Goal: Communication & Community: Answer question/provide support

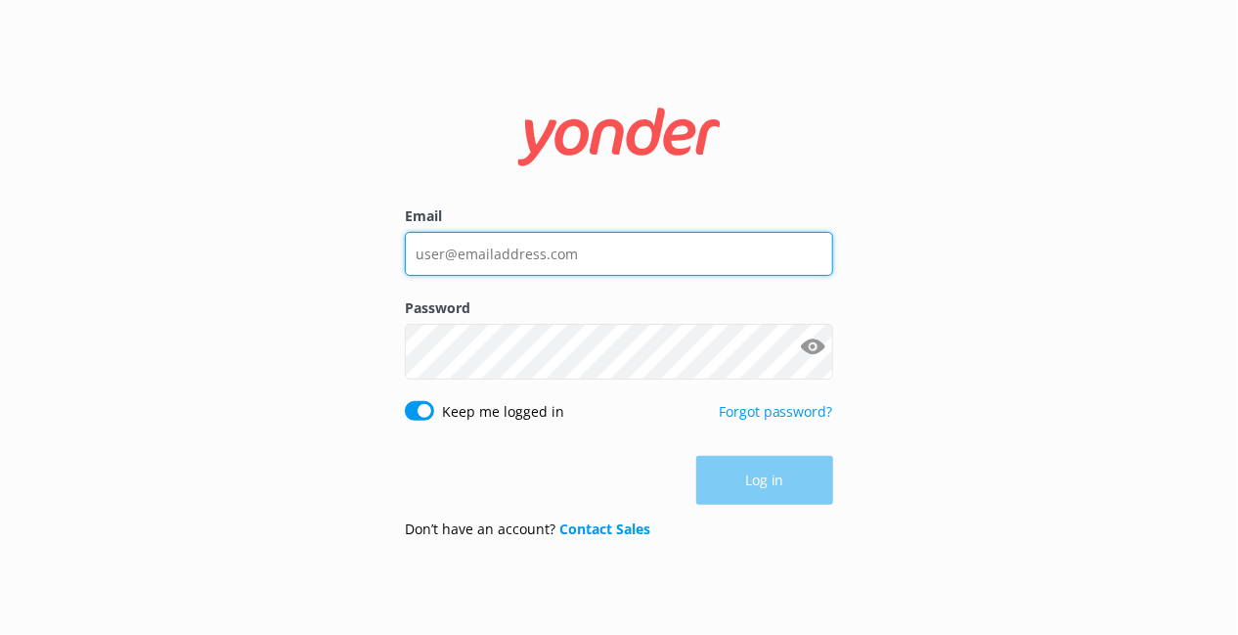
type input "[EMAIL_ADDRESS][DOMAIN_NAME]"
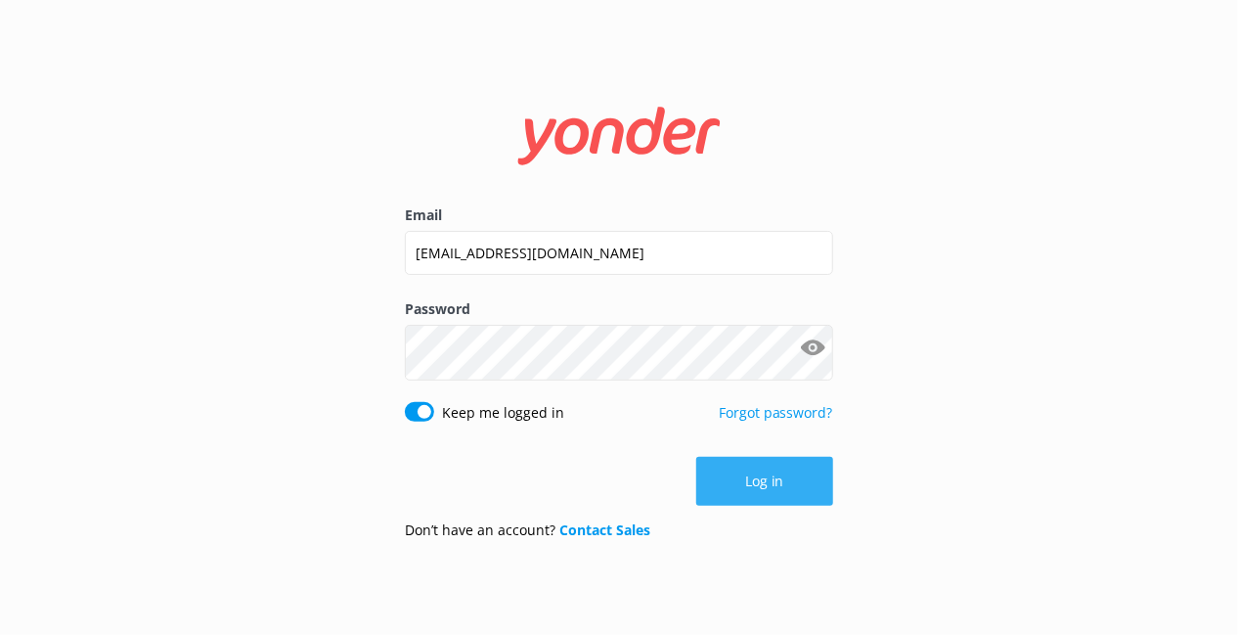
click at [696, 506] on button "Log in" at bounding box center [764, 481] width 137 height 49
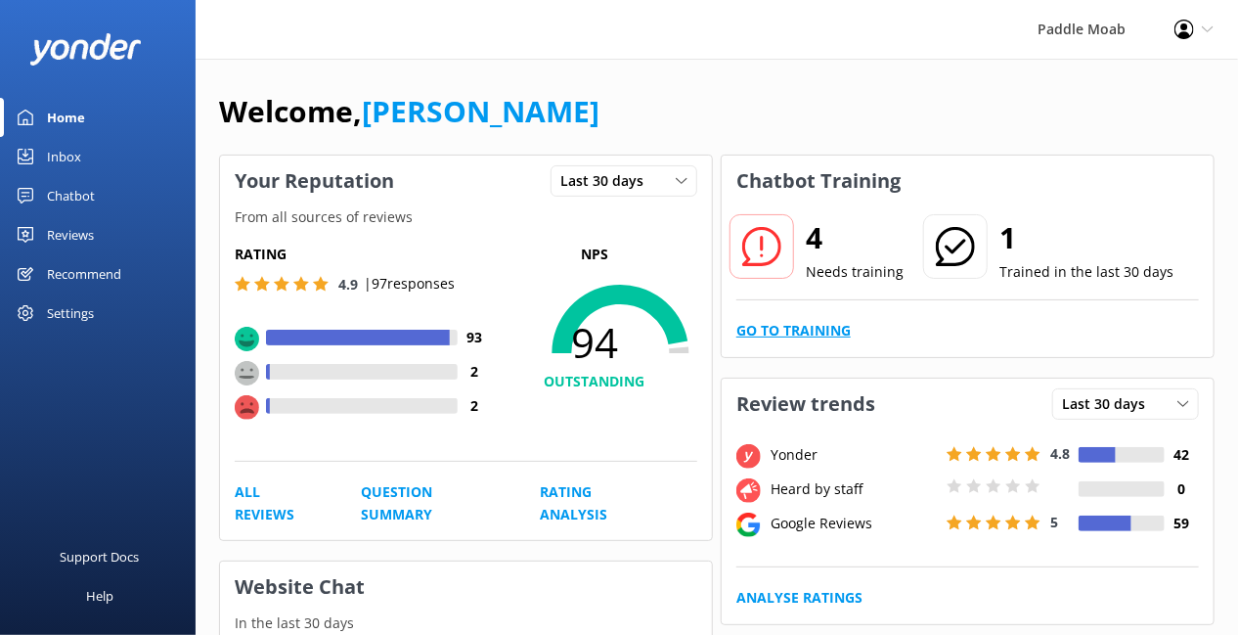
click at [799, 341] on link "Go to Training" at bounding box center [793, 331] width 114 height 22
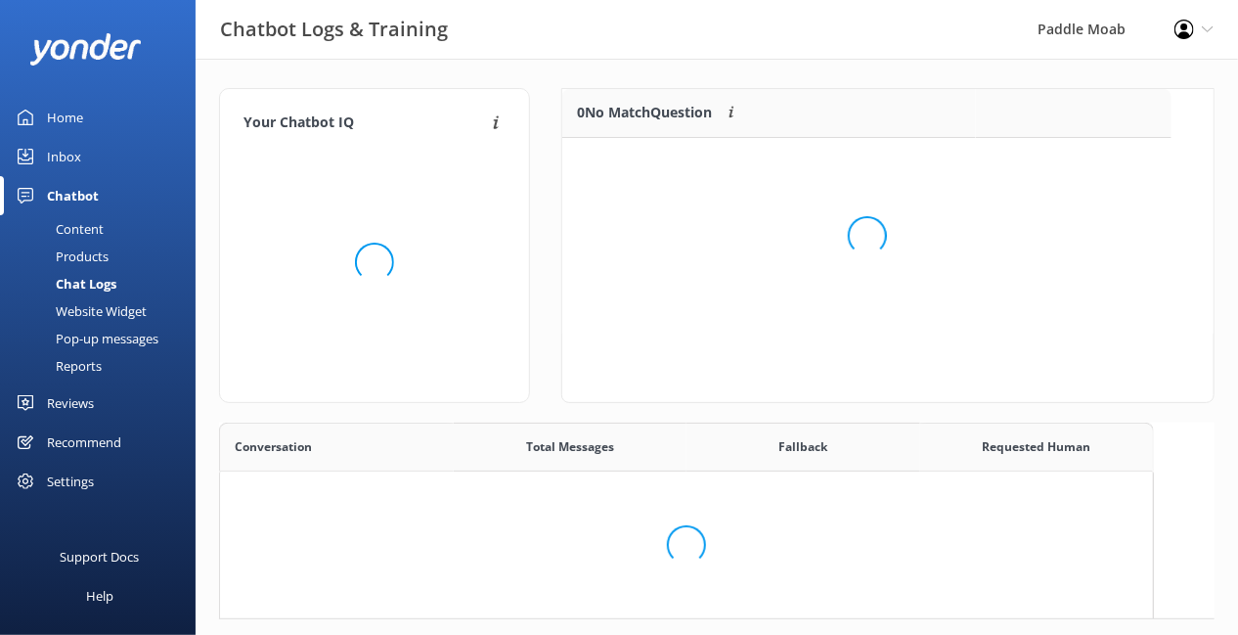
scroll to position [685, 933]
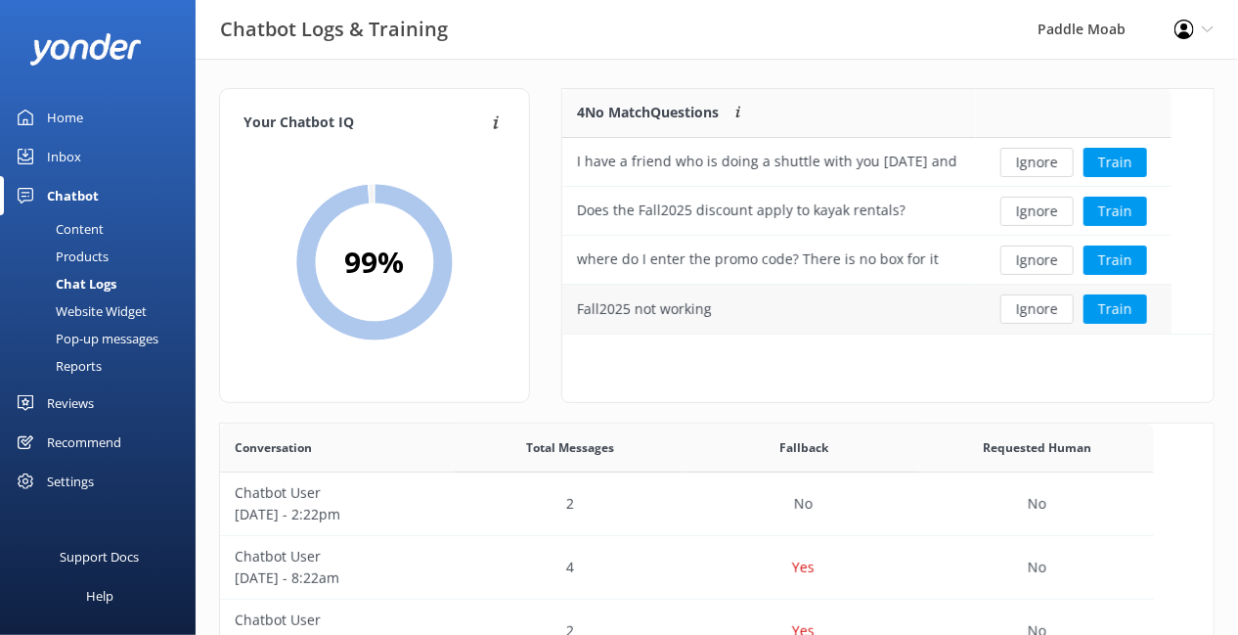
click at [712, 320] on div "Fall2025 not working" at bounding box center [644, 309] width 135 height 22
click at [873, 330] on div "Fall2025 not working" at bounding box center [769, 309] width 414 height 49
click at [1015, 324] on button "Ignore" at bounding box center [1036, 308] width 73 height 29
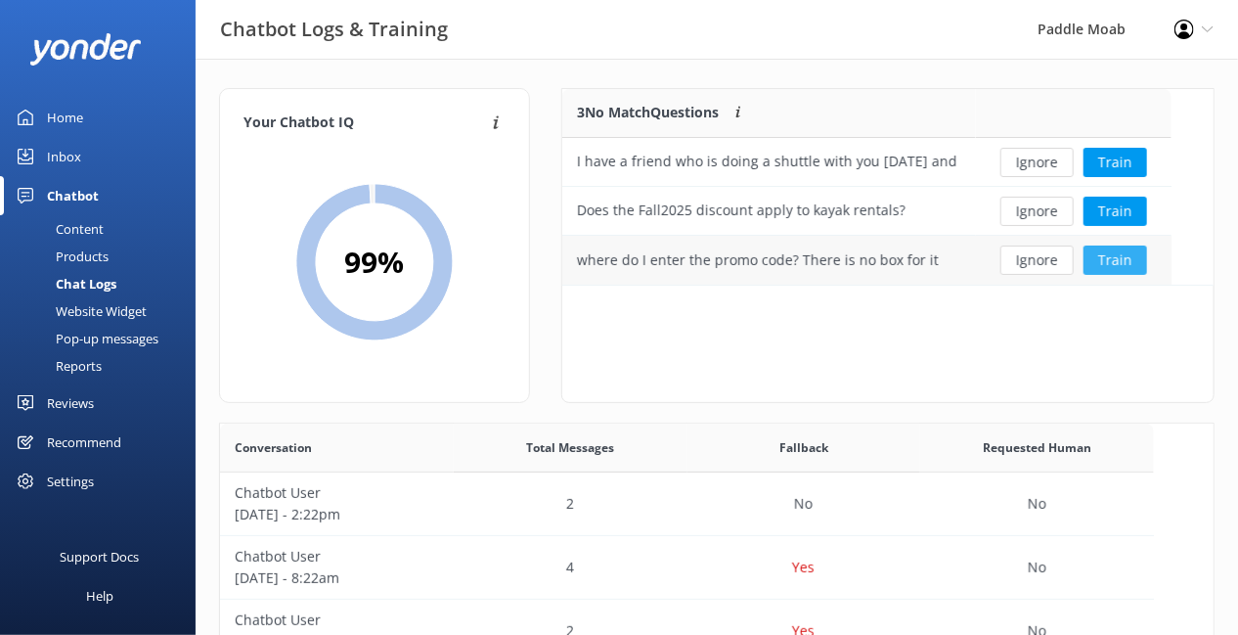
click at [1111, 275] on button "Train" at bounding box center [1116, 259] width 64 height 29
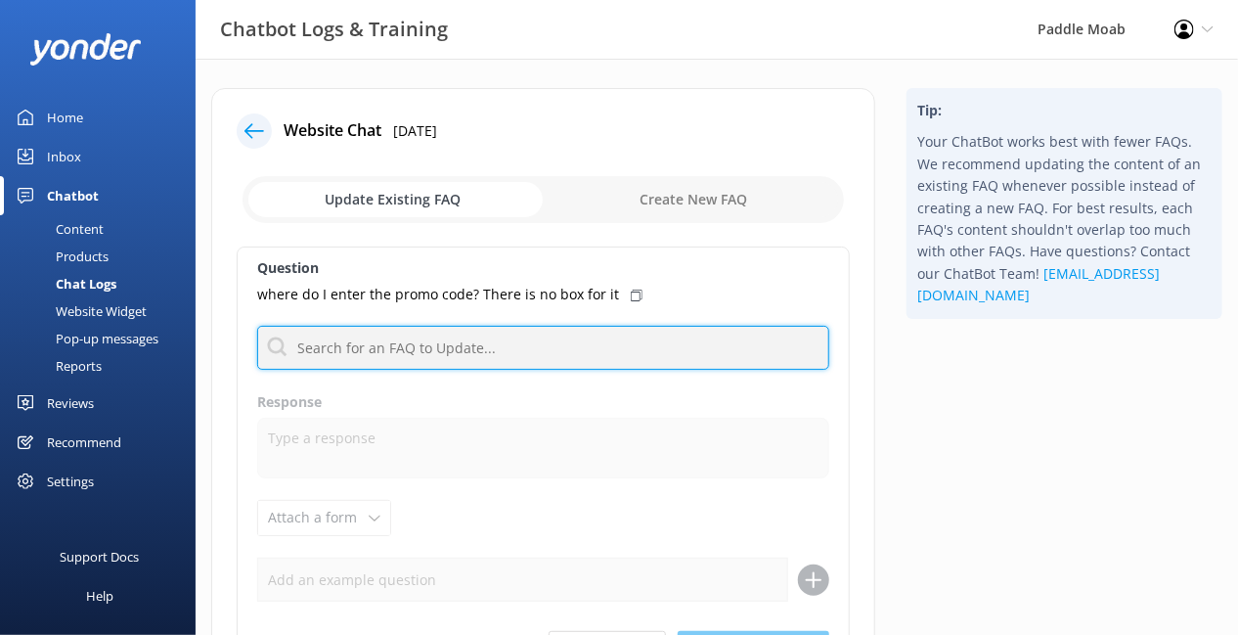
click at [433, 370] on input "text" at bounding box center [543, 348] width 572 height 44
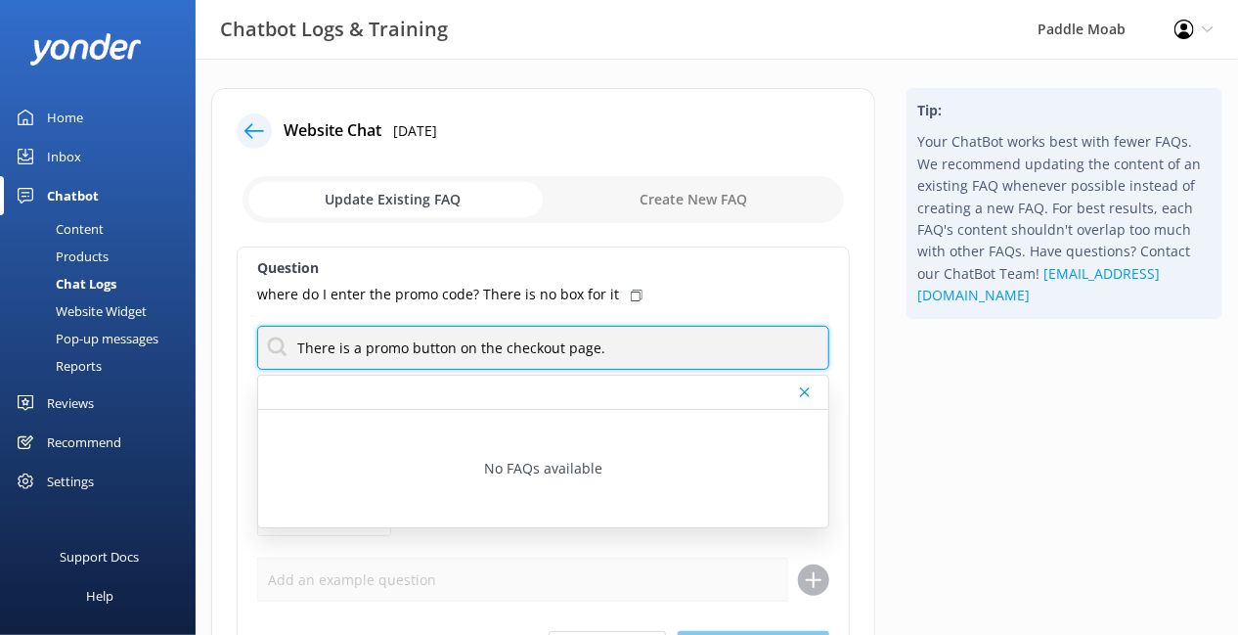
click at [564, 370] on input "There is a promo button on the checkout page." at bounding box center [543, 348] width 572 height 44
click at [452, 370] on input "There is a promo button on the checkout page." at bounding box center [543, 348] width 572 height 44
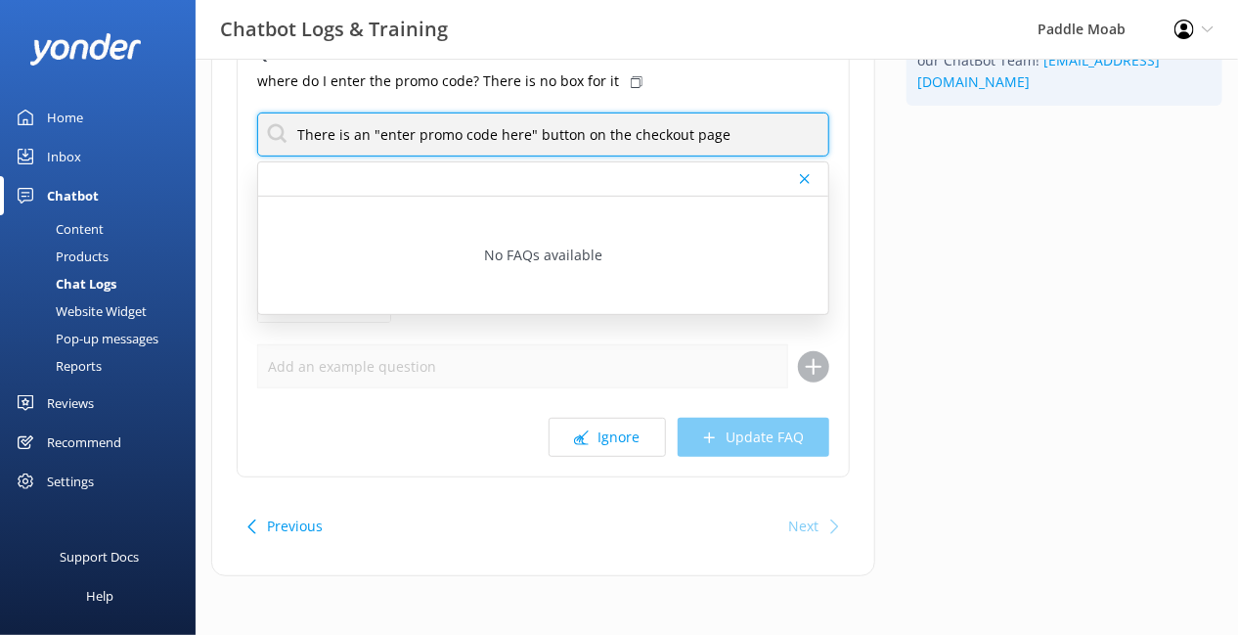
scroll to position [356, 0]
type input "There is an "enter promo code here" button on the checkout page"
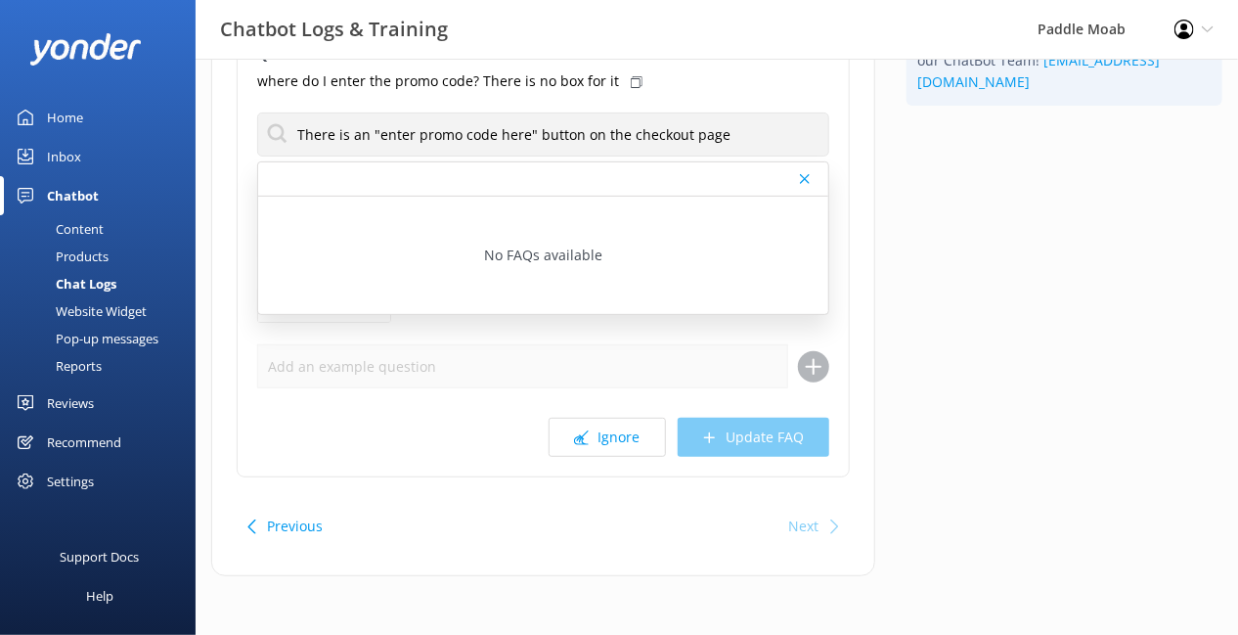
scroll to position [0, 0]
click at [825, 398] on div "Question where do I enter the promo code? There is no box for it There is an "e…" at bounding box center [543, 255] width 613 height 444
click at [800, 173] on icon at bounding box center [805, 179] width 10 height 12
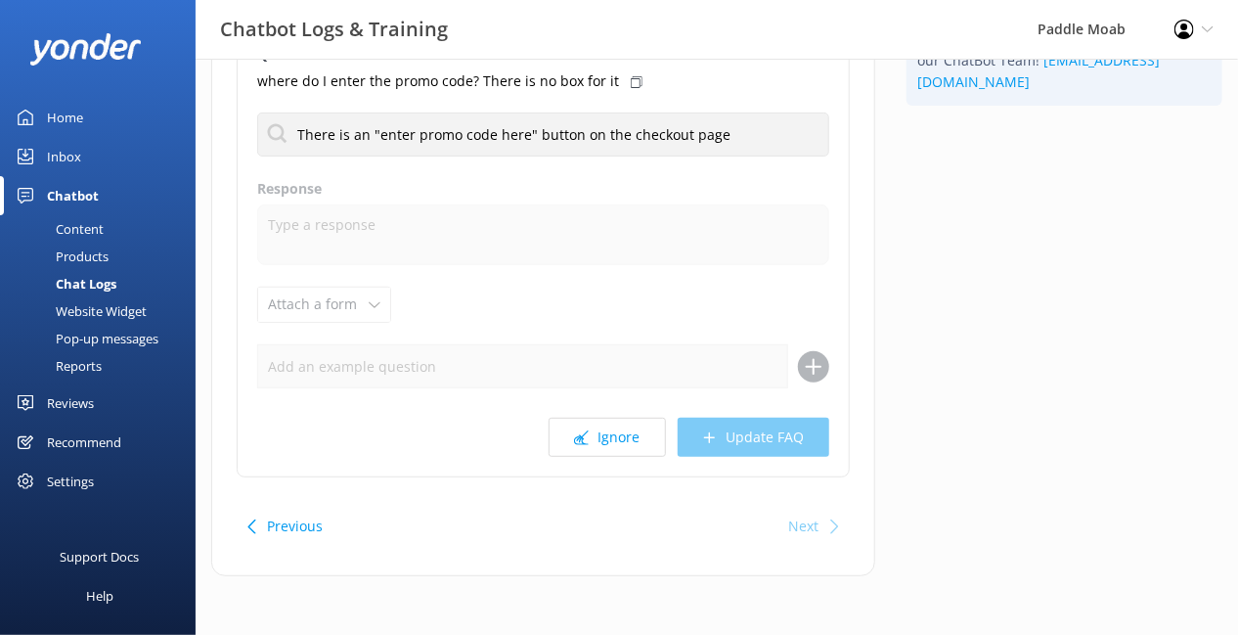
scroll to position [233, 0]
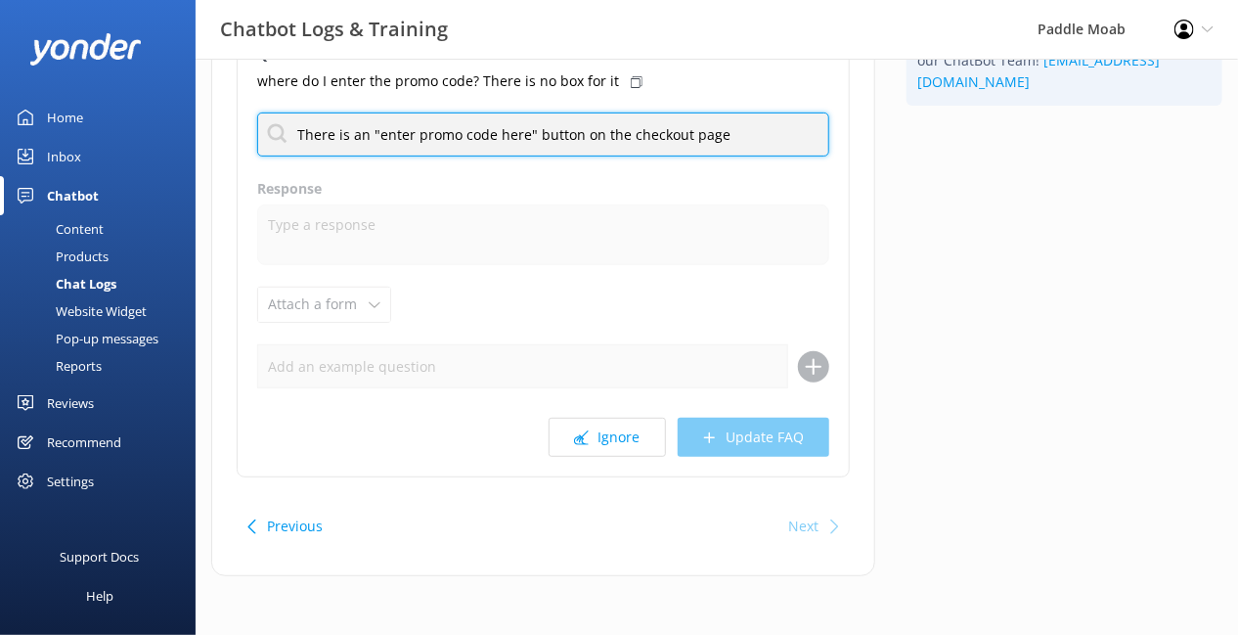
click at [554, 156] on input "There is an "enter promo code here" button on the checkout page" at bounding box center [543, 134] width 572 height 44
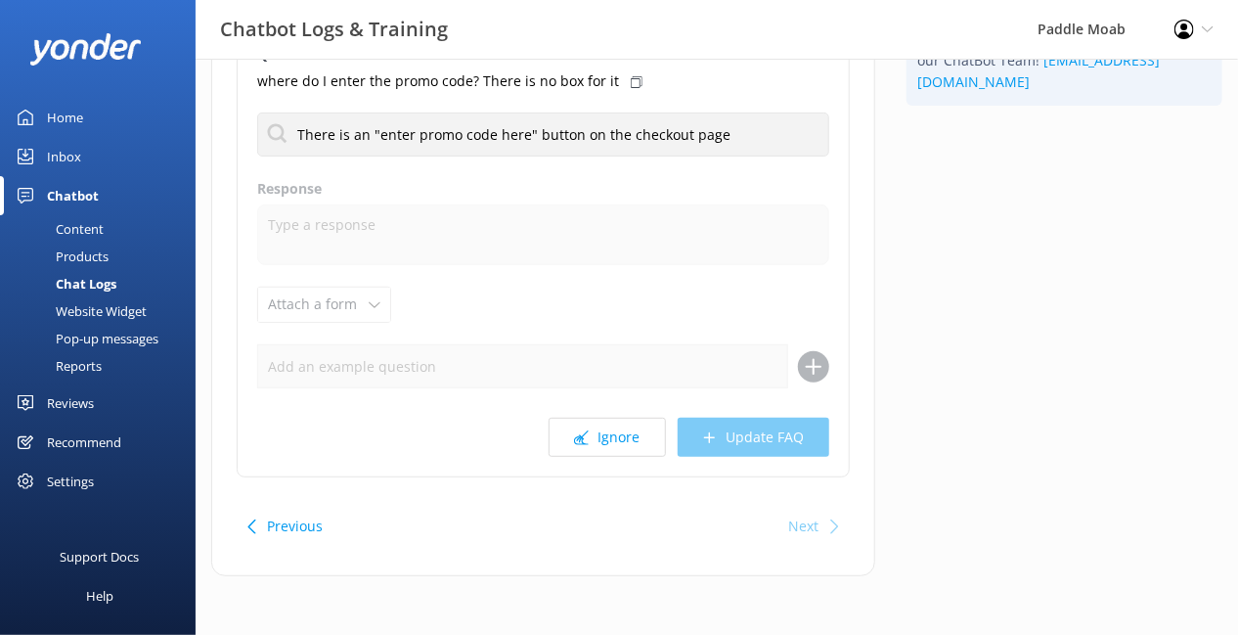
click at [543, 421] on div "Question where do I enter the promo code? There is no box for it There is an "e…" at bounding box center [543, 255] width 613 height 444
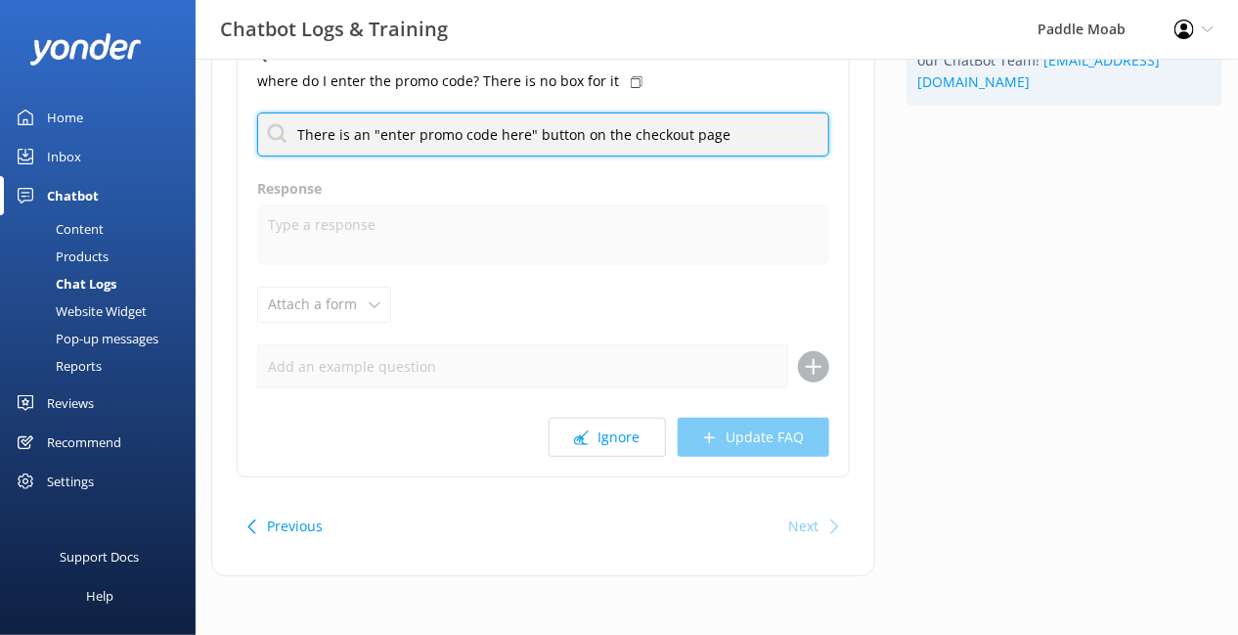
click at [504, 156] on input "There is an "enter promo code here" button on the checkout page" at bounding box center [543, 134] width 572 height 44
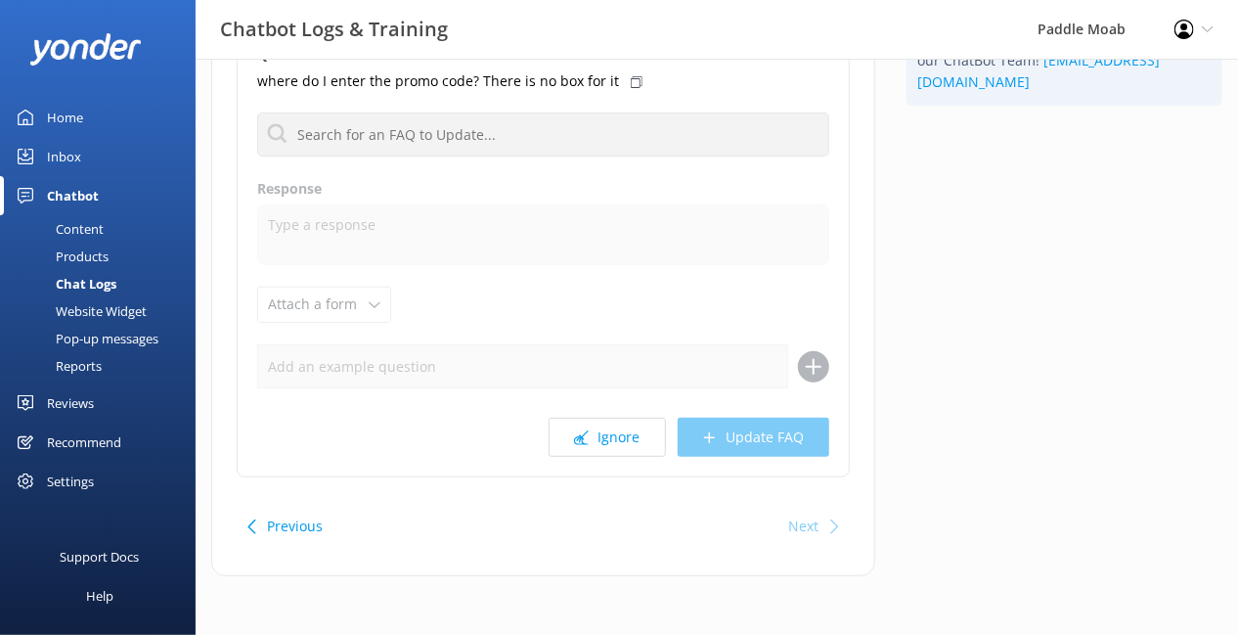
click at [586, 199] on label "Response" at bounding box center [543, 189] width 572 height 22
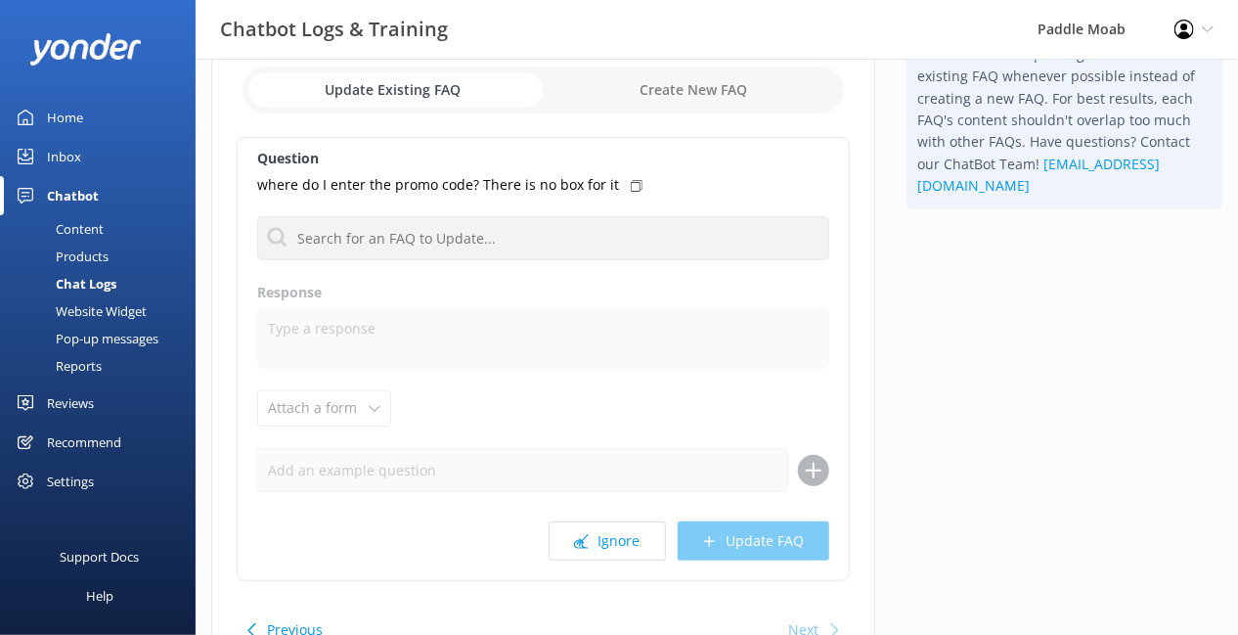
scroll to position [116, 0]
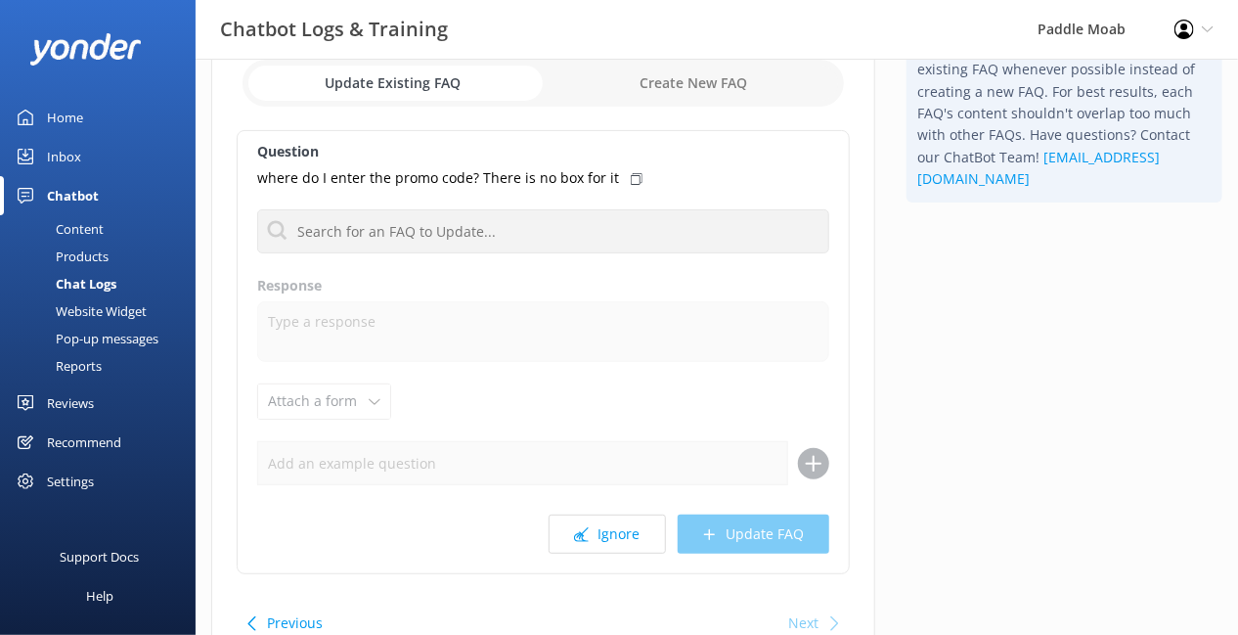
click at [701, 107] on input "checkbox" at bounding box center [543, 83] width 601 height 47
checkbox input "true"
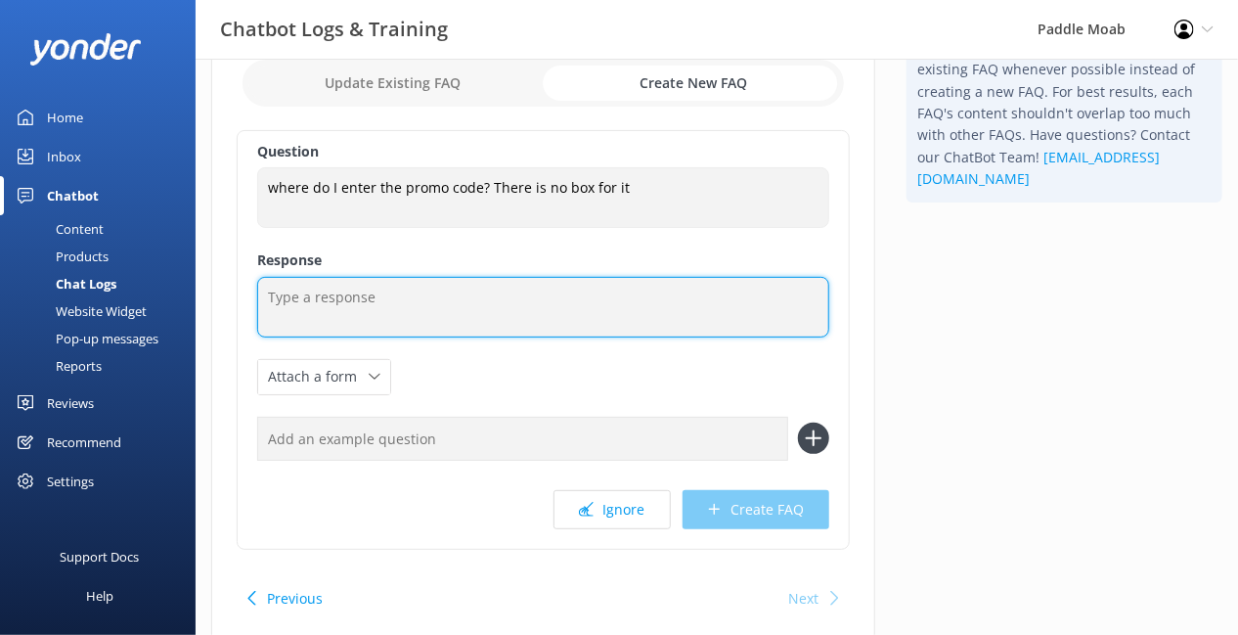
click at [405, 337] on textarea at bounding box center [543, 307] width 572 height 61
paste textarea "There is an "enter promo code here" button on the checkout page"
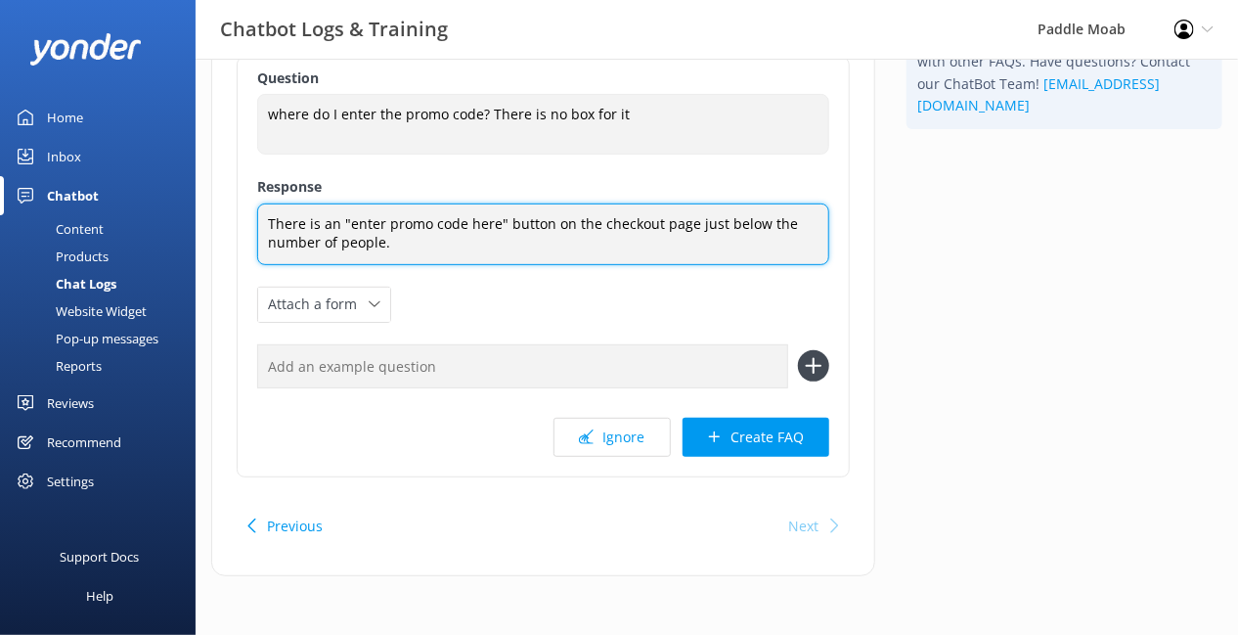
scroll to position [293, 0]
type textarea "There is an "enter promo code here" button on the checkout page just below the …"
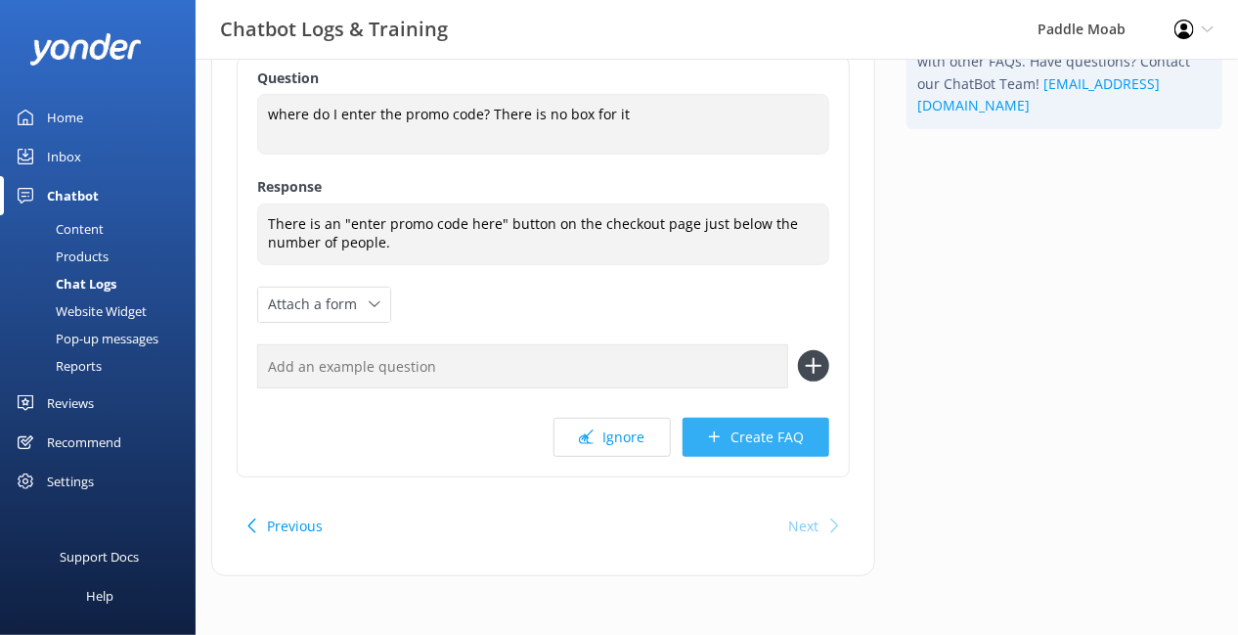
click at [707, 457] on button "Create FAQ" at bounding box center [756, 437] width 147 height 39
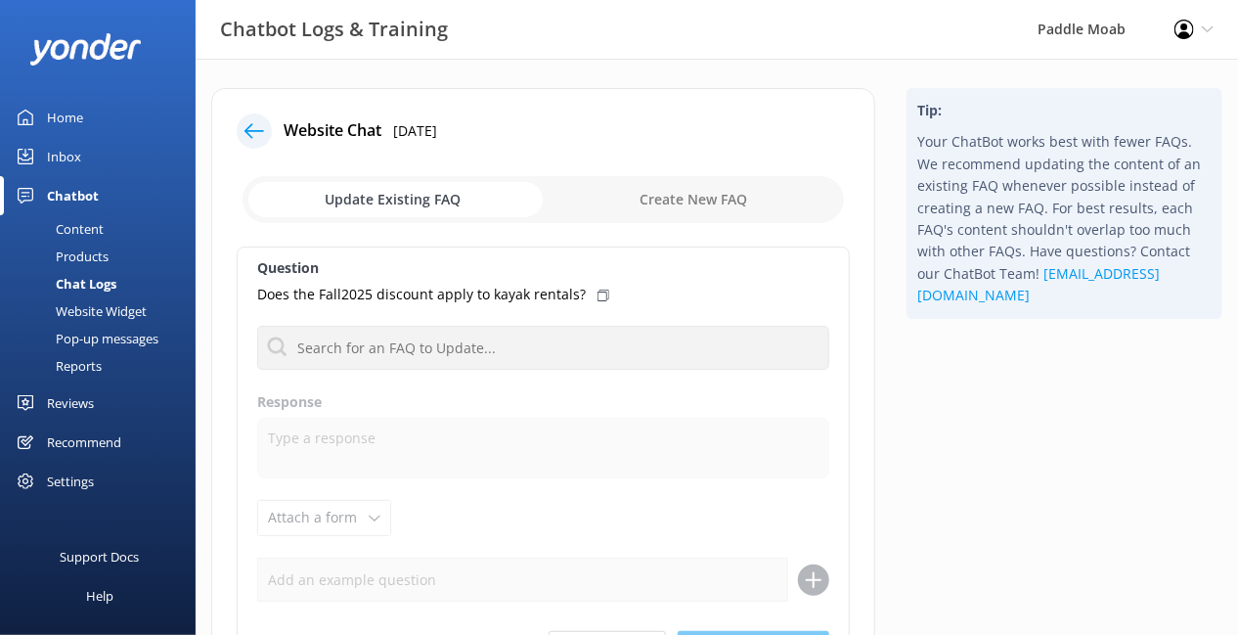
click at [264, 141] on icon at bounding box center [254, 131] width 20 height 20
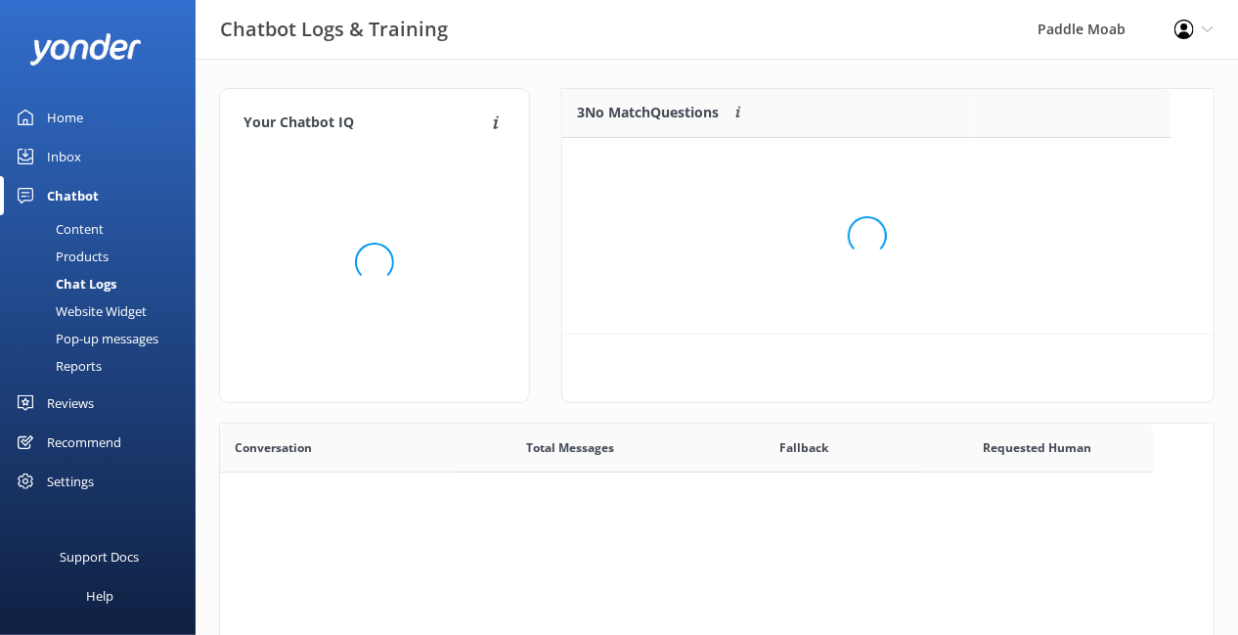
scroll to position [685, 933]
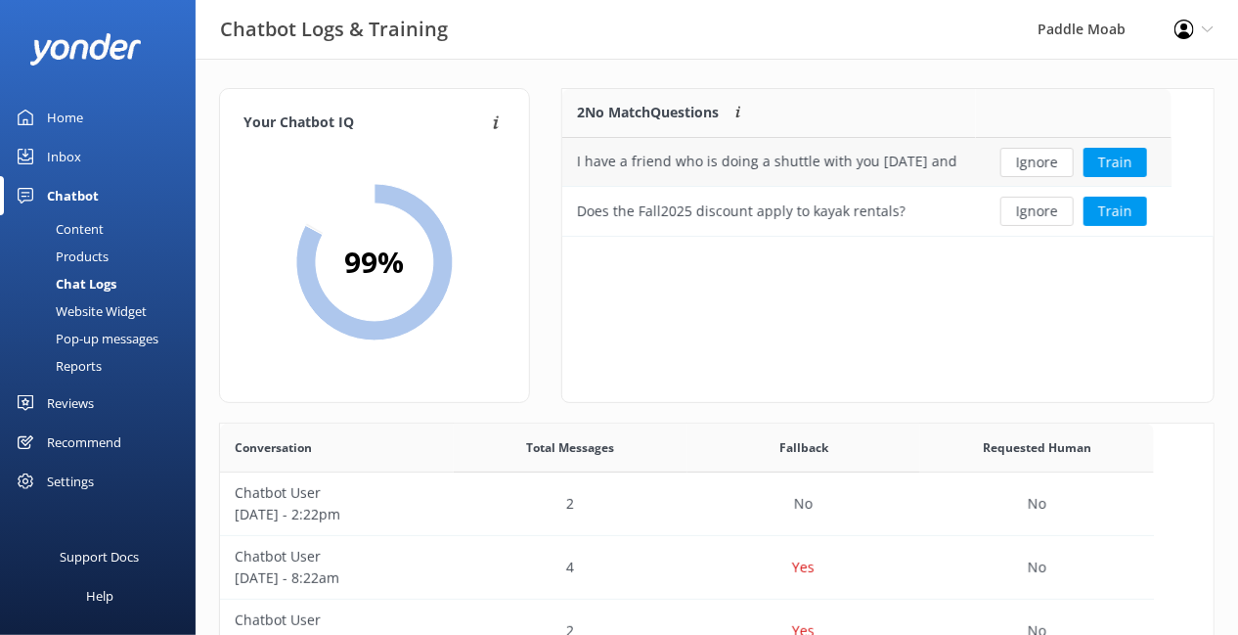
click at [906, 172] on div "I have a friend who is doing a shuttle with you today and wondering if I could …" at bounding box center [769, 162] width 384 height 22
click at [1128, 177] on button "Train" at bounding box center [1116, 162] width 64 height 29
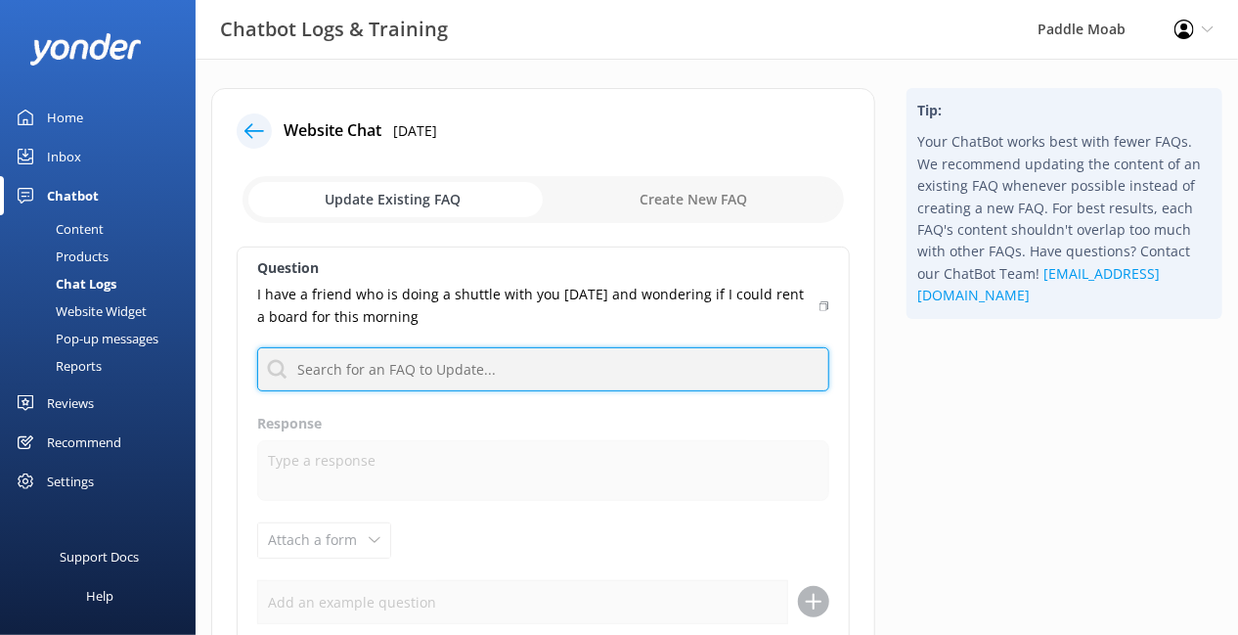
click at [515, 391] on input "text" at bounding box center [543, 369] width 572 height 44
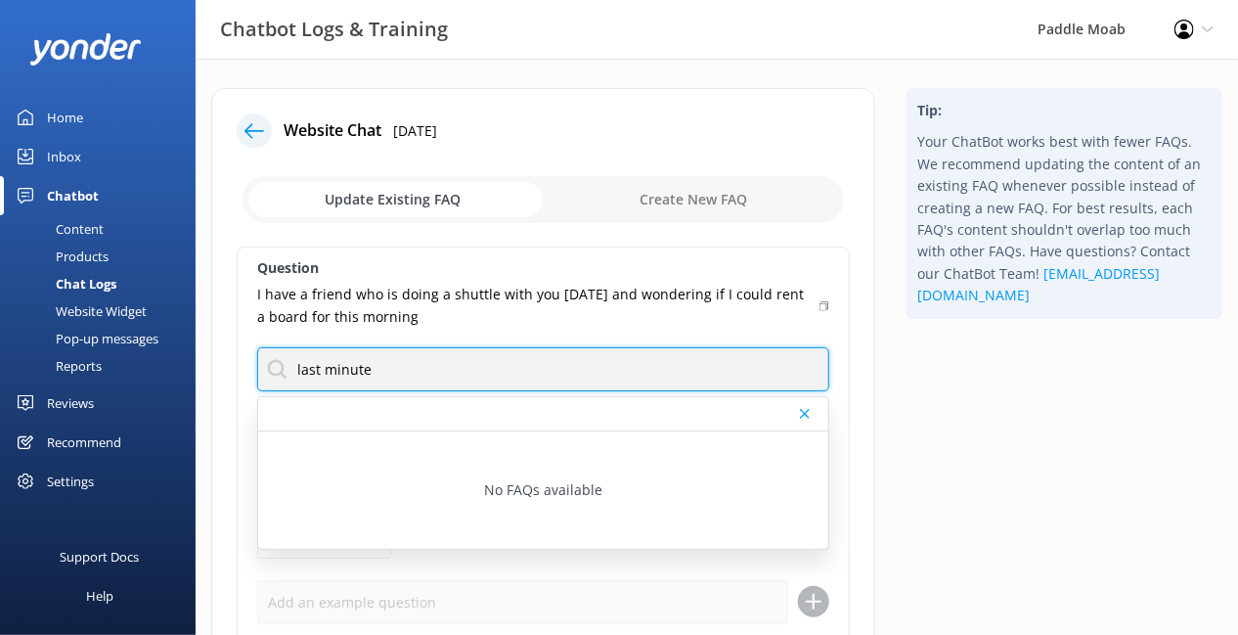
scroll to position [96, 0]
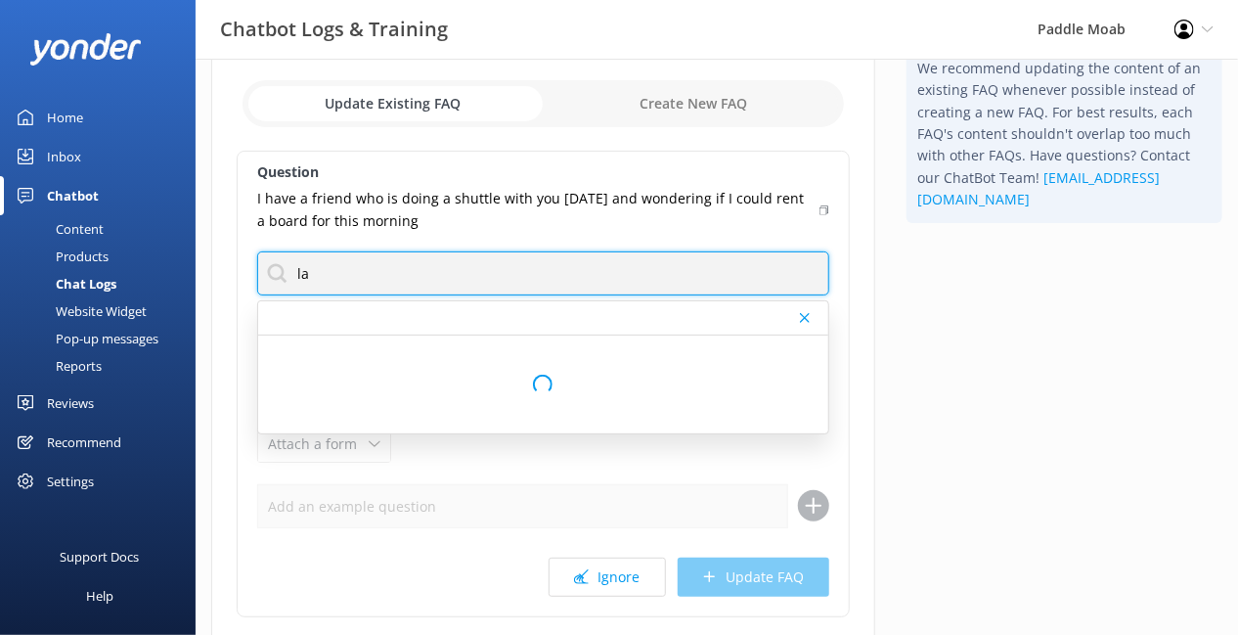
type input "l"
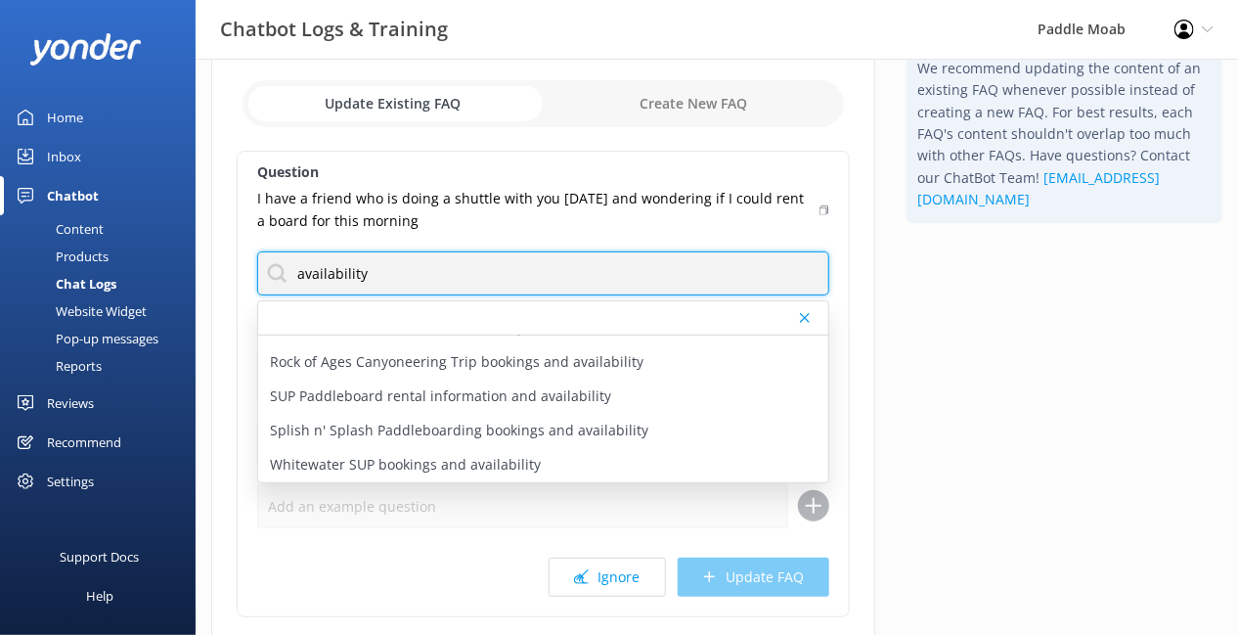
scroll to position [813, 0]
type input "availability"
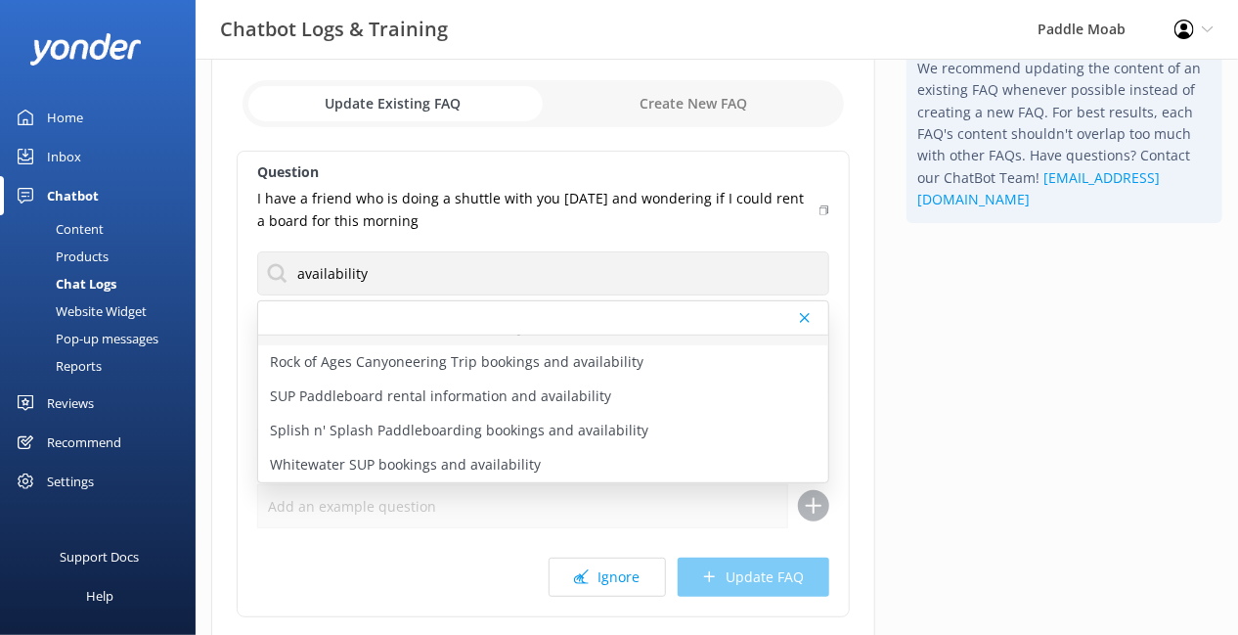
click at [524, 338] on p "Raft rental information and availability" at bounding box center [397, 328] width 254 height 22
type textarea "Raft rentals start at $145 per day for a 13-foot Super Puma, perfect for a day …"
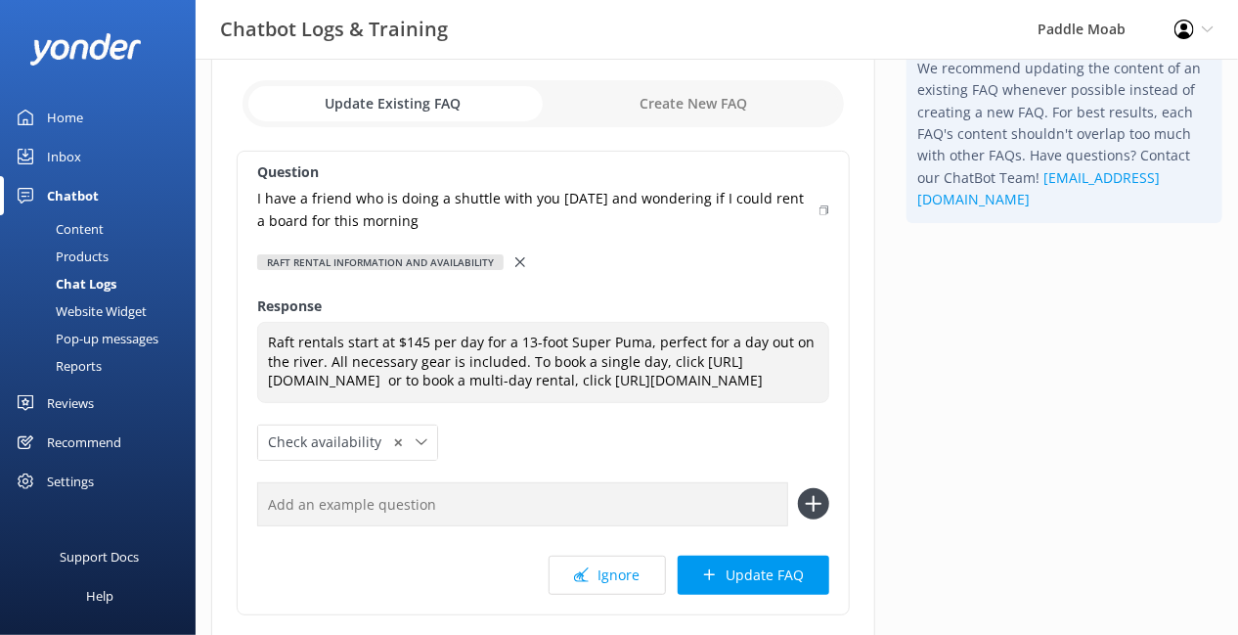
click at [707, 127] on input "checkbox" at bounding box center [543, 103] width 601 height 47
checkbox input "true"
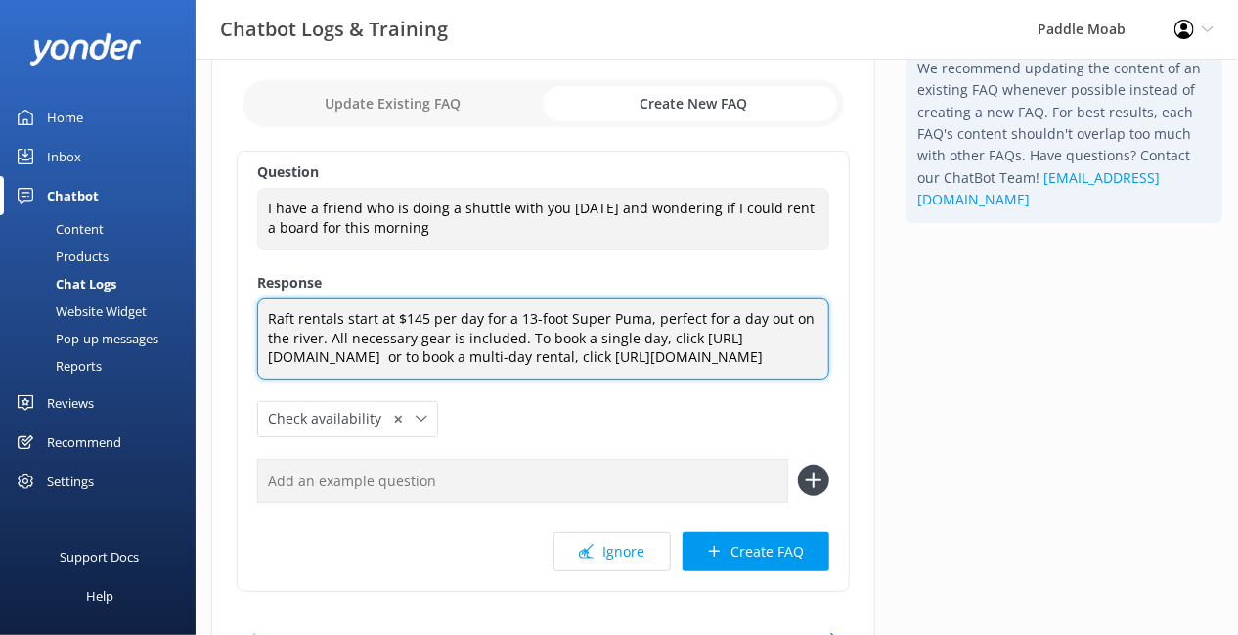
drag, startPoint x: 604, startPoint y: 564, endPoint x: 302, endPoint y: 392, distance: 347.8
click at [302, 392] on div "Question I have a friend who is doing a shuttle with you today and wondering if…" at bounding box center [543, 371] width 613 height 441
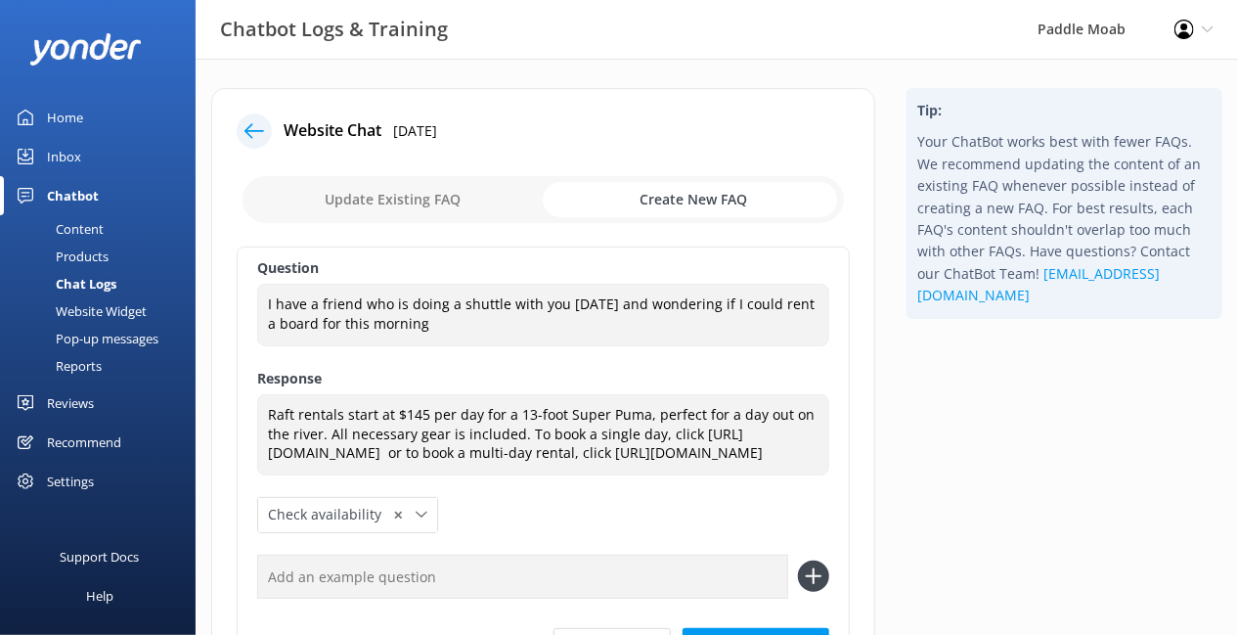
click at [264, 141] on icon at bounding box center [254, 131] width 20 height 20
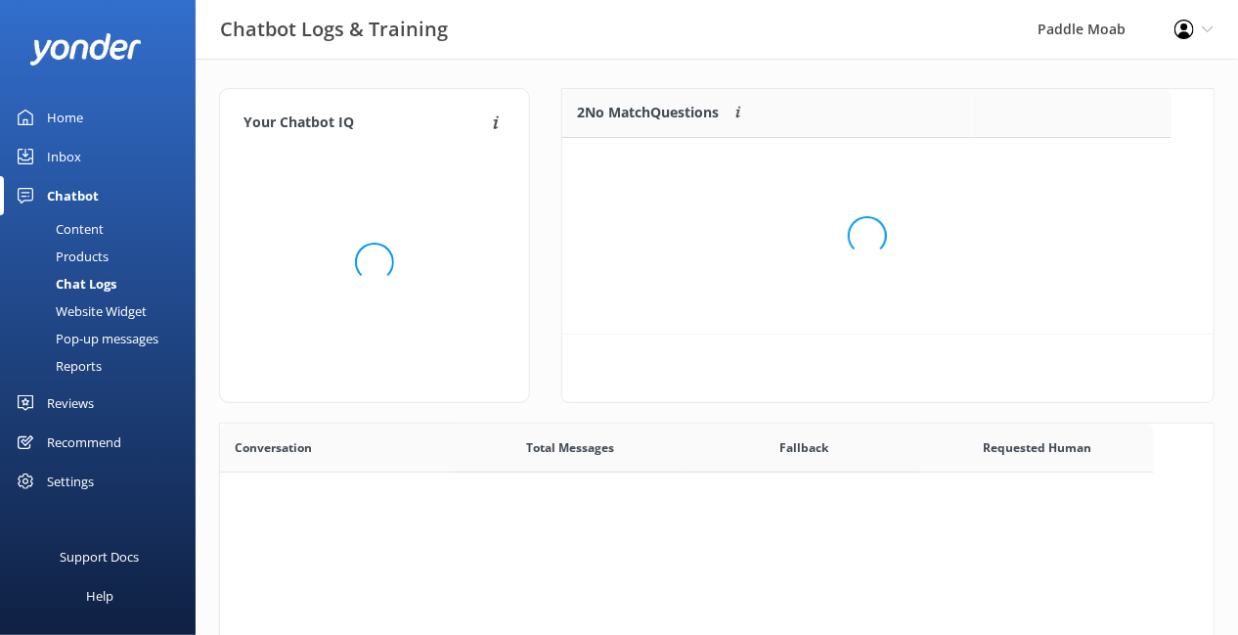
scroll to position [147, 608]
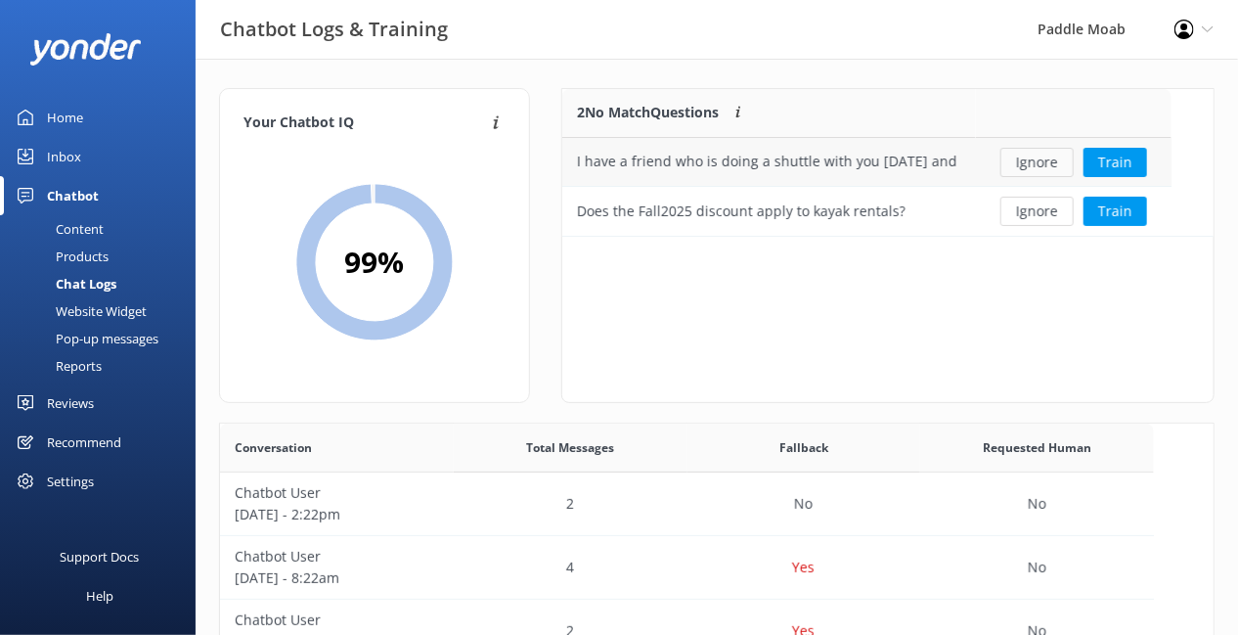
click at [1068, 177] on button "Ignore" at bounding box center [1036, 162] width 73 height 29
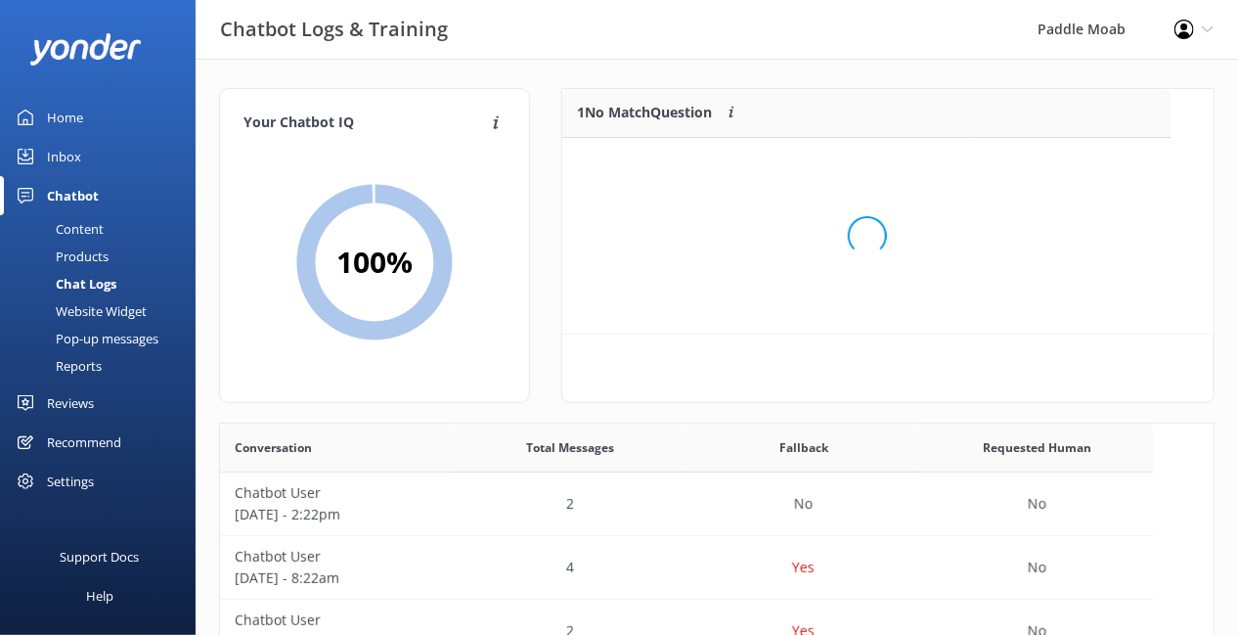
scroll to position [98, 608]
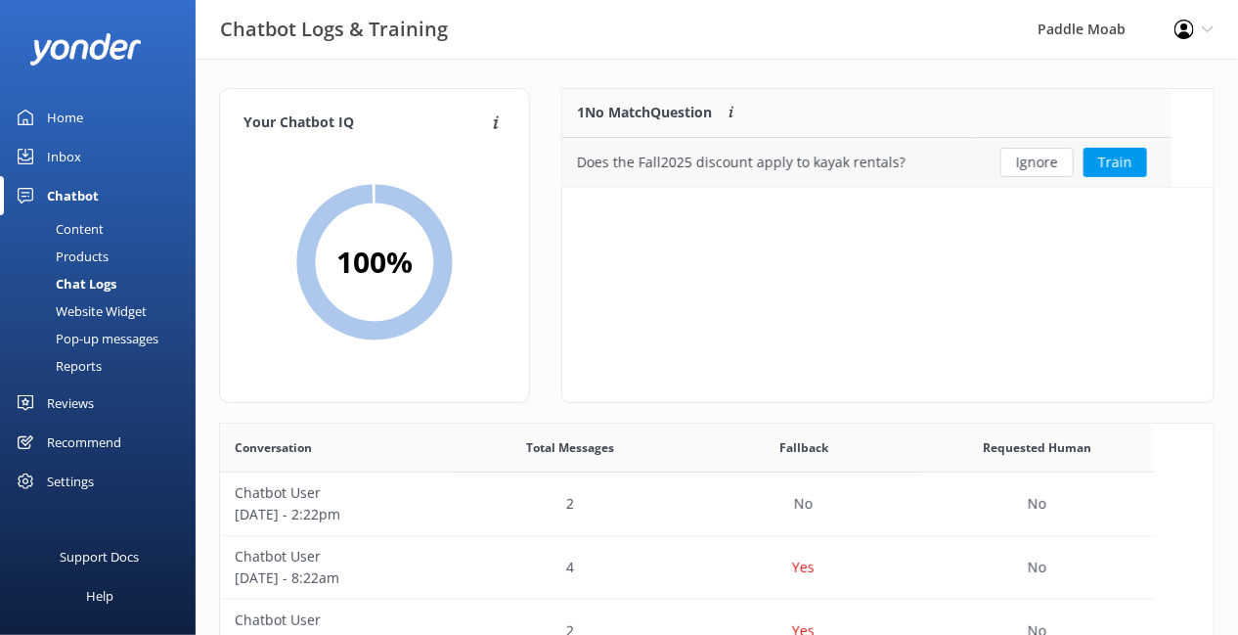
click at [906, 173] on div "Does the Fall2025 discount apply to kayak rentals?" at bounding box center [741, 163] width 329 height 22
click at [1146, 177] on button "Train" at bounding box center [1116, 162] width 64 height 29
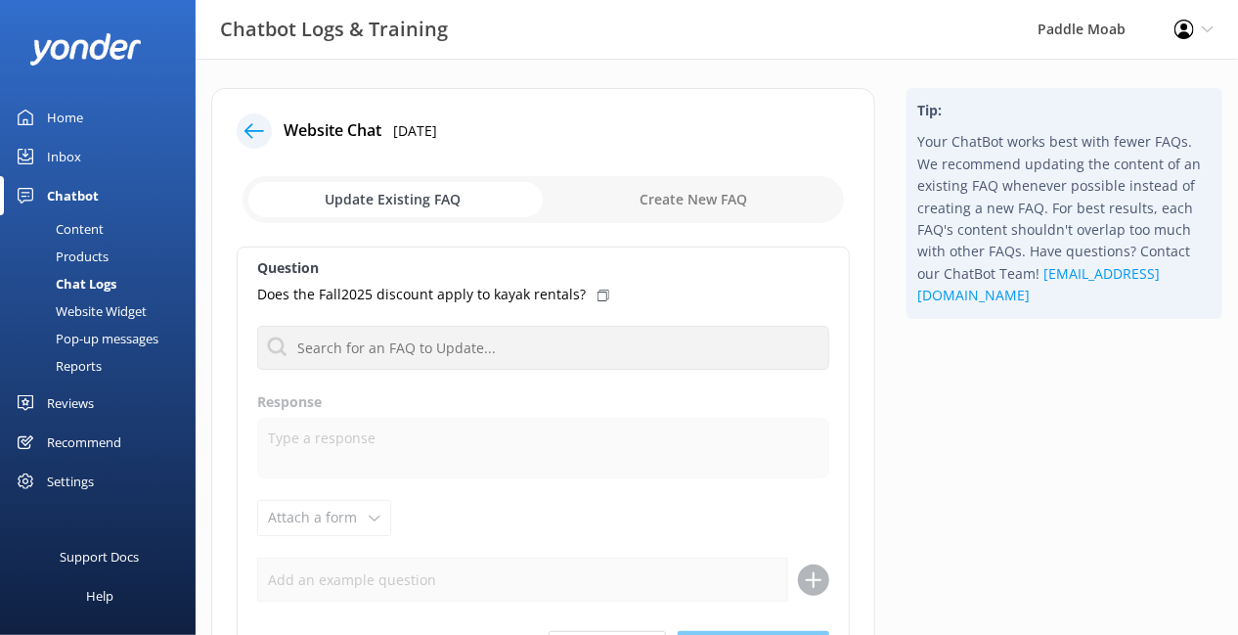
click at [680, 223] on input "checkbox" at bounding box center [543, 199] width 601 height 47
checkbox input "true"
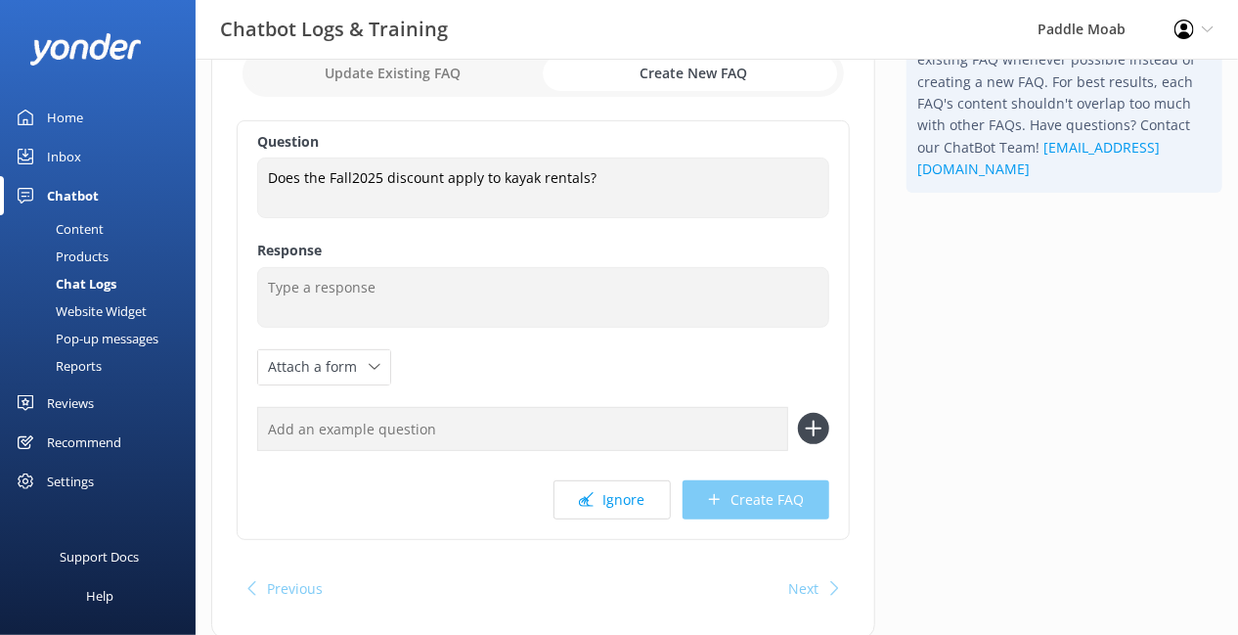
scroll to position [128, 0]
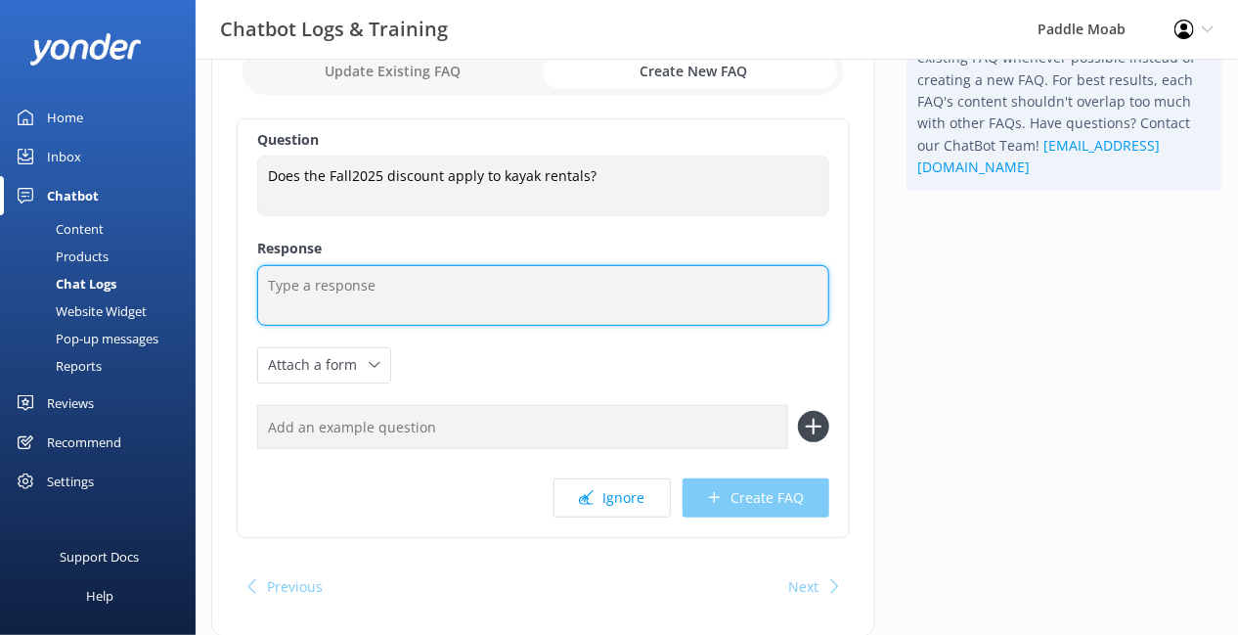
click at [478, 326] on textarea at bounding box center [543, 295] width 572 height 61
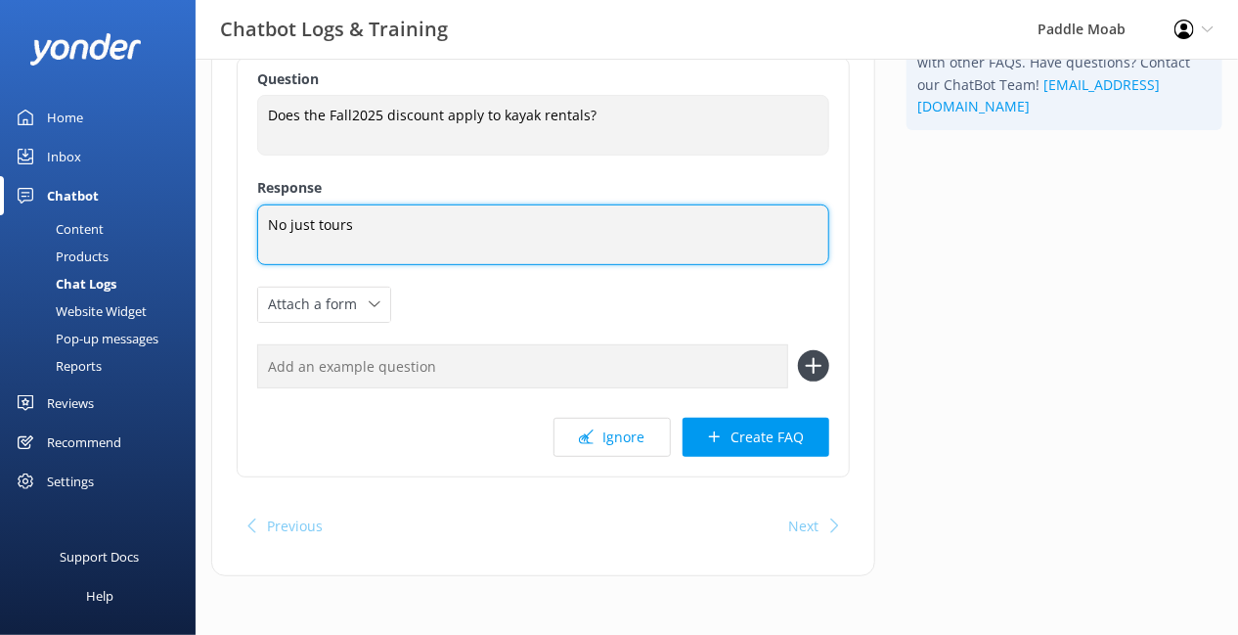
scroll to position [294, 0]
type textarea "No just tours"
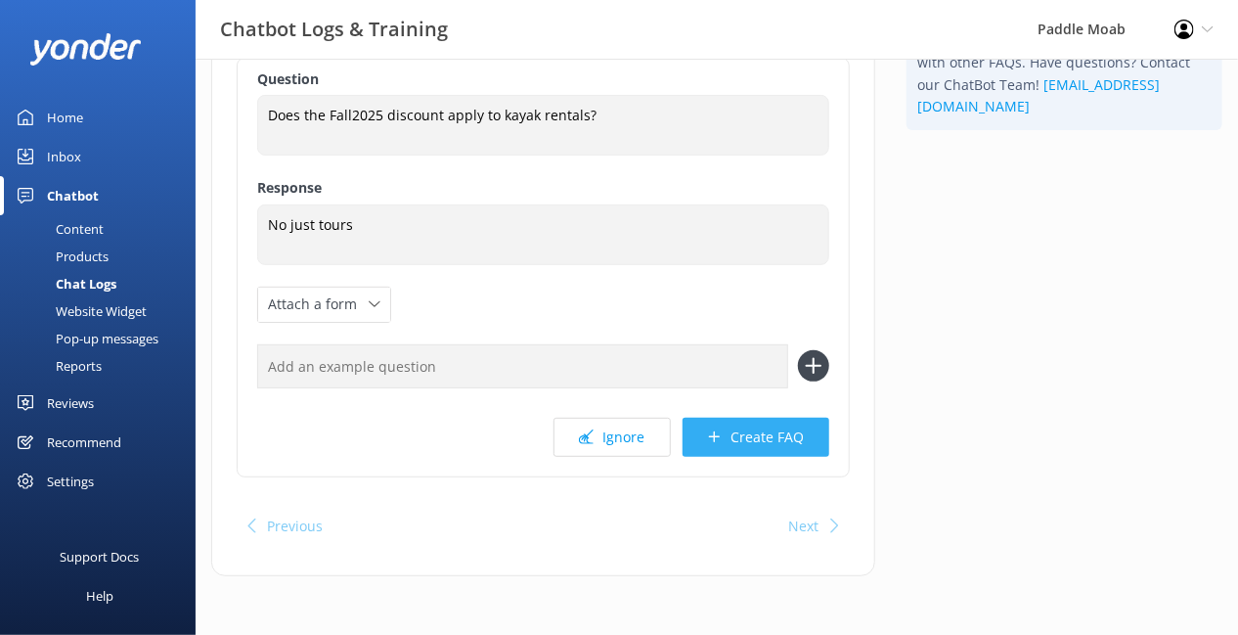
click at [744, 457] on button "Create FAQ" at bounding box center [756, 437] width 147 height 39
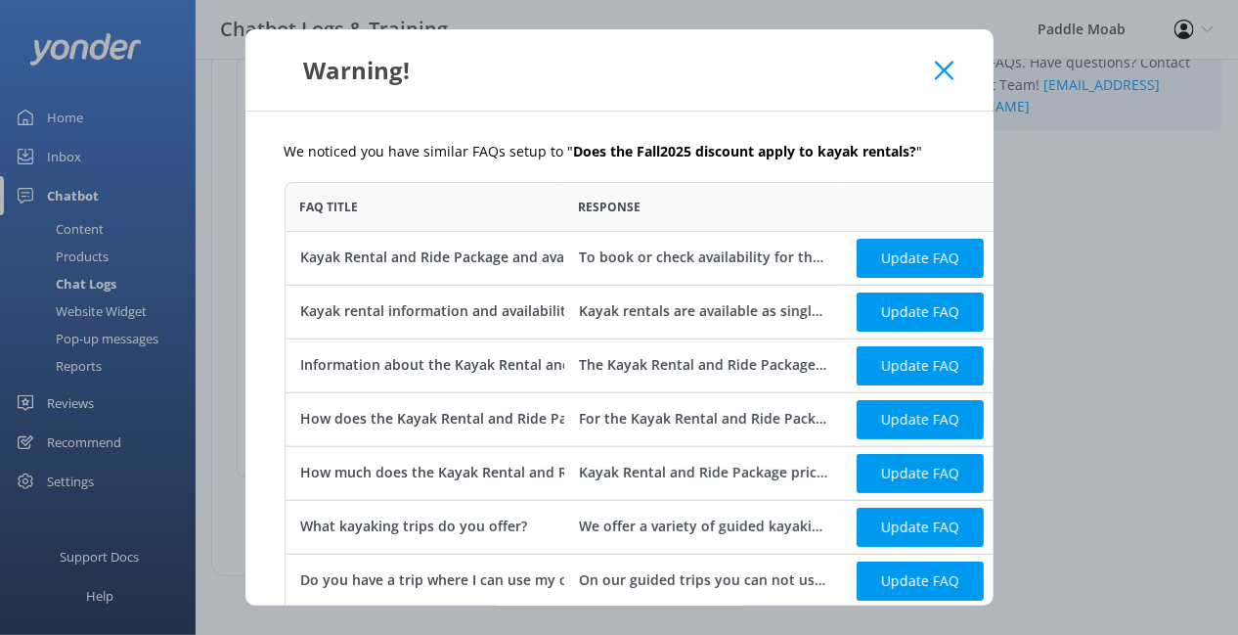
scroll to position [1271, 837]
click at [953, 80] on icon at bounding box center [944, 71] width 19 height 20
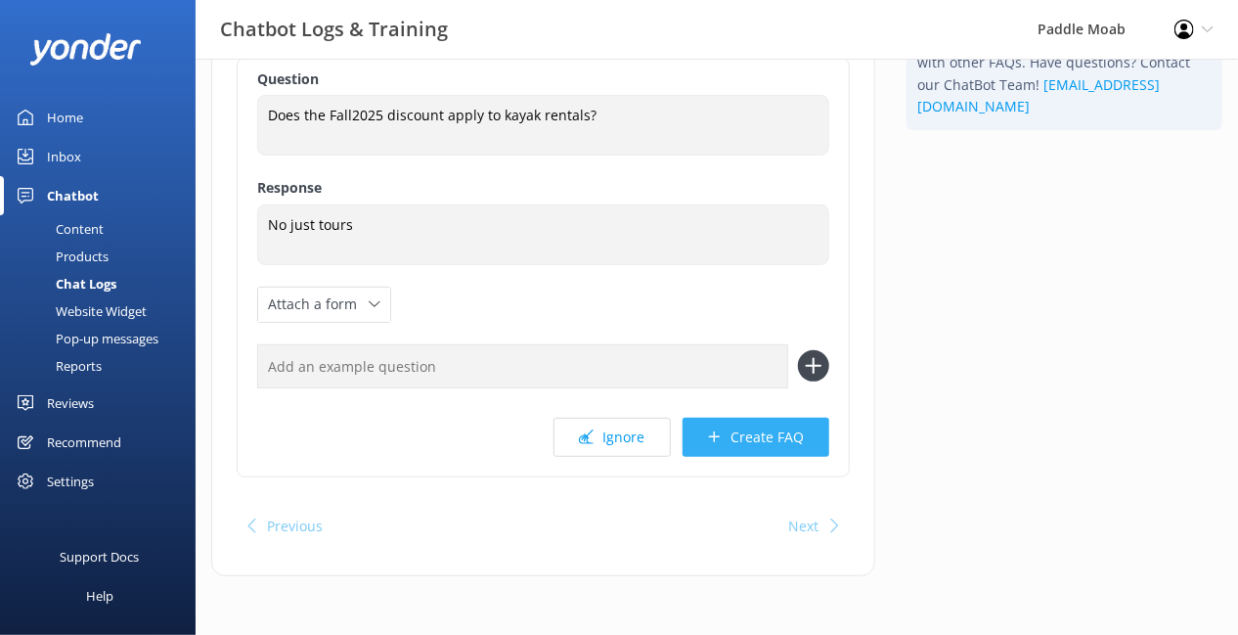
click at [716, 457] on button "Create FAQ" at bounding box center [756, 437] width 147 height 39
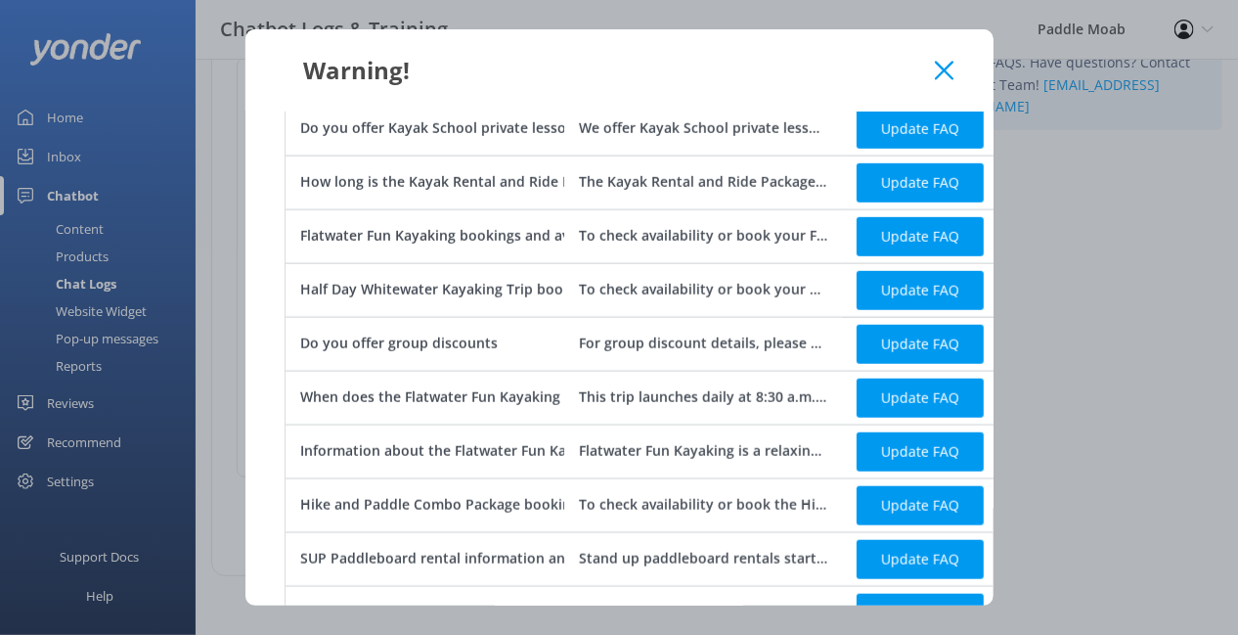
scroll to position [1117, 0]
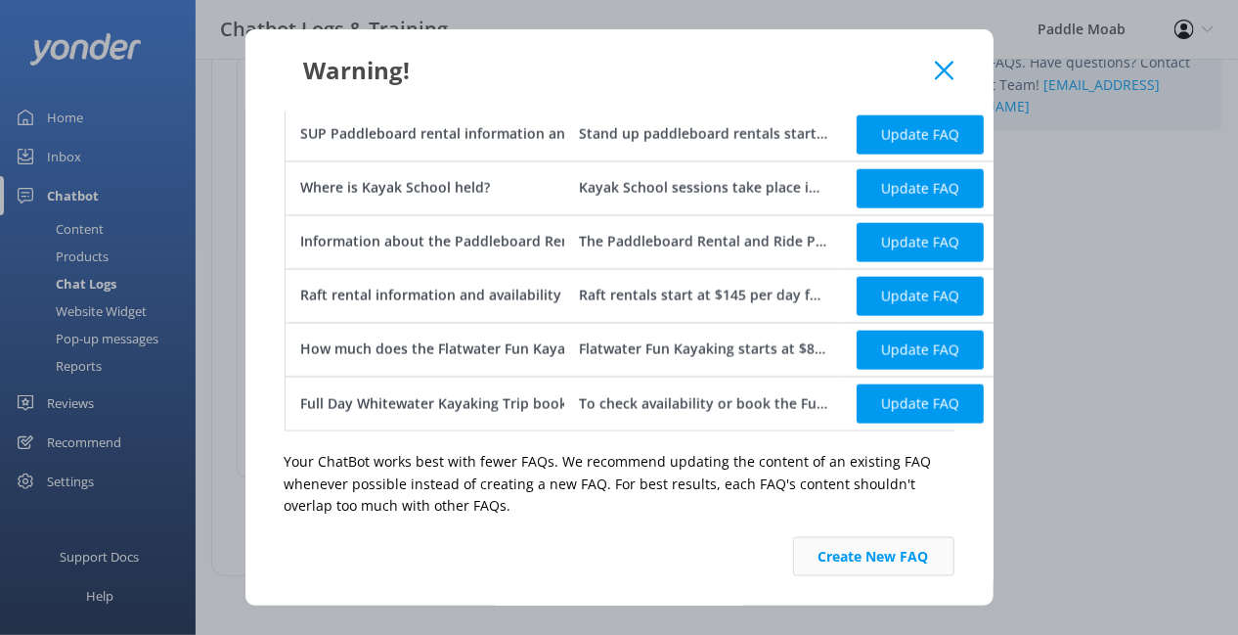
click at [954, 537] on button "Create New FAQ" at bounding box center [873, 556] width 161 height 39
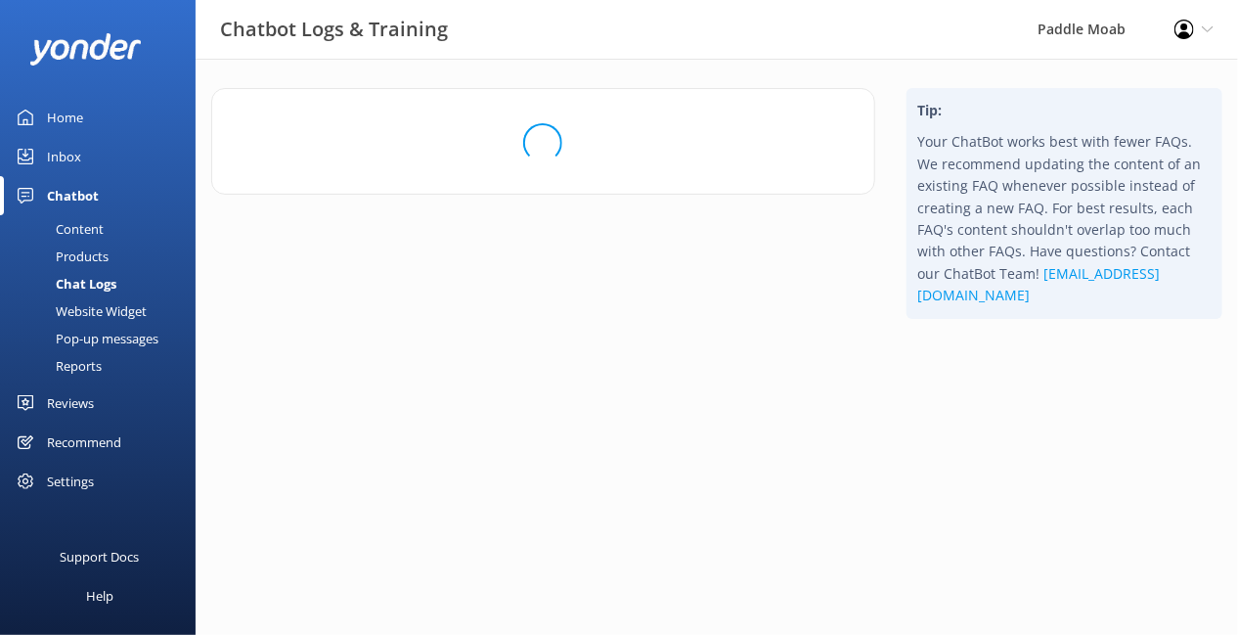
scroll to position [0, 0]
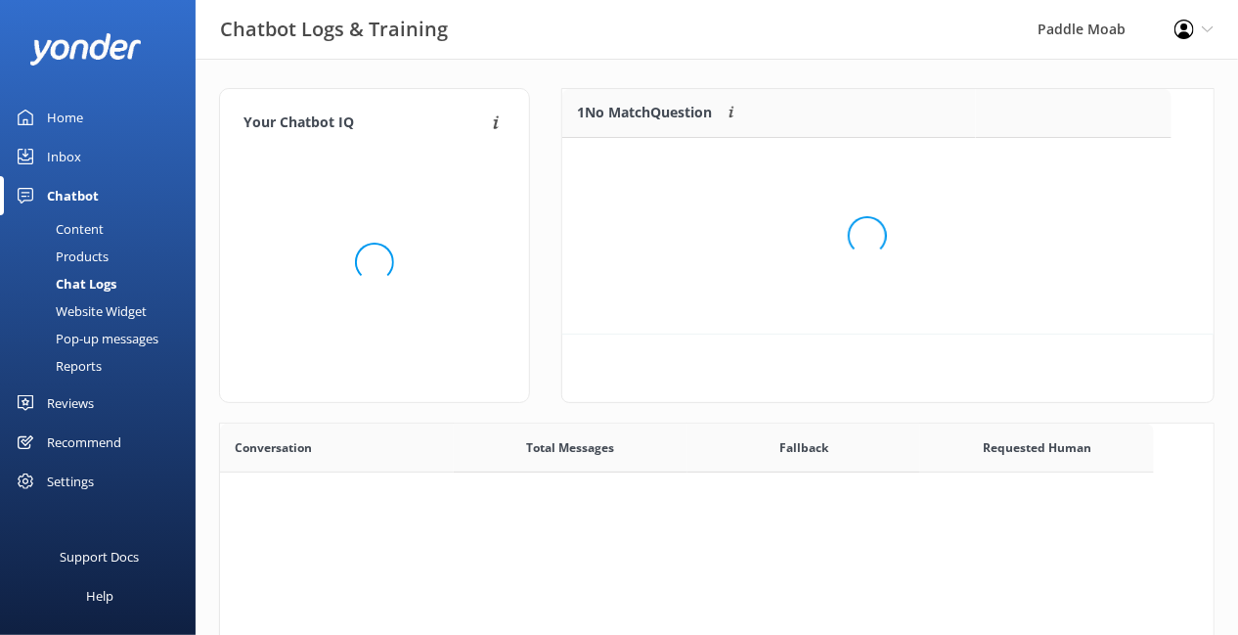
scroll to position [244, 608]
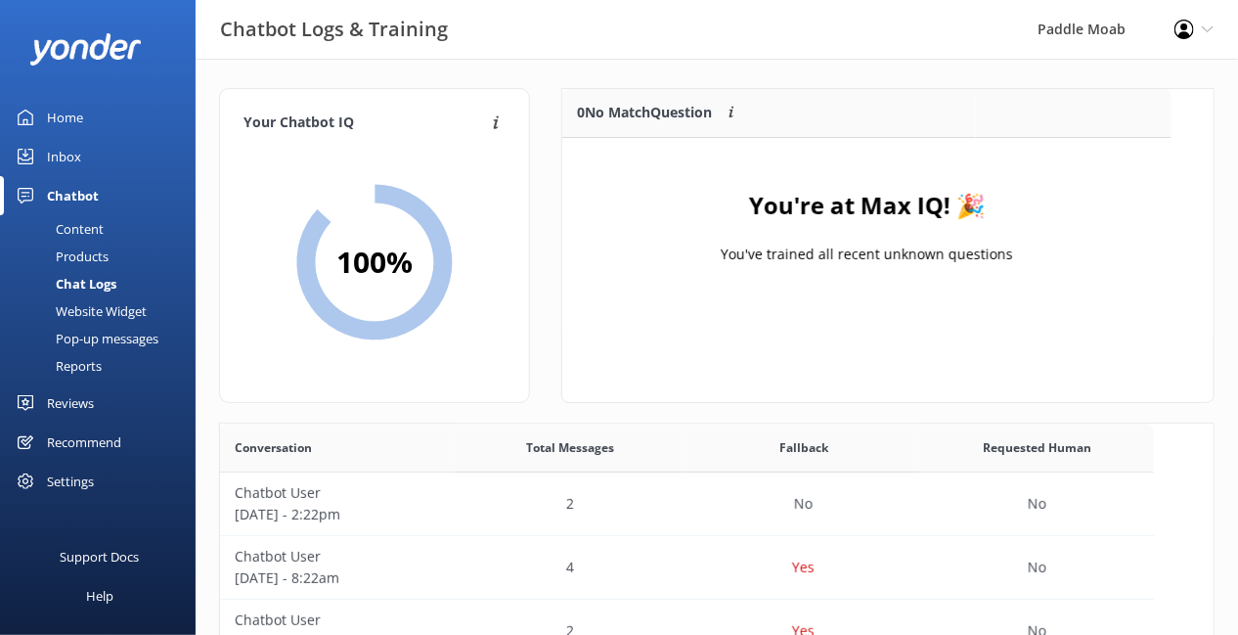
click at [71, 134] on div "Home" at bounding box center [65, 117] width 36 height 39
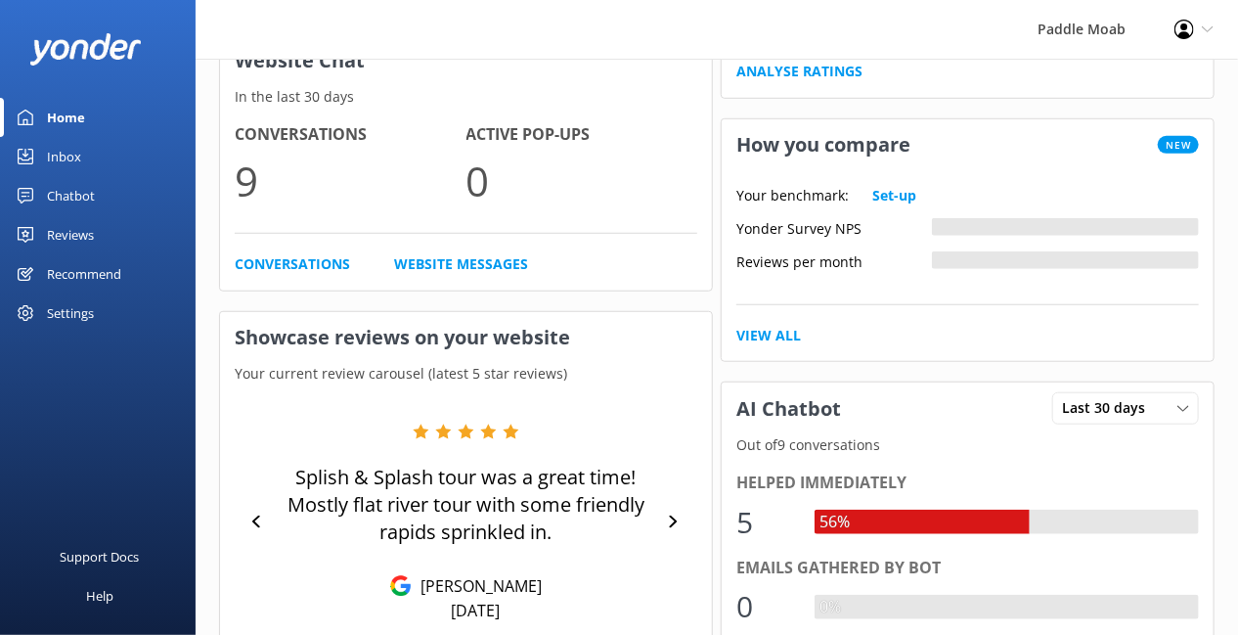
scroll to position [525, 0]
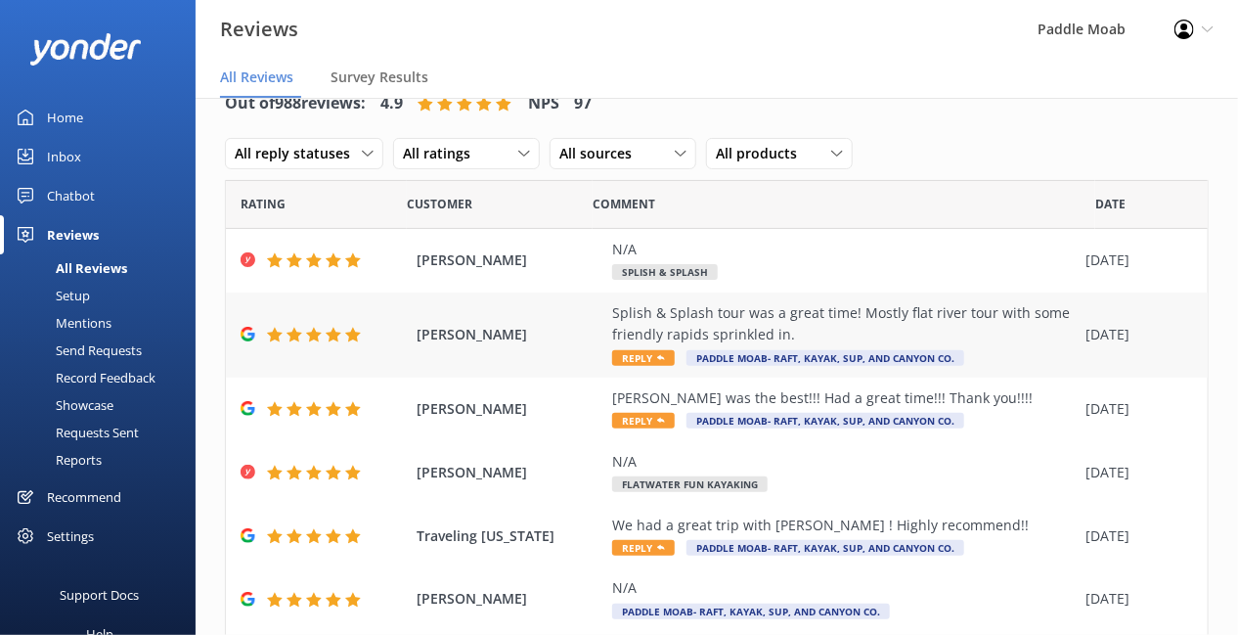
click at [675, 366] on span "Reply" at bounding box center [643, 358] width 63 height 16
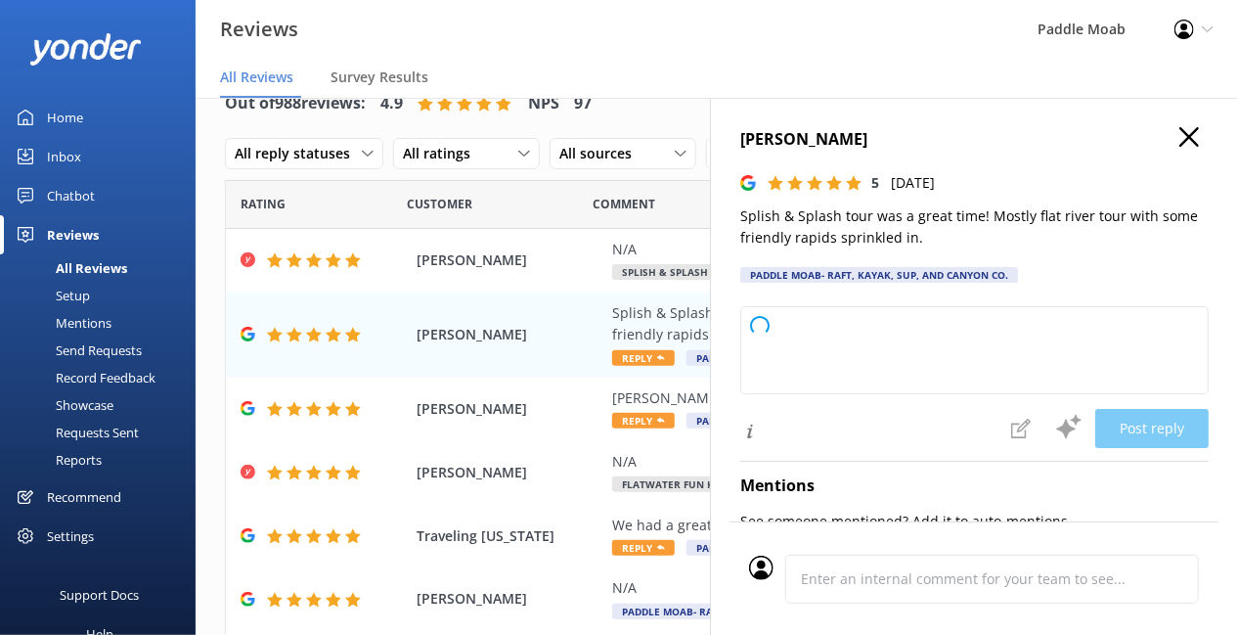
type textarea "We're so glad to hear you enjoyed the Splish & Splash tour! Thanks for sharing …"
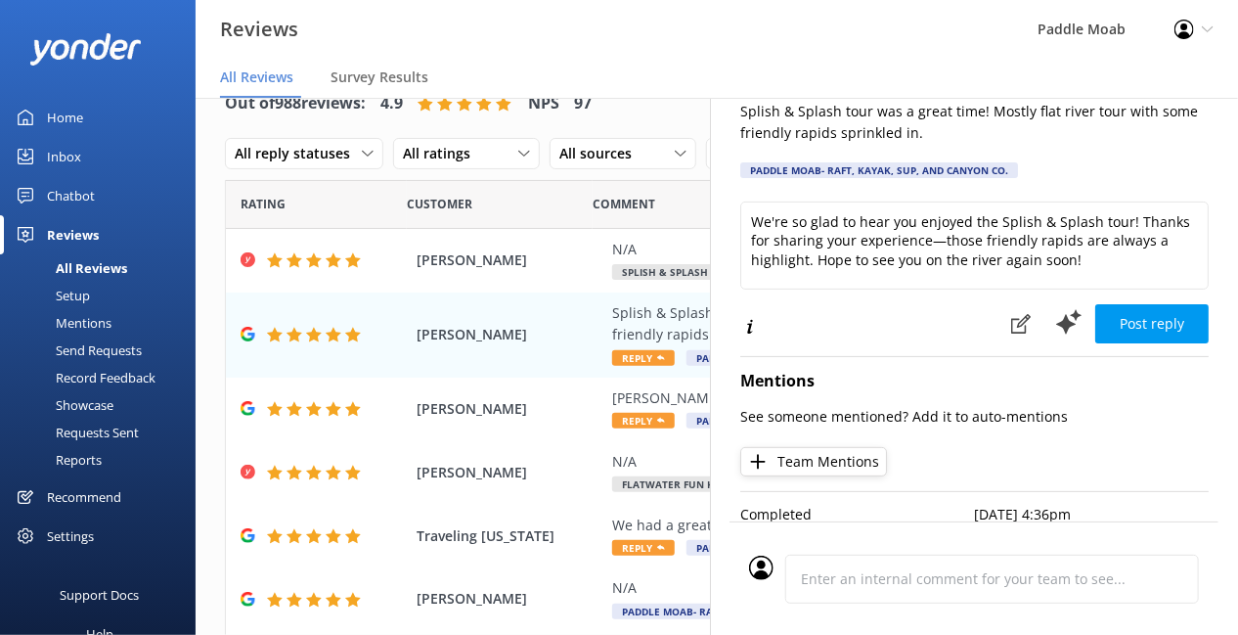
scroll to position [111, 0]
click at [1103, 343] on button "Post reply" at bounding box center [1151, 323] width 113 height 39
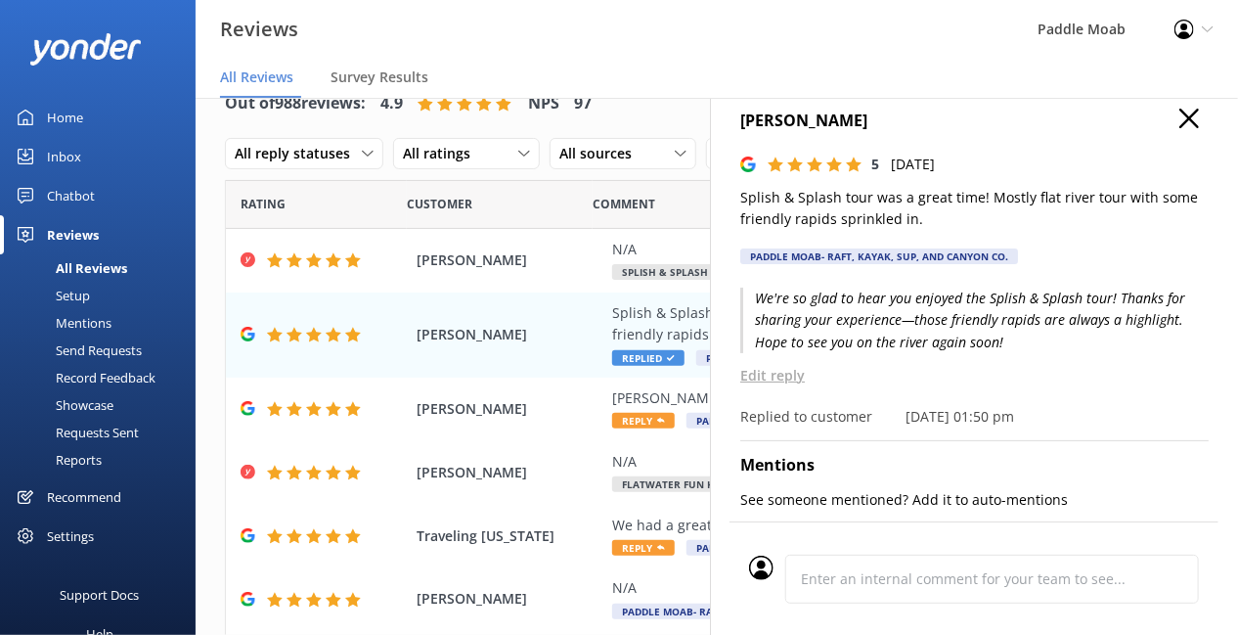
scroll to position [0, 0]
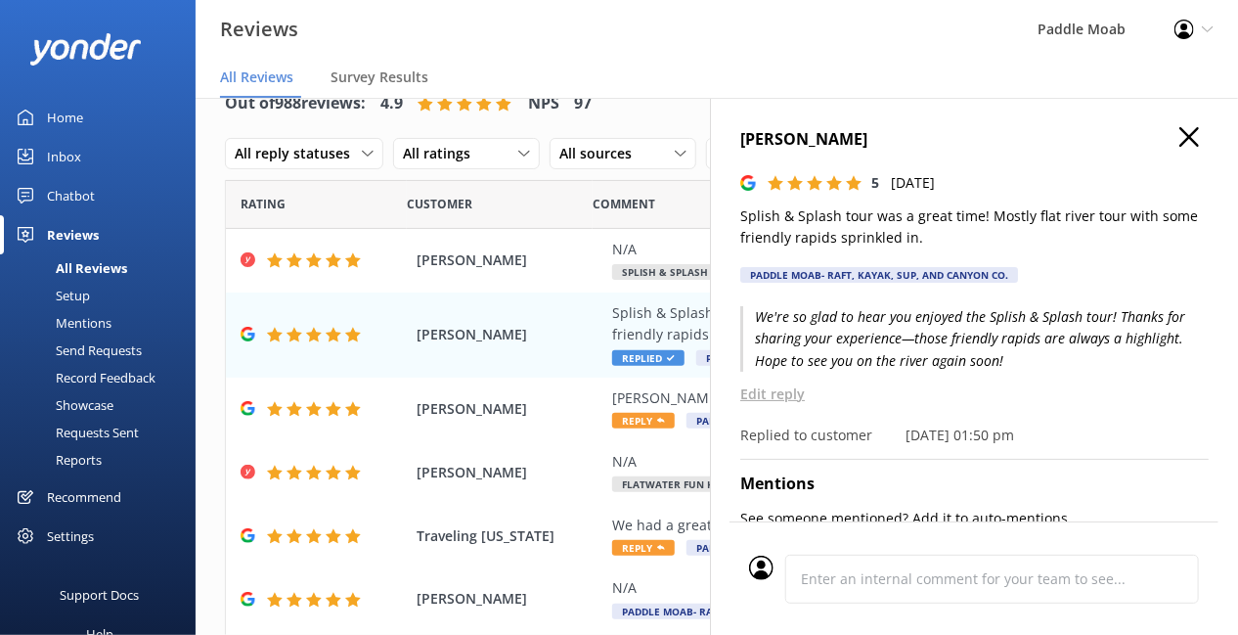
click at [1179, 147] on use "button" at bounding box center [1189, 137] width 20 height 20
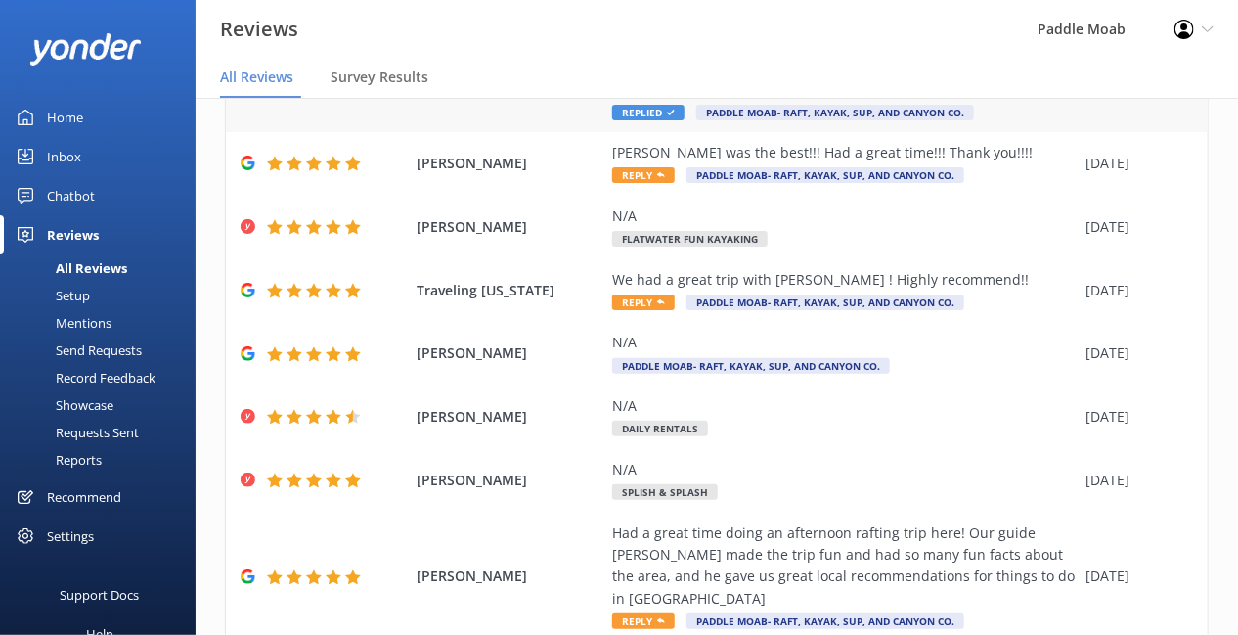
scroll to position [260, 0]
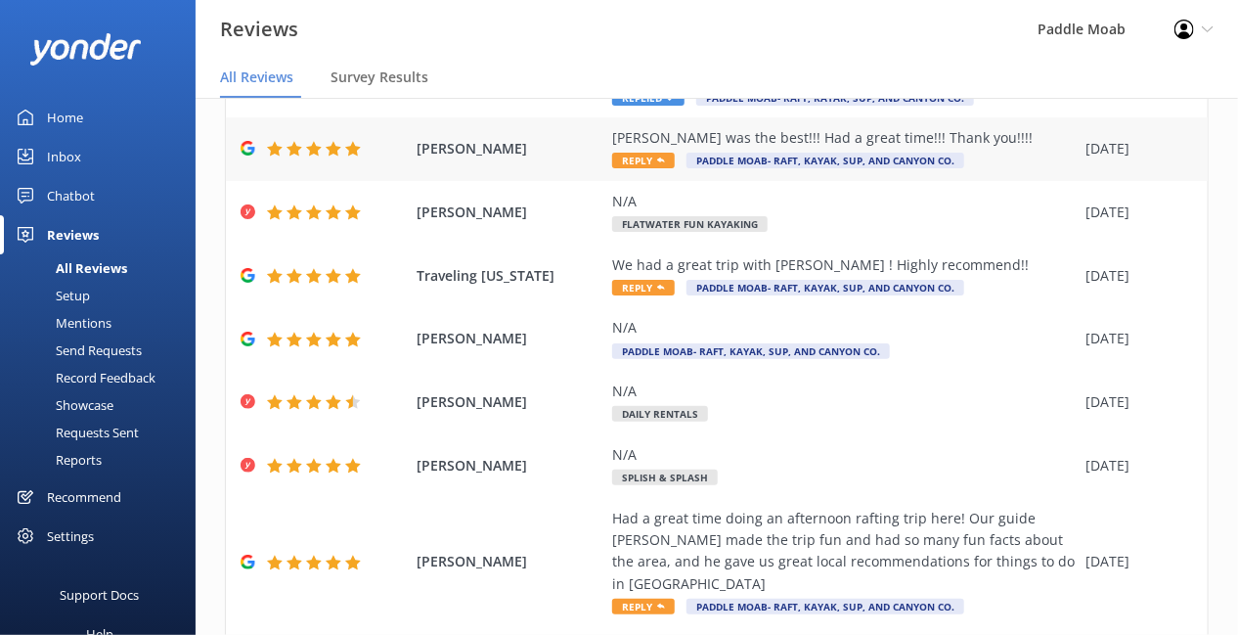
click at [675, 168] on span "Reply" at bounding box center [643, 161] width 63 height 16
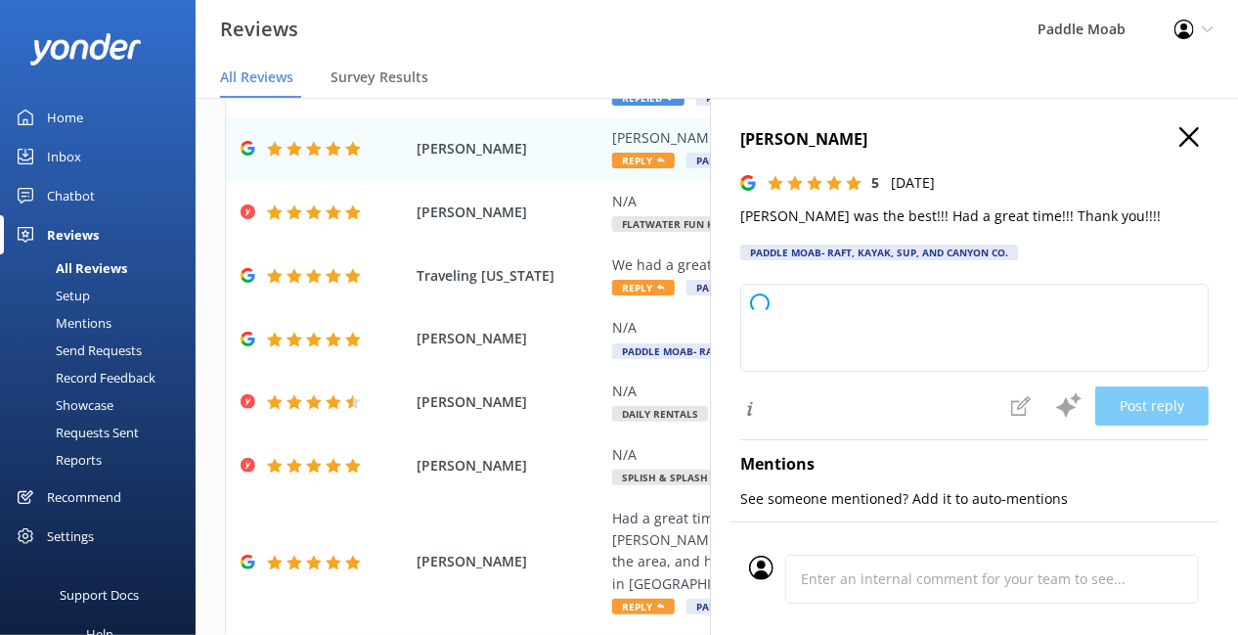
type textarea "We're so glad you had a fantastic experience on your tour with Lillian! Thanks …"
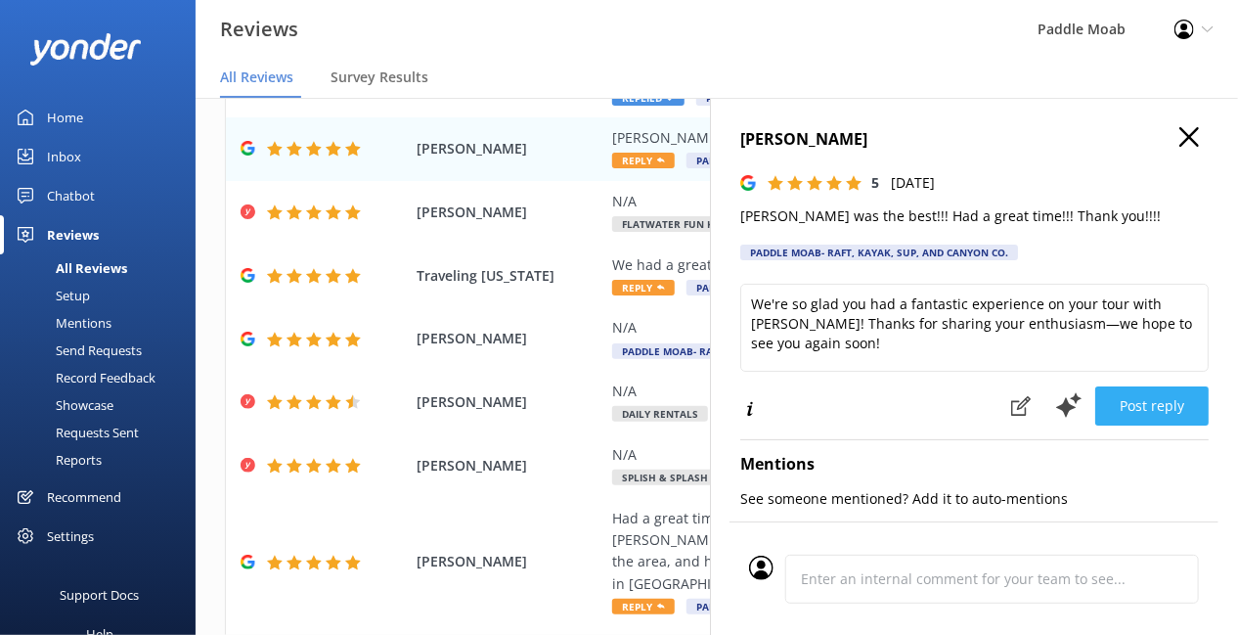
click at [1114, 425] on button "Post reply" at bounding box center [1151, 405] width 113 height 39
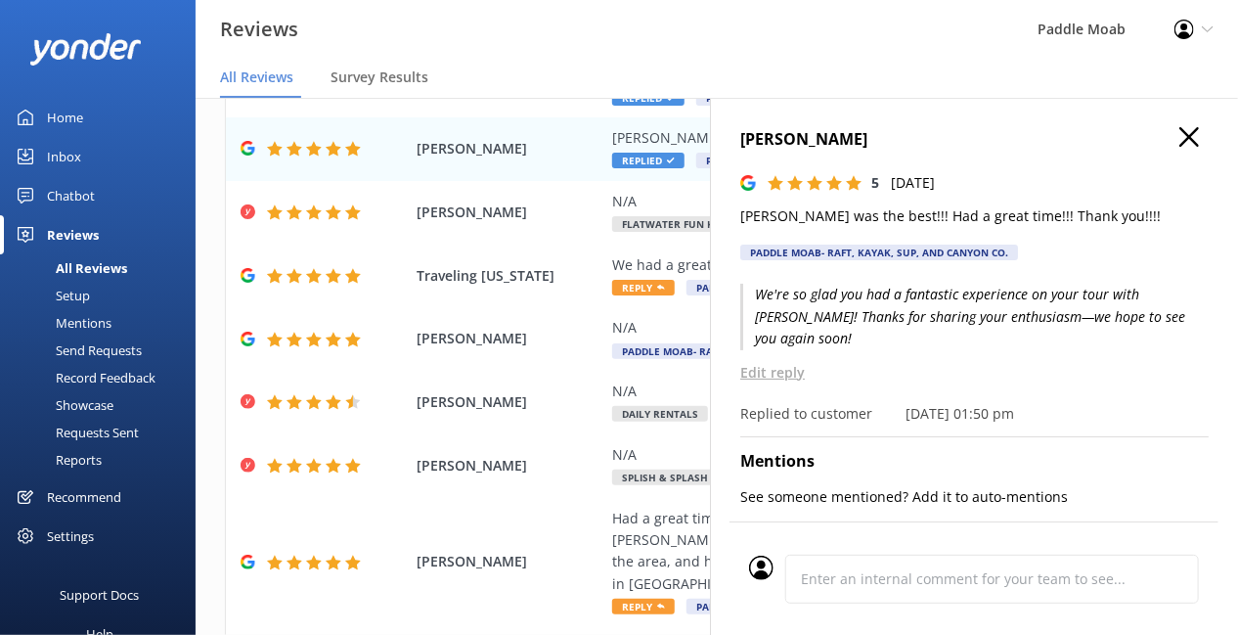
click at [1179, 147] on use "button" at bounding box center [1189, 137] width 20 height 20
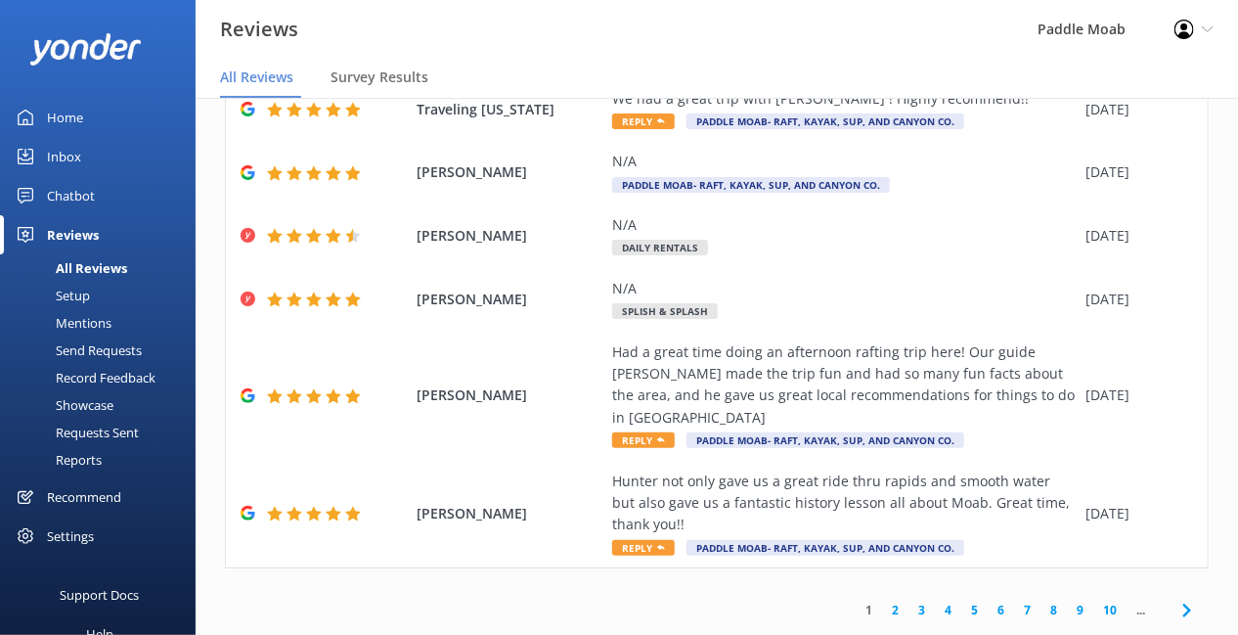
scroll to position [446, 0]
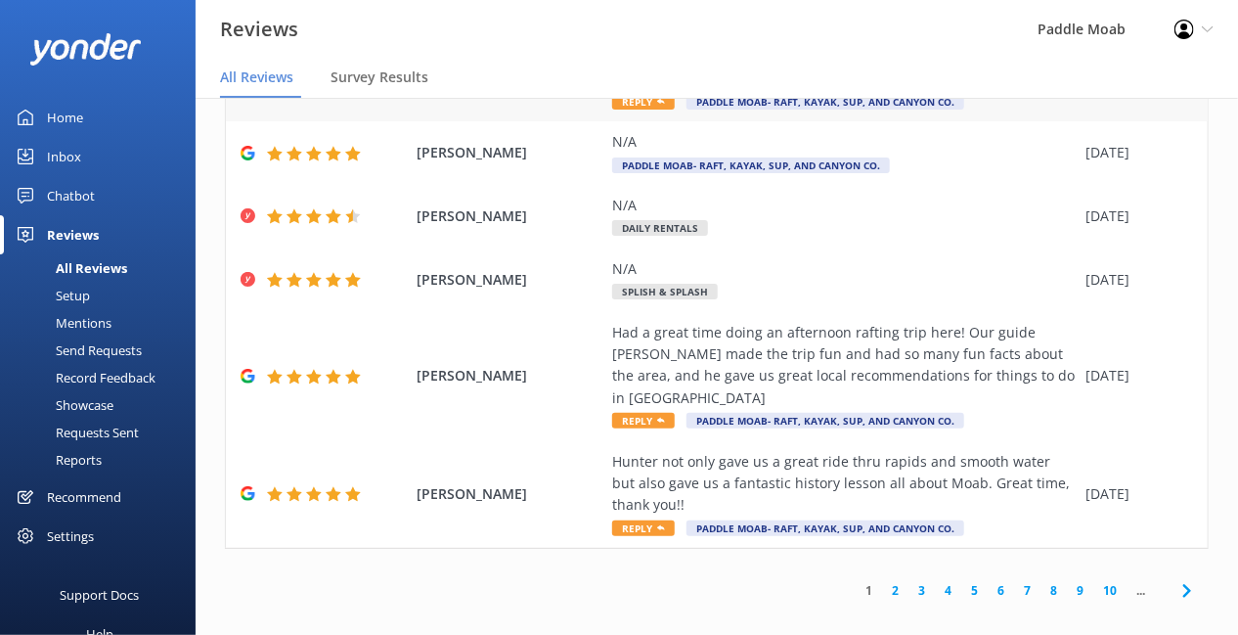
click at [675, 110] on span "Reply" at bounding box center [643, 102] width 63 height 16
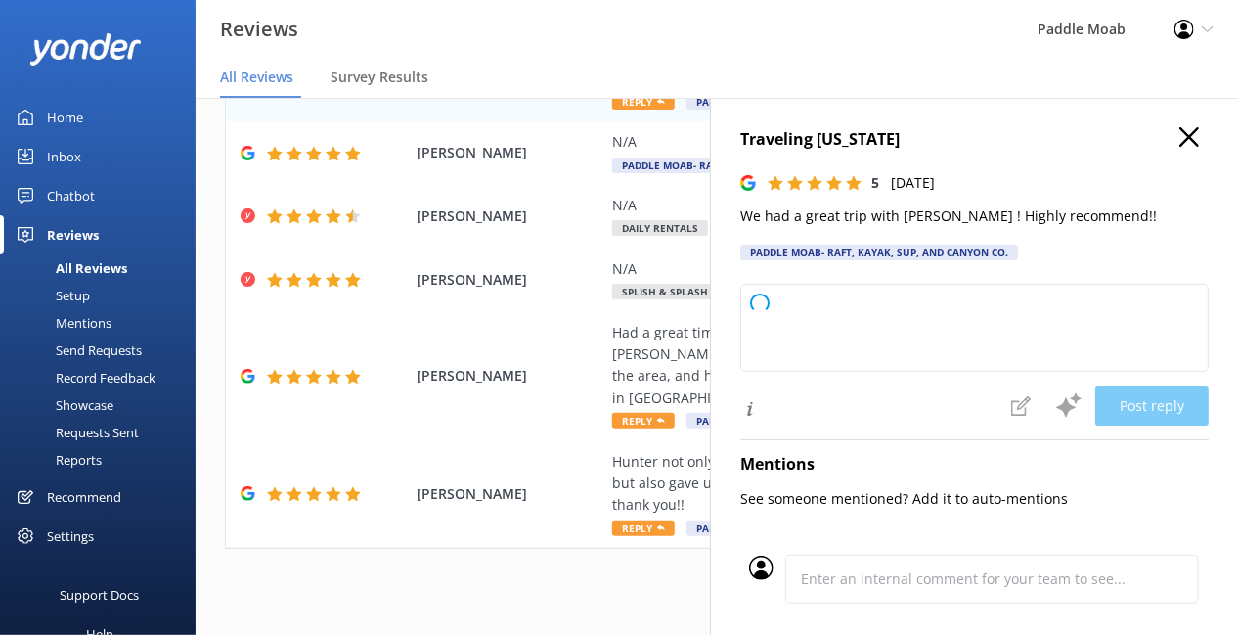
type textarea "We're so glad you enjoyed your tour with Lillian! Thanks for recommending us an…"
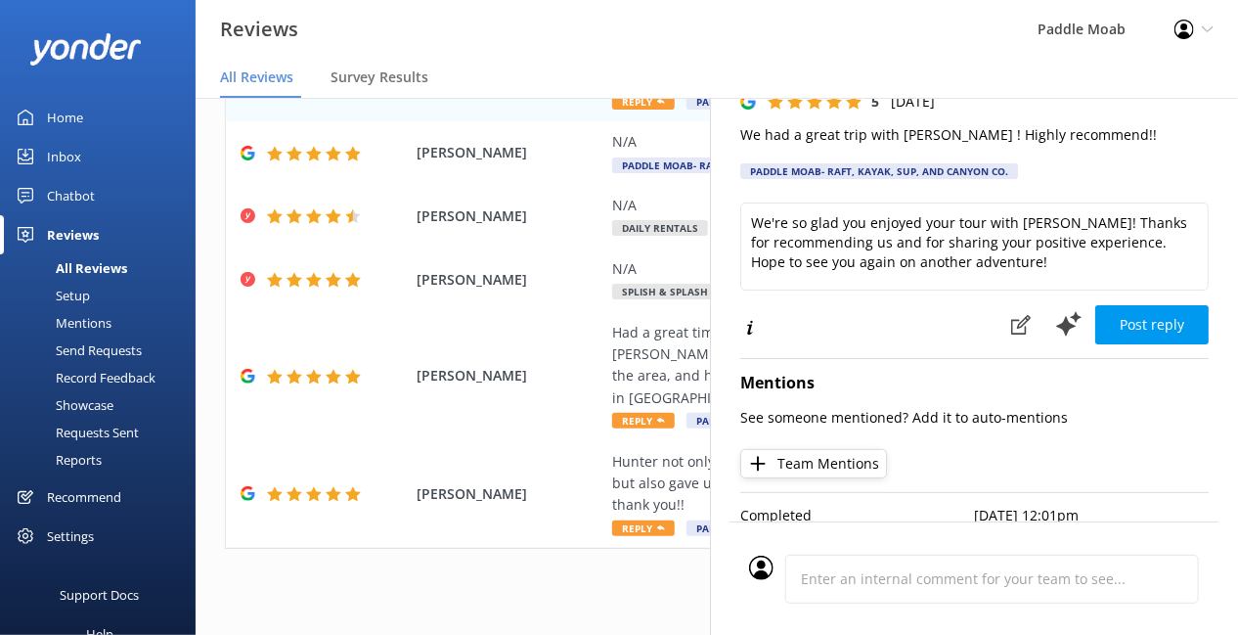
scroll to position [91, 0]
click at [1095, 342] on button "Post reply" at bounding box center [1151, 322] width 113 height 39
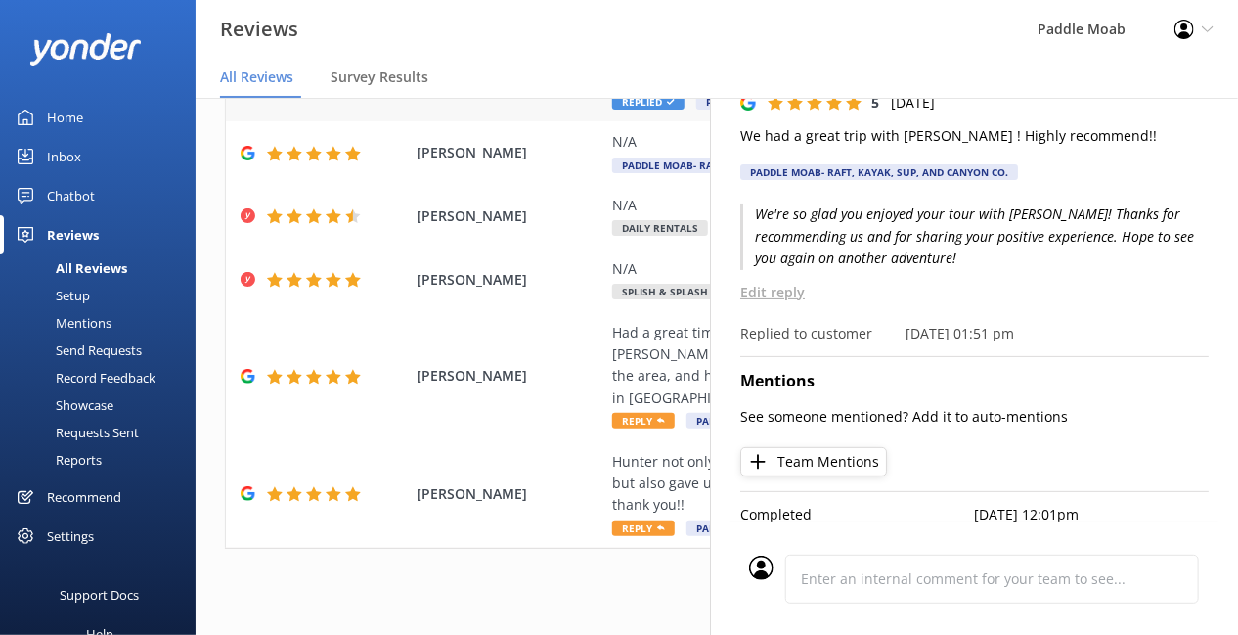
click at [510, 122] on div "Traveling Michigan We had a great trip with Lillian ! Highly recommend!! Replie…" at bounding box center [717, 91] width 982 height 64
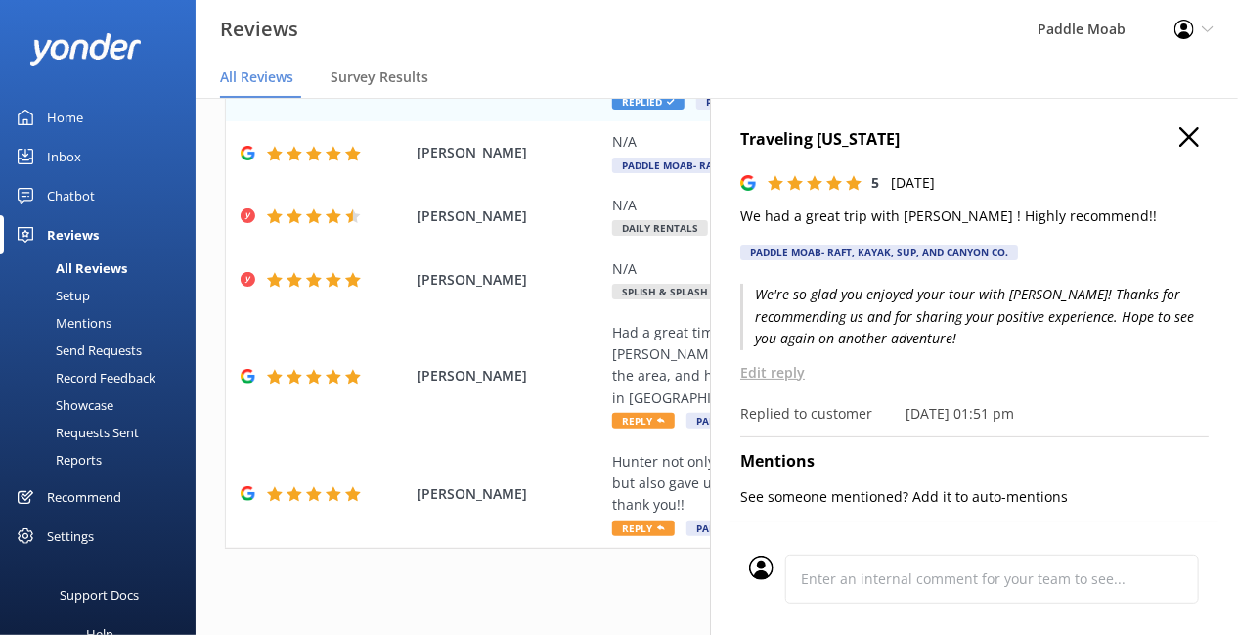
click at [1193, 153] on h4 "Traveling Michigan" at bounding box center [974, 139] width 468 height 25
click at [1179, 147] on icon "button" at bounding box center [1189, 137] width 20 height 20
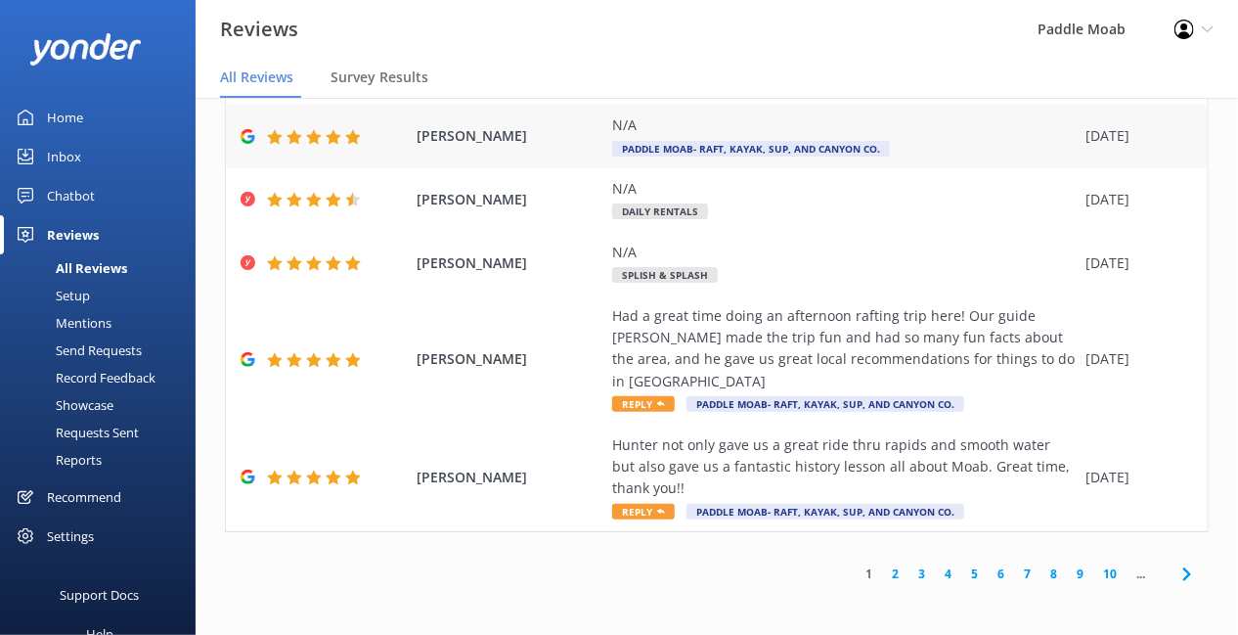
scroll to position [630, 0]
click at [819, 199] on div "N/A" at bounding box center [844, 189] width 464 height 22
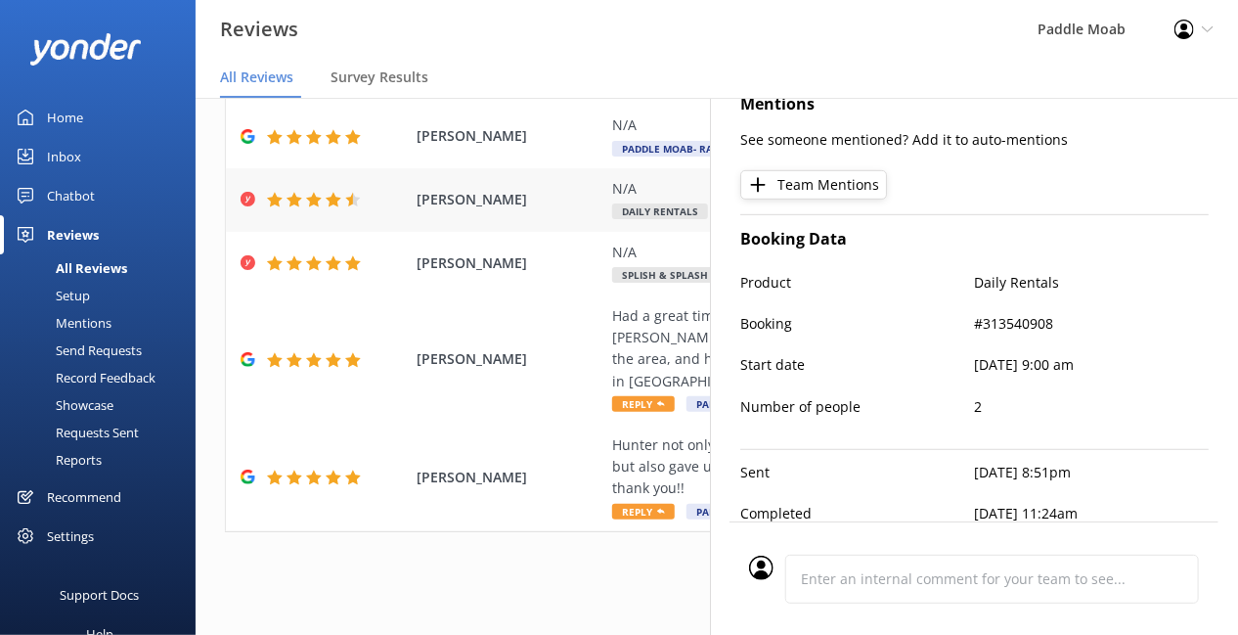
scroll to position [0, 0]
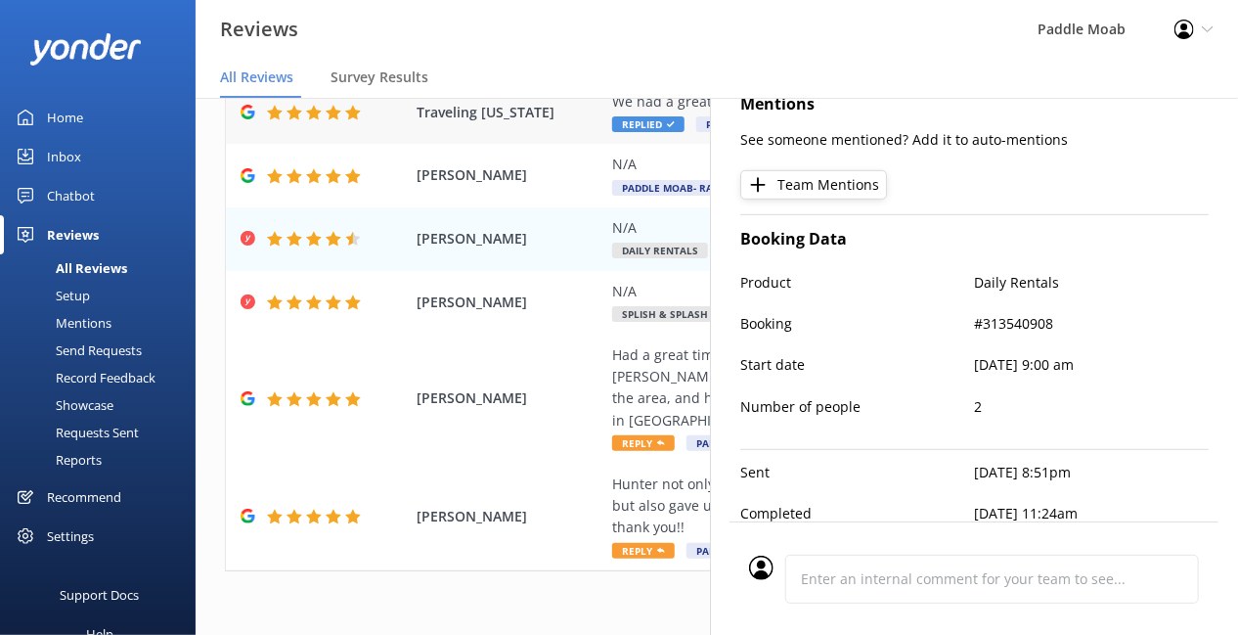
click at [469, 145] on div "Traveling Michigan We had a great trip with Lillian ! Highly recommend!! Replie…" at bounding box center [717, 113] width 982 height 64
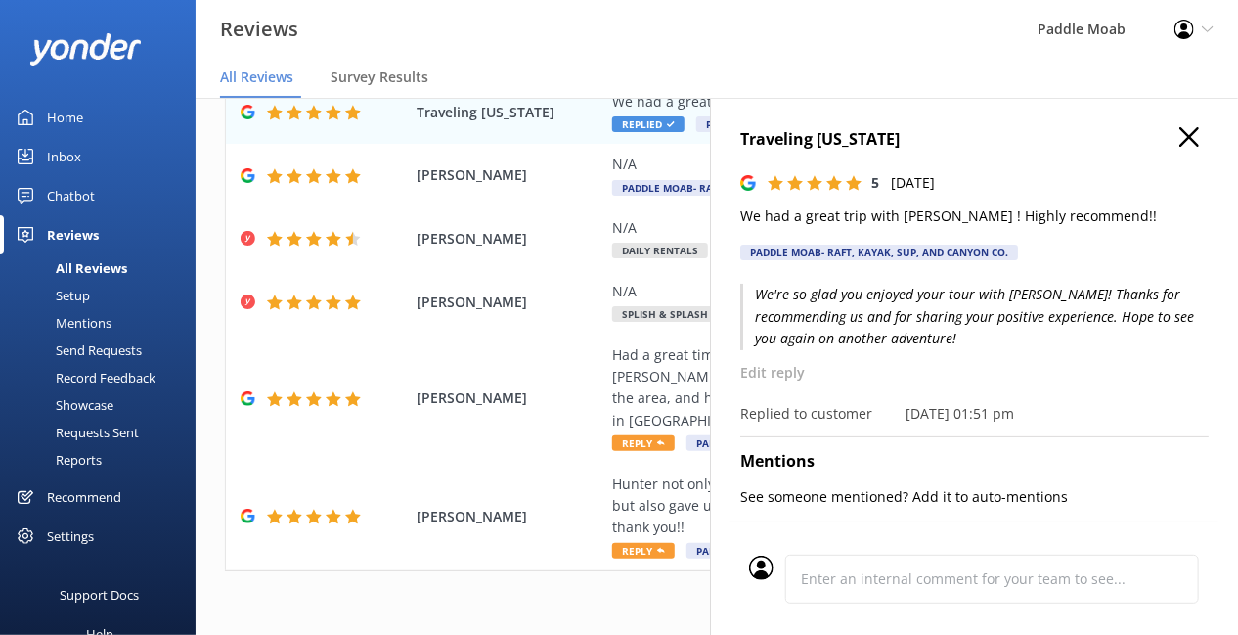
click at [1179, 147] on icon "button" at bounding box center [1189, 137] width 20 height 20
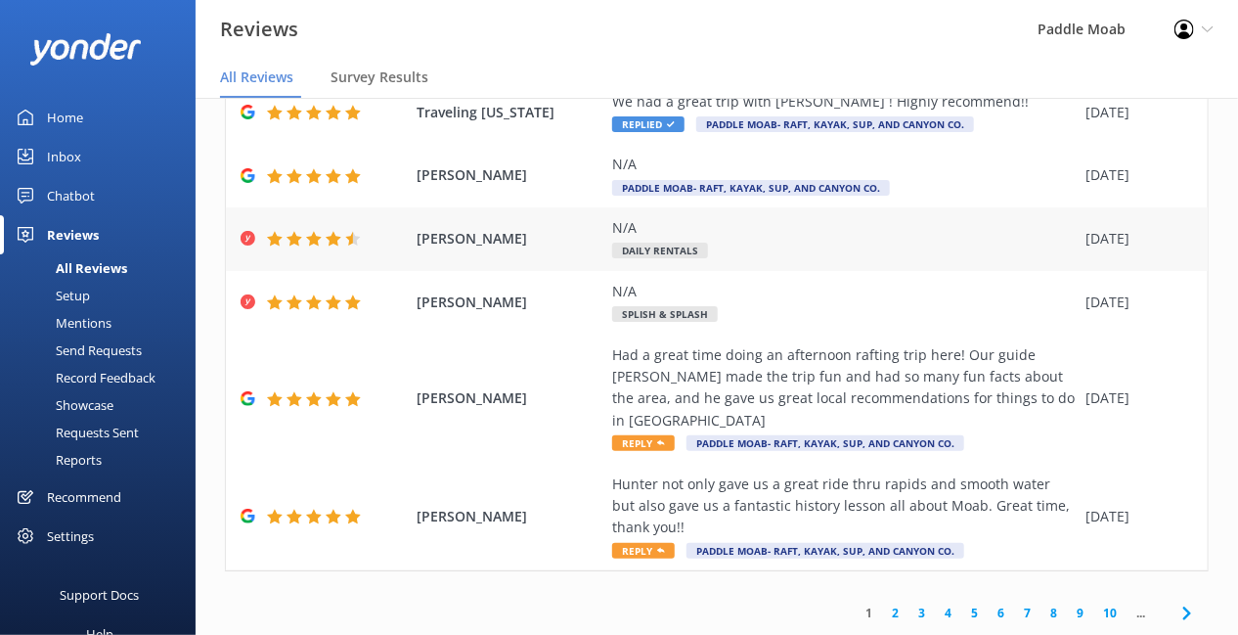
scroll to position [841, 0]
click at [675, 451] on span "Reply" at bounding box center [643, 443] width 63 height 16
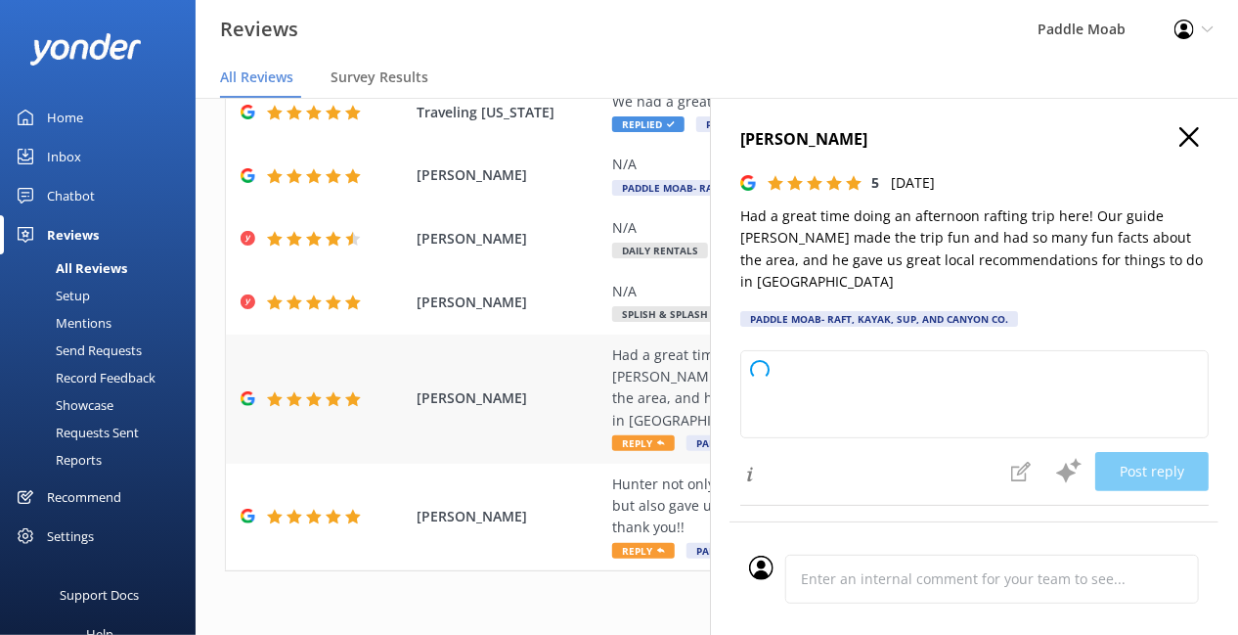
type textarea "We're thrilled to hear you enjoyed your afternoon rafting trip! Leonard will be…"
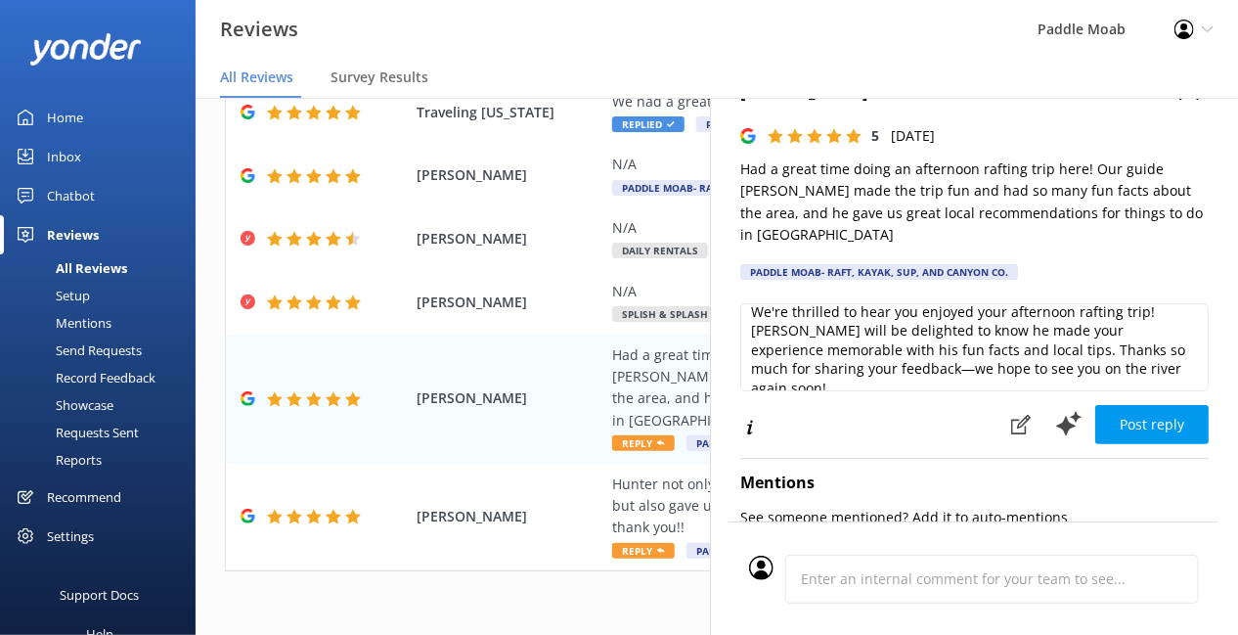
scroll to position [86, 0]
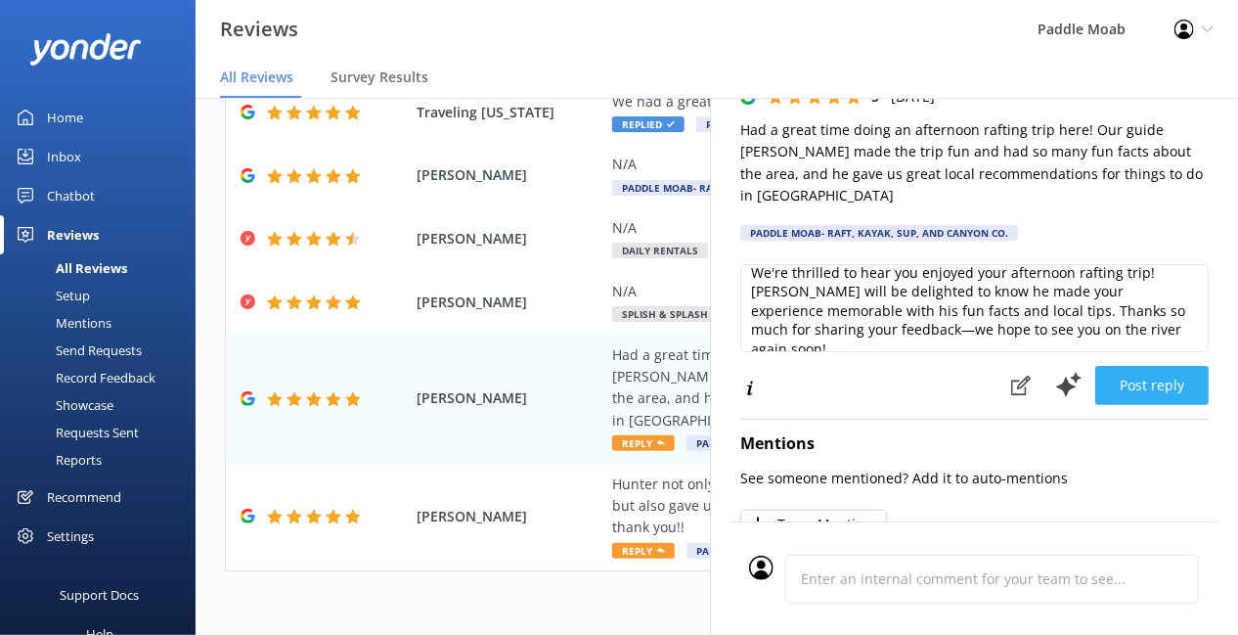
click at [1122, 405] on button "Post reply" at bounding box center [1151, 385] width 113 height 39
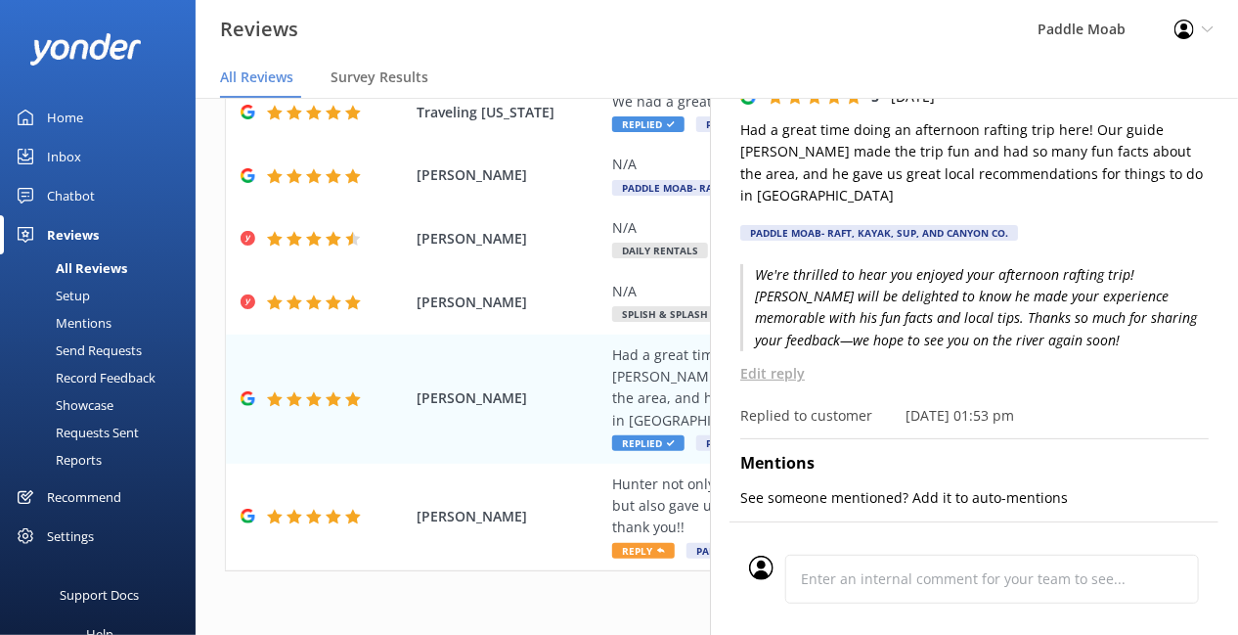
scroll to position [0, 0]
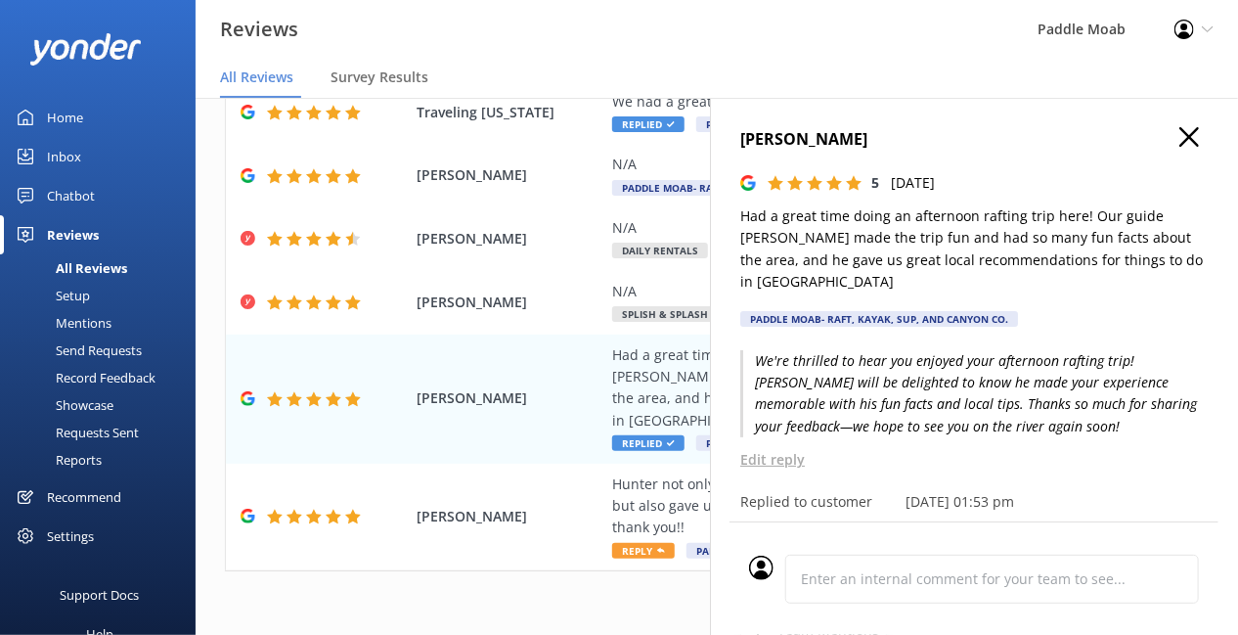
click at [1179, 147] on icon "button" at bounding box center [1189, 137] width 20 height 20
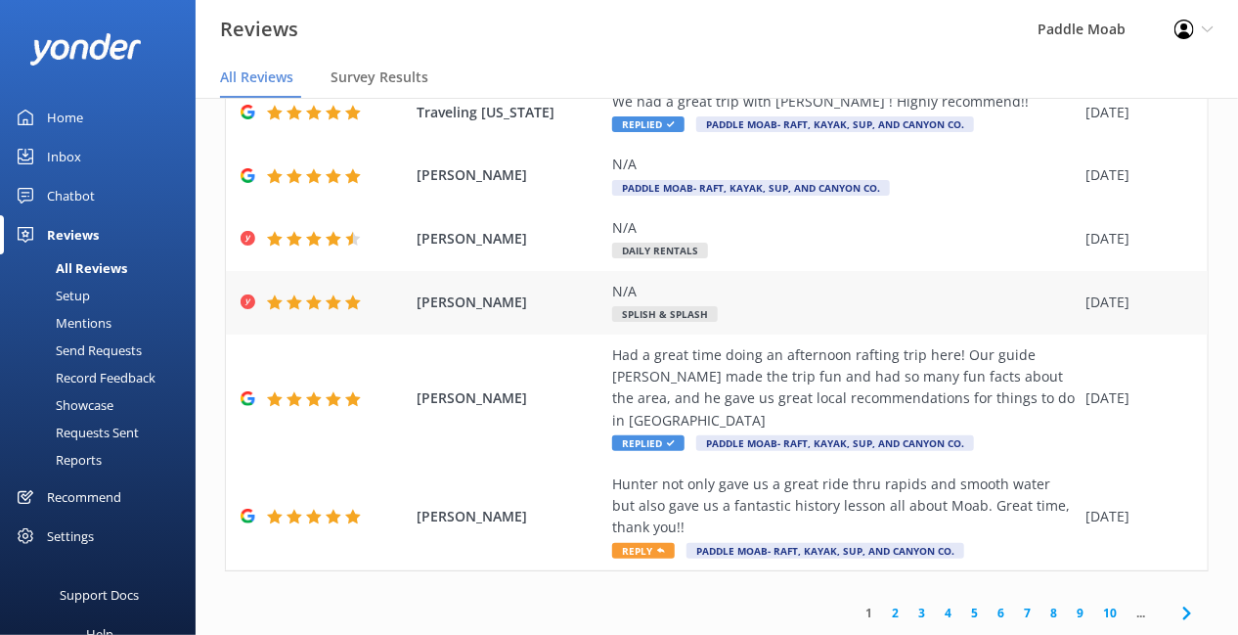
scroll to position [1009, 0]
click at [675, 543] on span "Reply" at bounding box center [643, 551] width 63 height 16
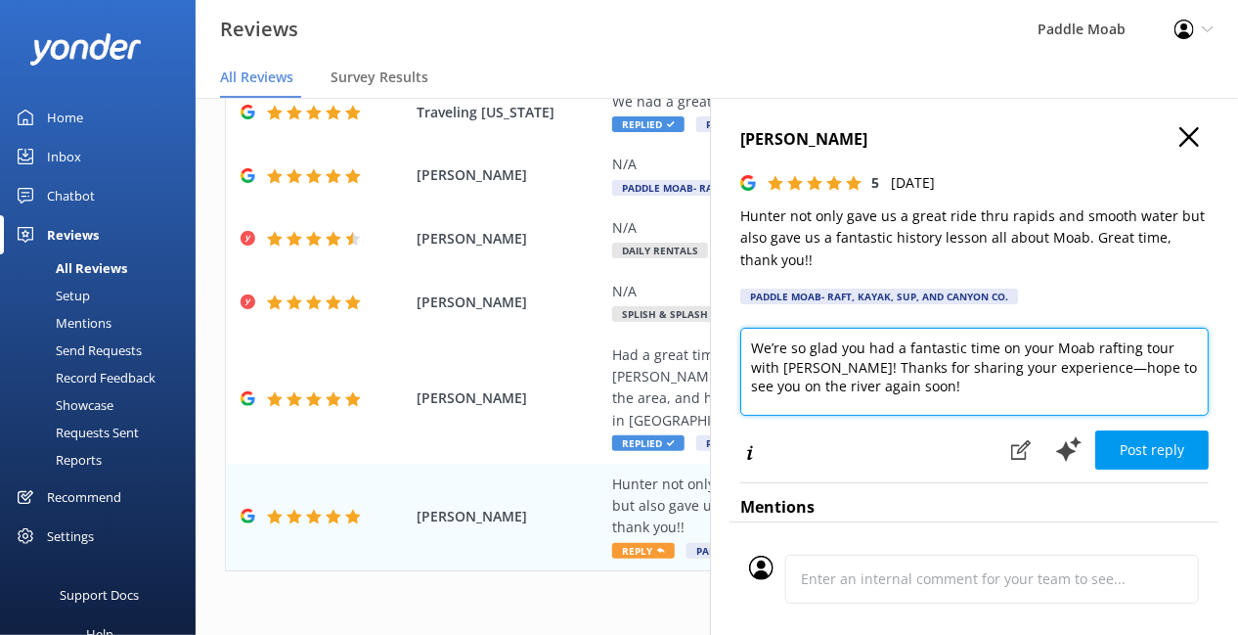
drag, startPoint x: 1050, startPoint y: 434, endPoint x: 998, endPoint y: 435, distance: 51.8
click at [998, 416] on textarea "We’re so glad you had a fantastic time on your Moab rafting tour with Hunter! T…" at bounding box center [974, 372] width 468 height 88
drag, startPoint x: 1063, startPoint y: 435, endPoint x: 1093, endPoint y: 435, distance: 30.3
click at [1093, 416] on textarea "We’re so glad you had a fantastic time on your rafting tour with Hunter! Thanks…" at bounding box center [974, 372] width 468 height 88
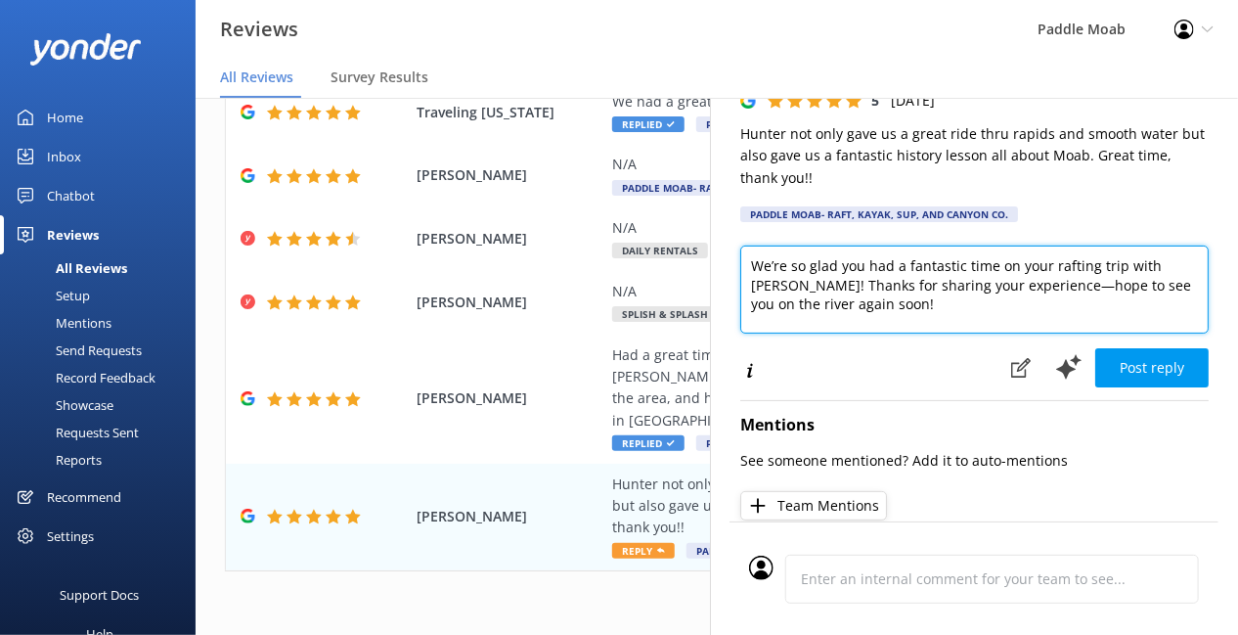
scroll to position [92, 0]
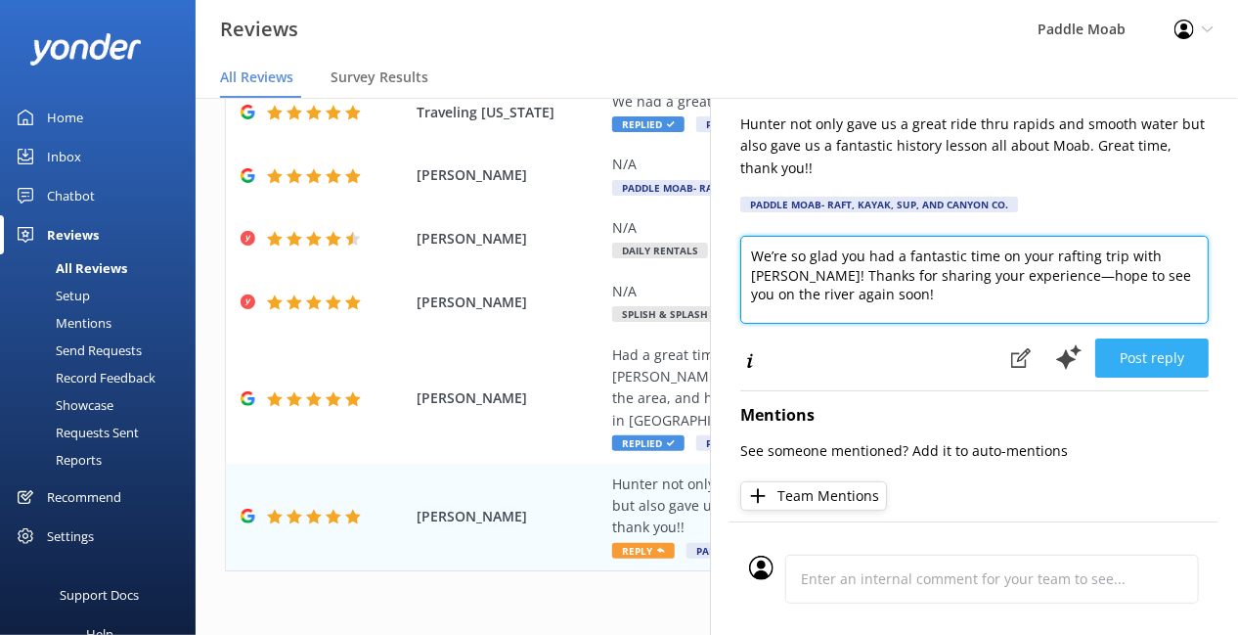
type textarea "We’re so glad you had a fantastic time on your rafting trip with Hunter! Thanks…"
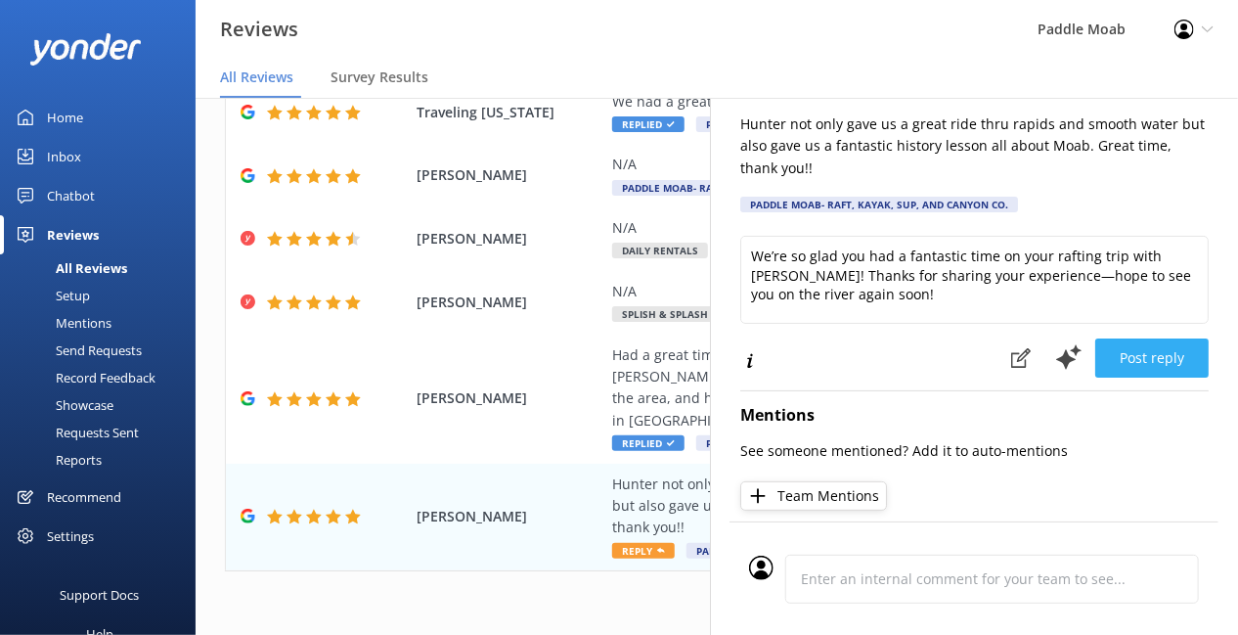
click at [1108, 377] on button "Post reply" at bounding box center [1151, 357] width 113 height 39
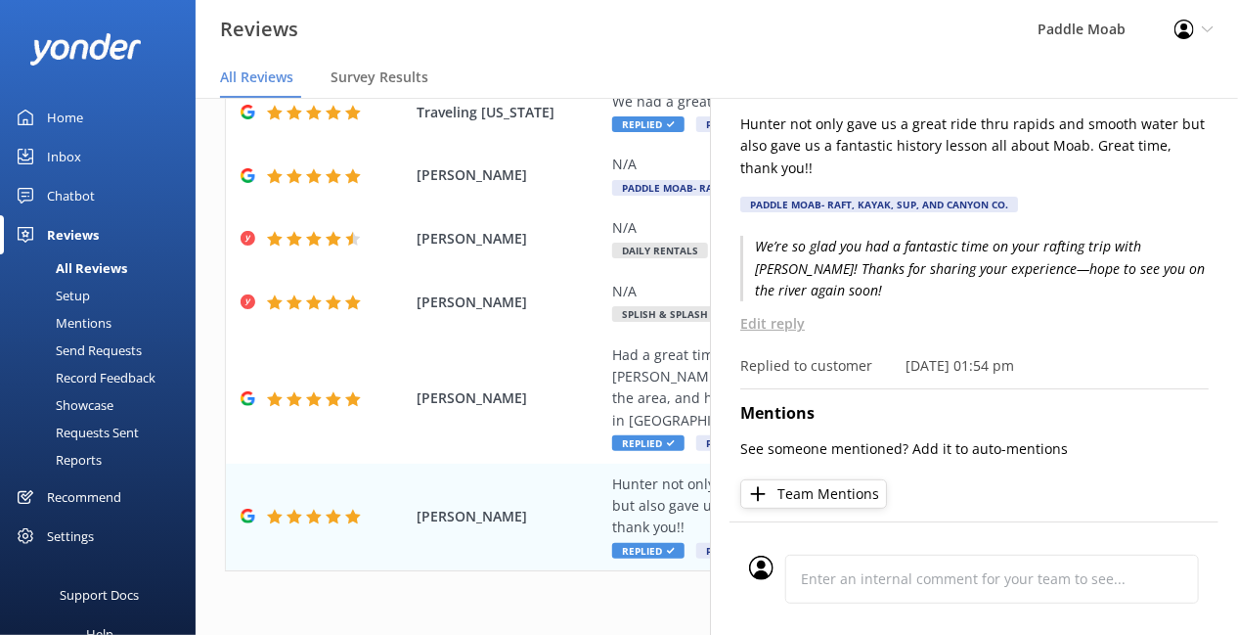
scroll to position [0, 0]
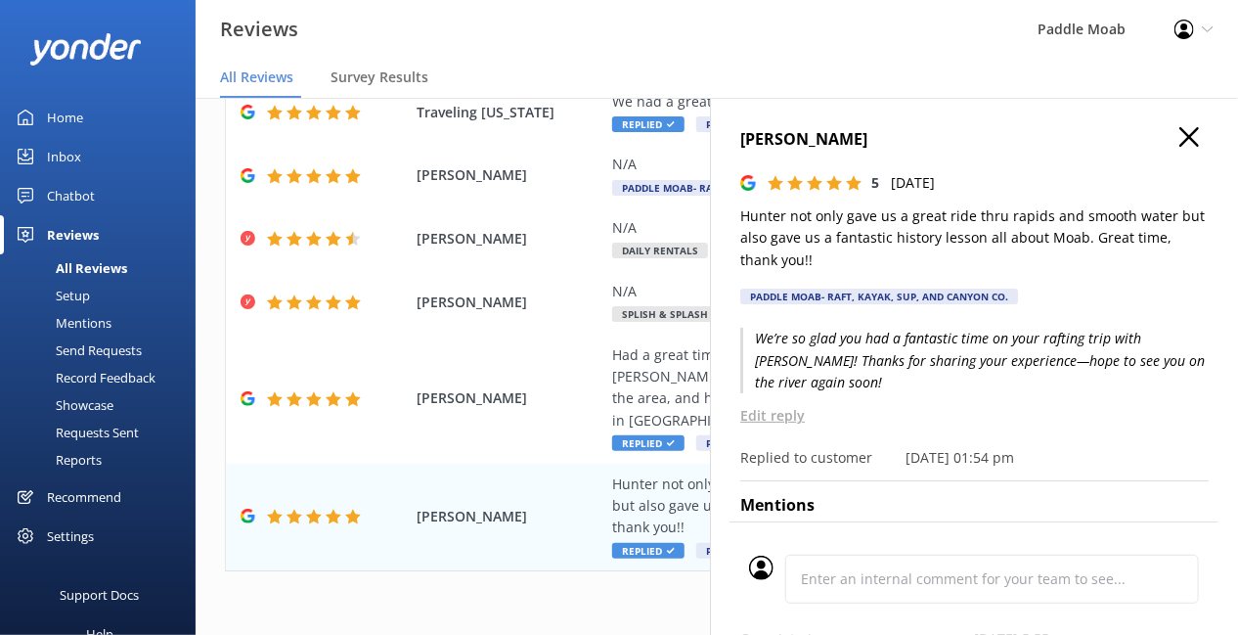
click at [1179, 147] on icon "button" at bounding box center [1189, 137] width 20 height 20
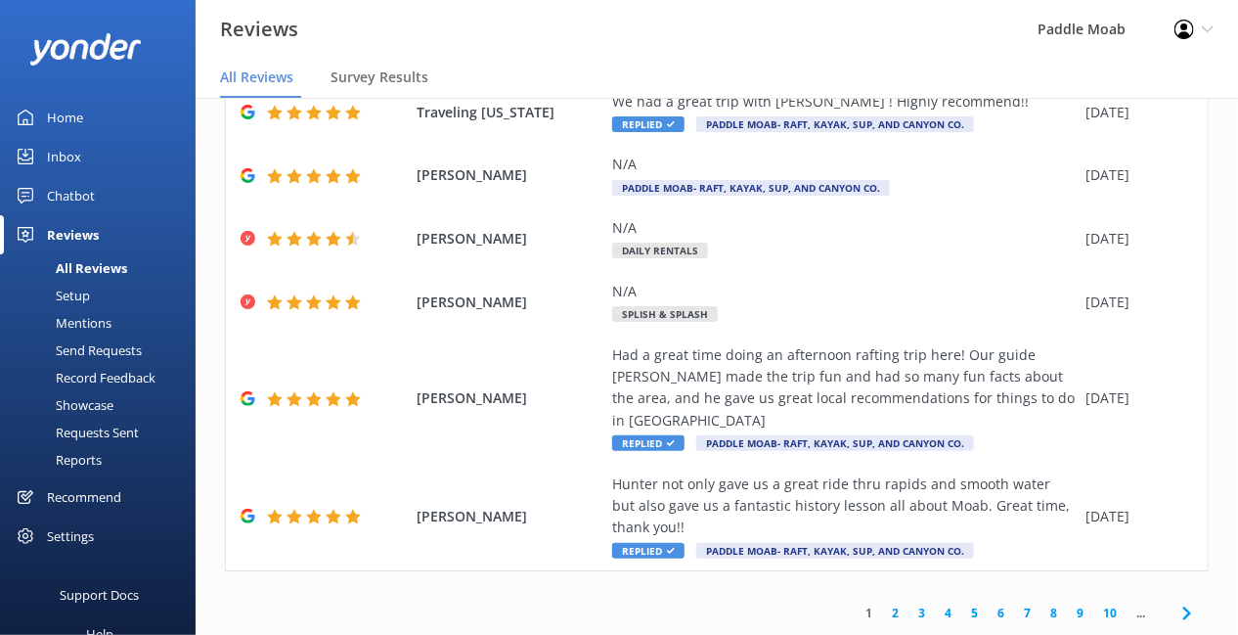
click at [882, 610] on link "2" at bounding box center [895, 612] width 26 height 19
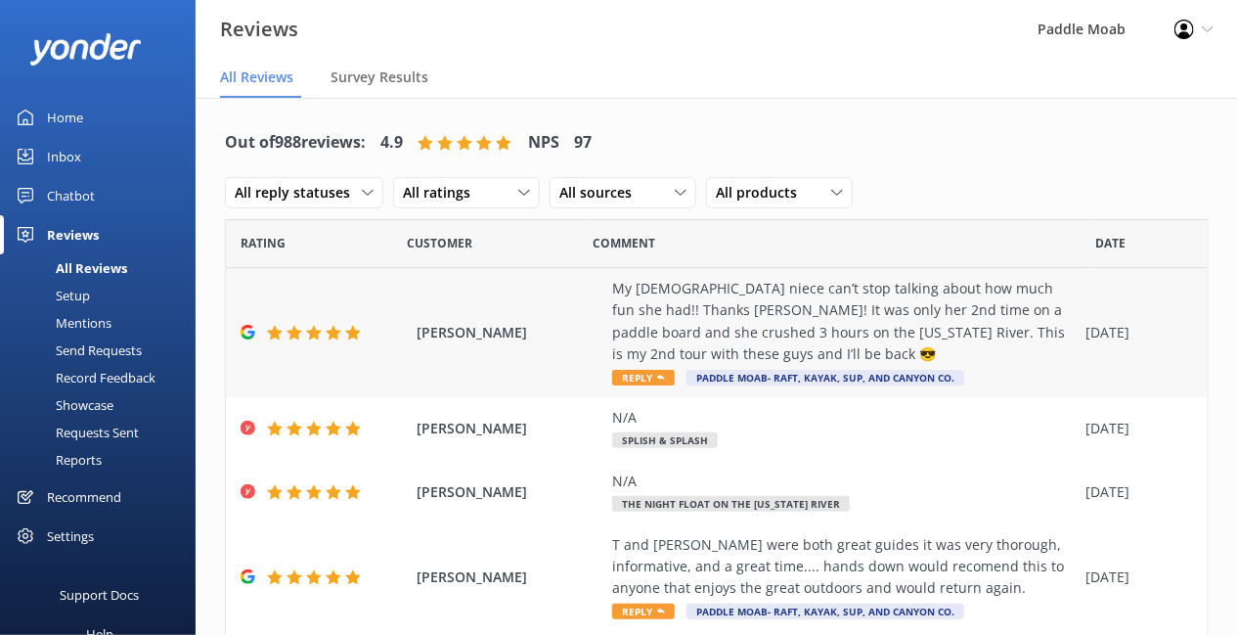
click at [665, 381] on icon at bounding box center [661, 378] width 8 height 8
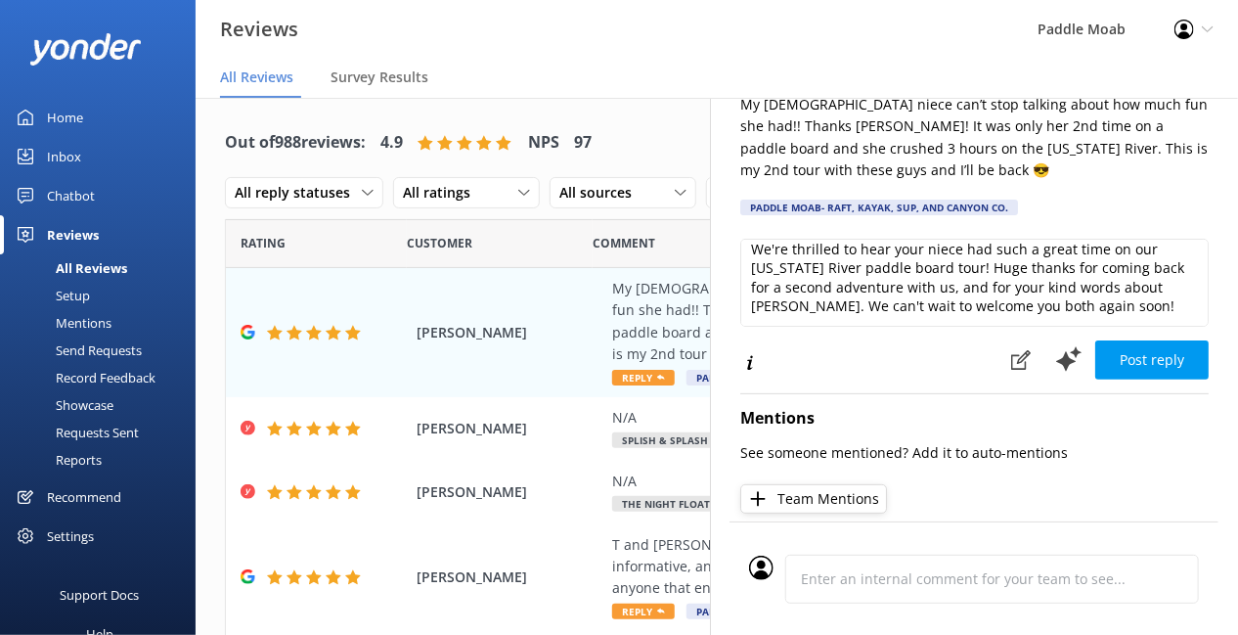
scroll to position [113, 0]
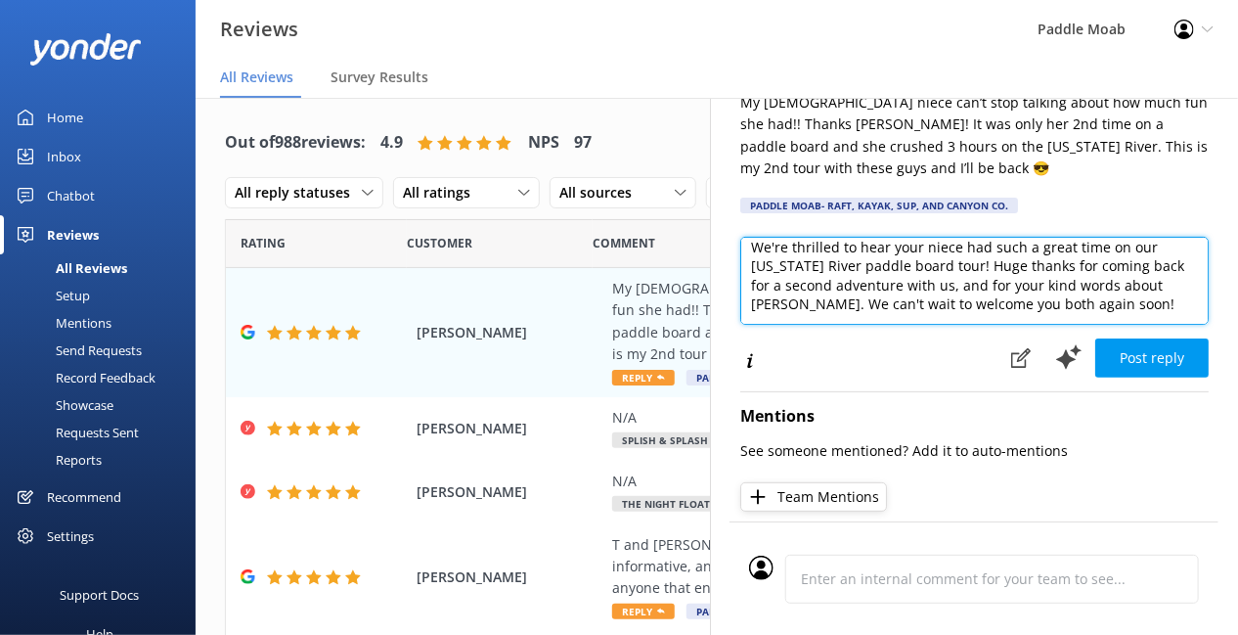
drag, startPoint x: 1062, startPoint y: 337, endPoint x: 755, endPoint y: 359, distance: 307.8
click at [755, 325] on textarea "We're thrilled to hear your niece had such a great time on our Colorado River p…" at bounding box center [974, 281] width 468 height 88
drag, startPoint x: 662, startPoint y: 363, endPoint x: 631, endPoint y: 360, distance: 31.4
click at [740, 325] on textarea "We're thrilled to hear your niece had such a great time paddle board tour! Huge…" at bounding box center [974, 281] width 468 height 88
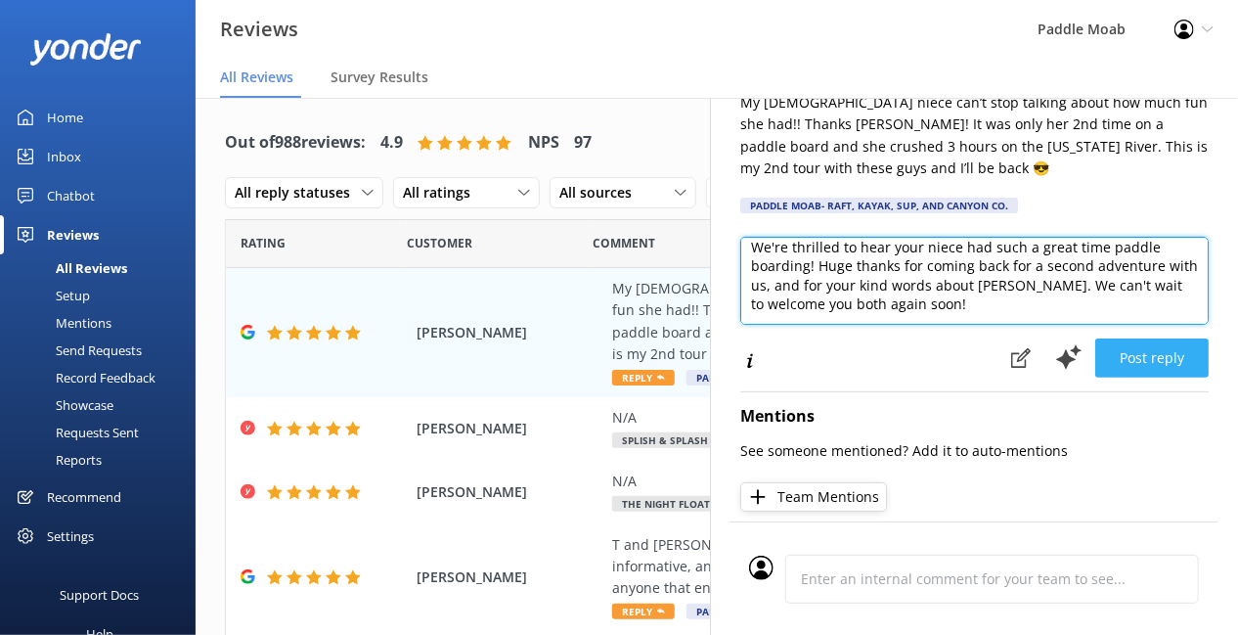
type textarea "We're thrilled to hear your niece had such a great time paddle boarding! Huge t…"
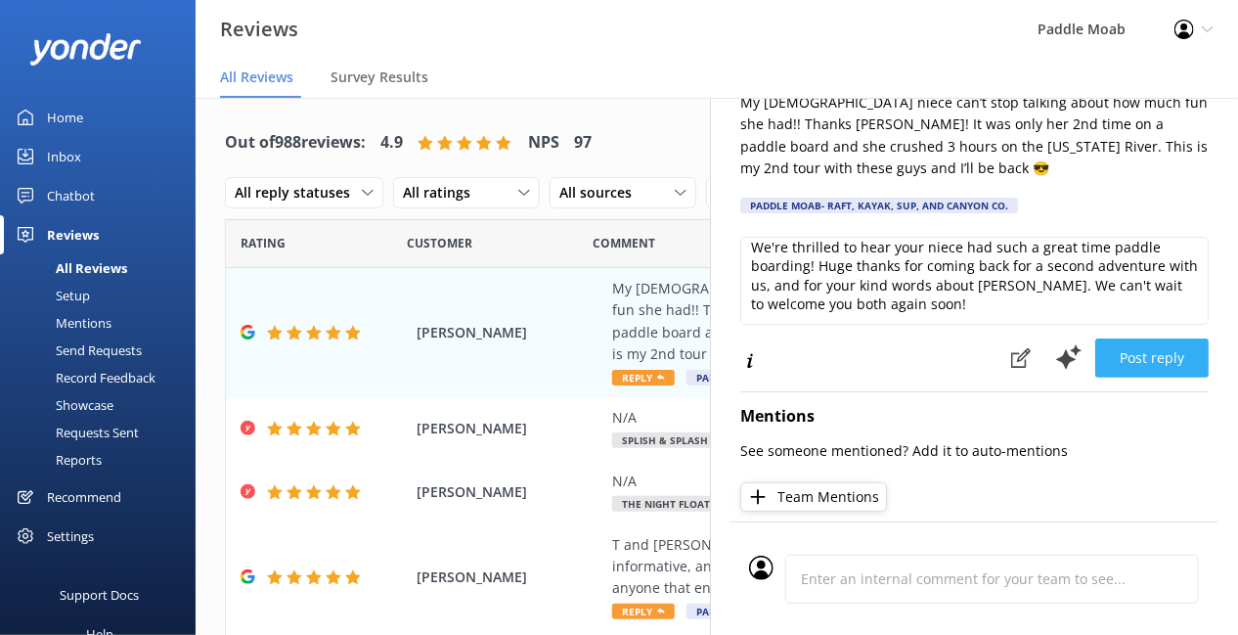
click at [1114, 377] on button "Post reply" at bounding box center [1151, 357] width 113 height 39
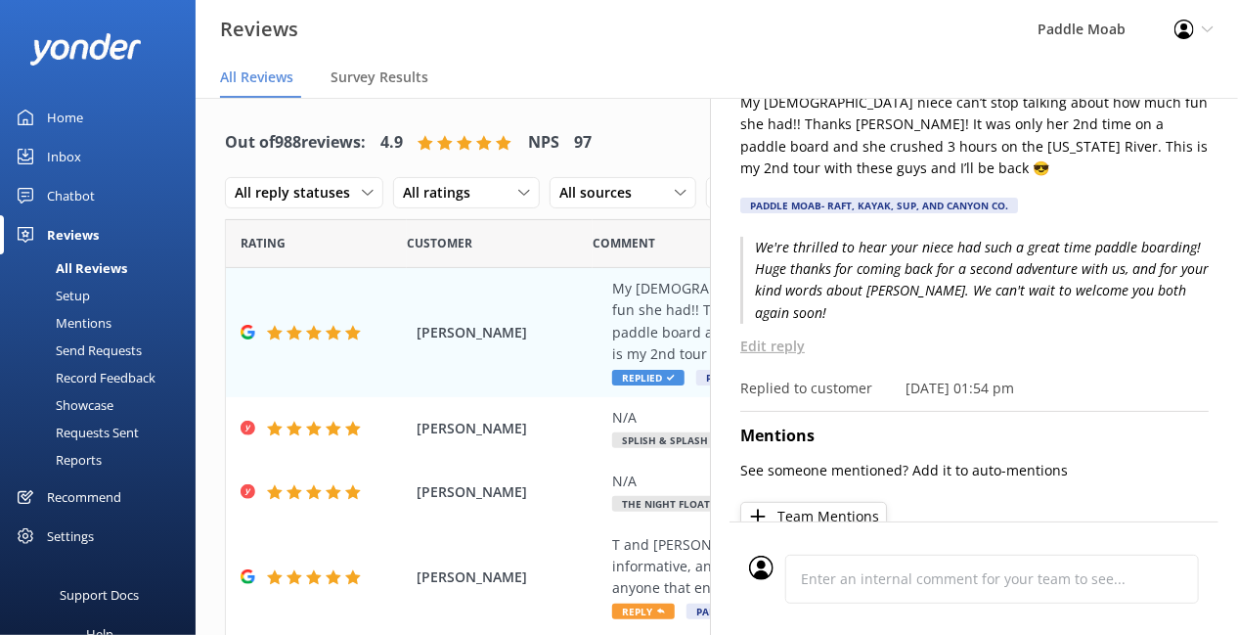
scroll to position [0, 0]
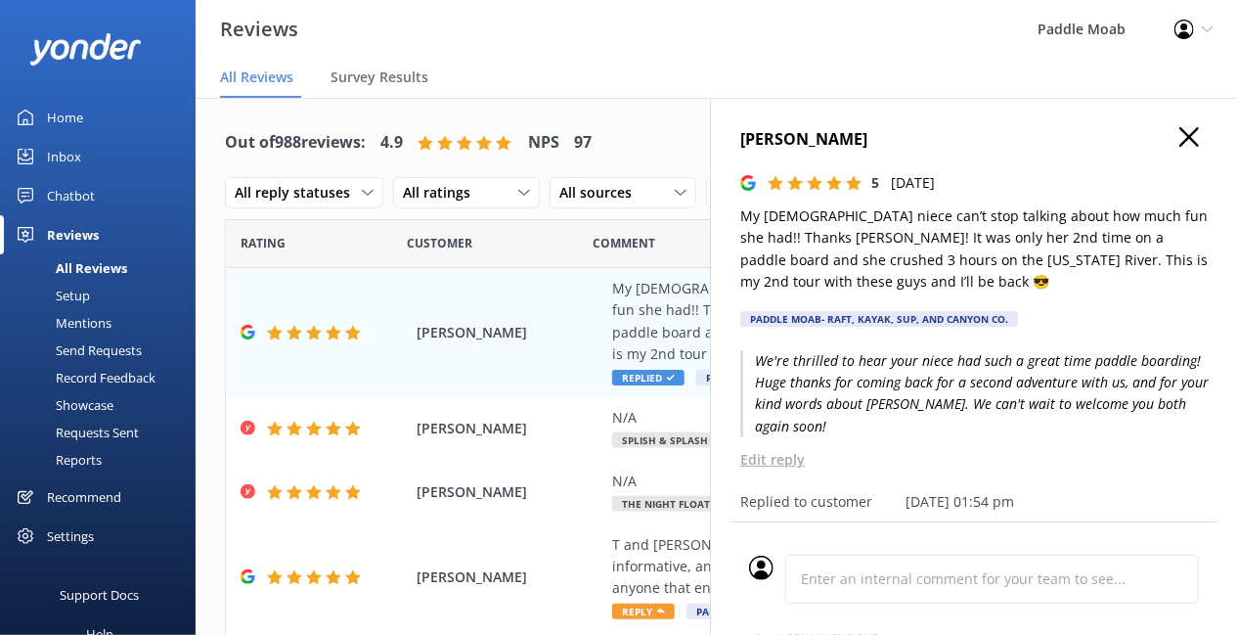
click at [1179, 147] on use "button" at bounding box center [1189, 137] width 20 height 20
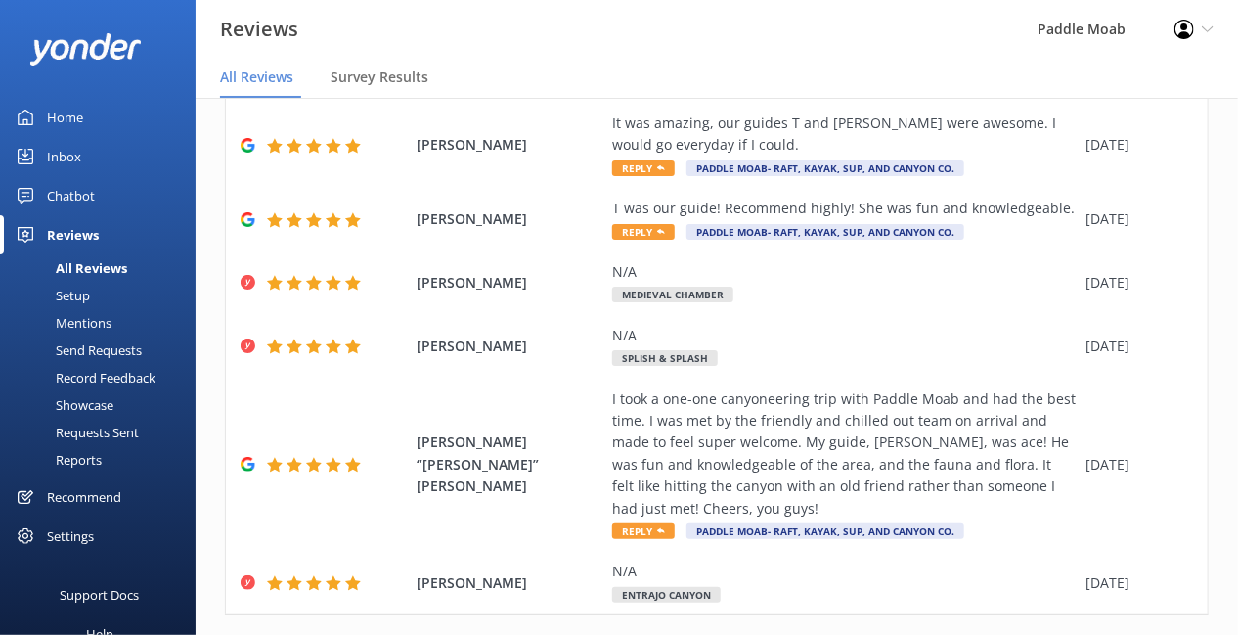
scroll to position [527, 0]
click at [675, 92] on span "Reply" at bounding box center [643, 84] width 63 height 16
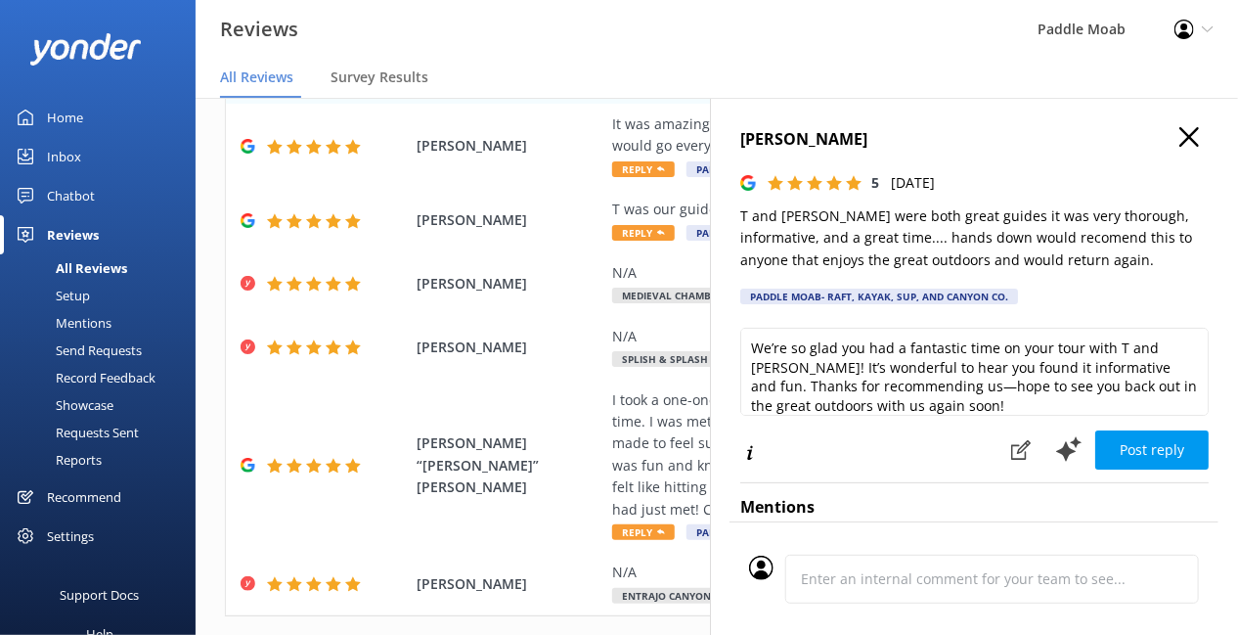
scroll to position [12, 0]
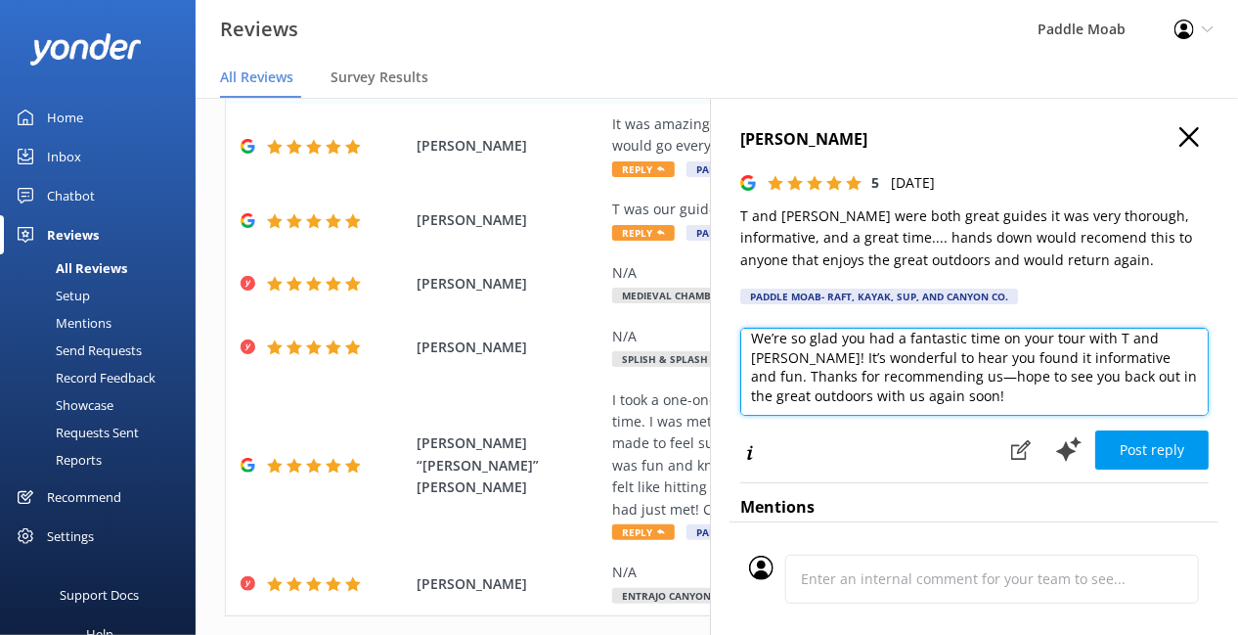
drag, startPoint x: 894, startPoint y: 422, endPoint x: 1045, endPoint y: 421, distance: 151.6
click at [1045, 416] on textarea "We’re so glad you had a fantastic time on your tour with T and Santos! It’s won…" at bounding box center [974, 372] width 468 height 88
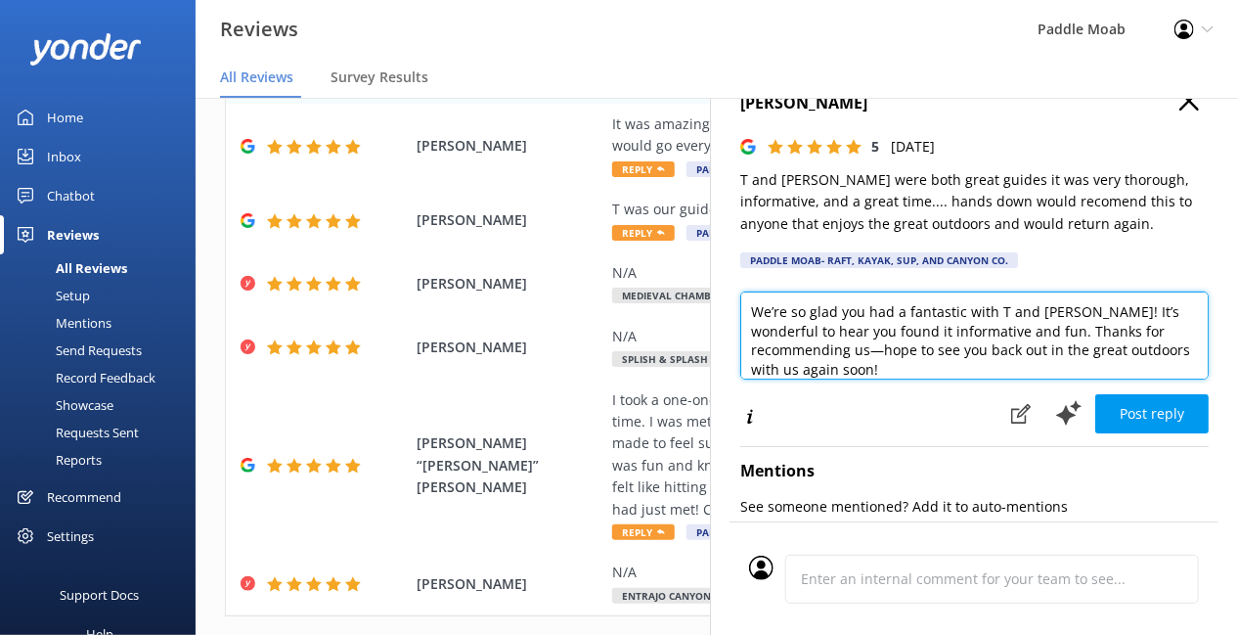
scroll to position [37, 0]
click at [740, 378] on textarea "We’re so glad you had a fantastic with T and Santos! It’s wonderful to hear you…" at bounding box center [974, 334] width 468 height 88
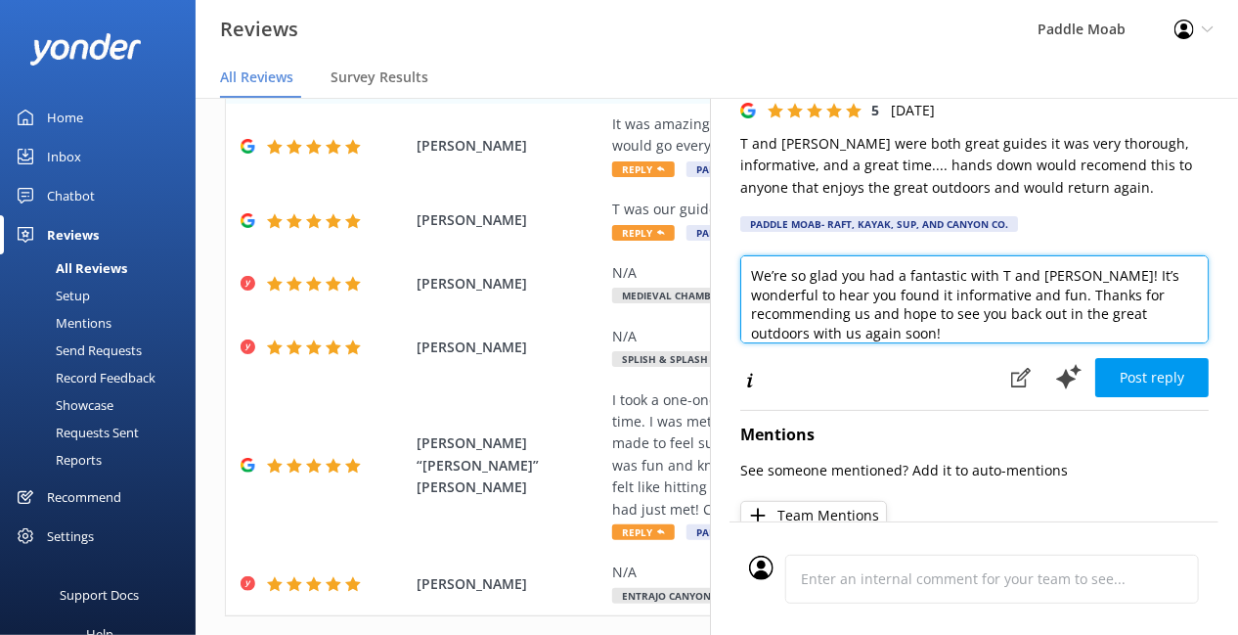
scroll to position [73, 0]
type textarea "We’re so glad you had a fantastic with T and Santos! It’s wonderful to hear you…"
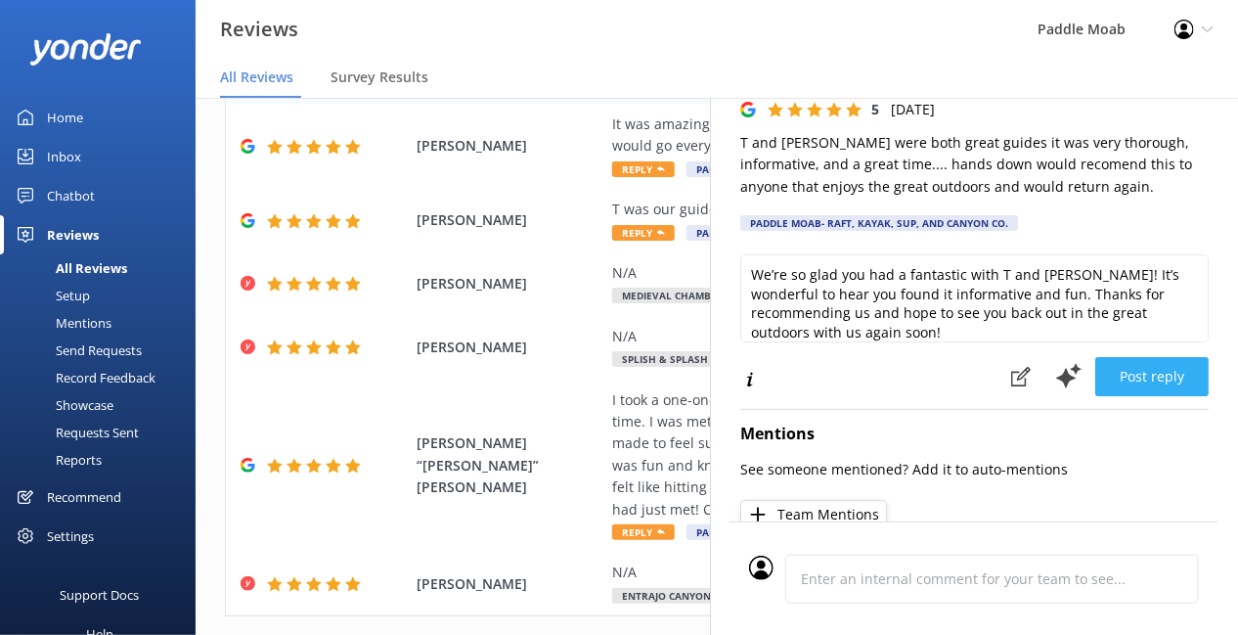
click at [1095, 396] on button "Post reply" at bounding box center [1151, 376] width 113 height 39
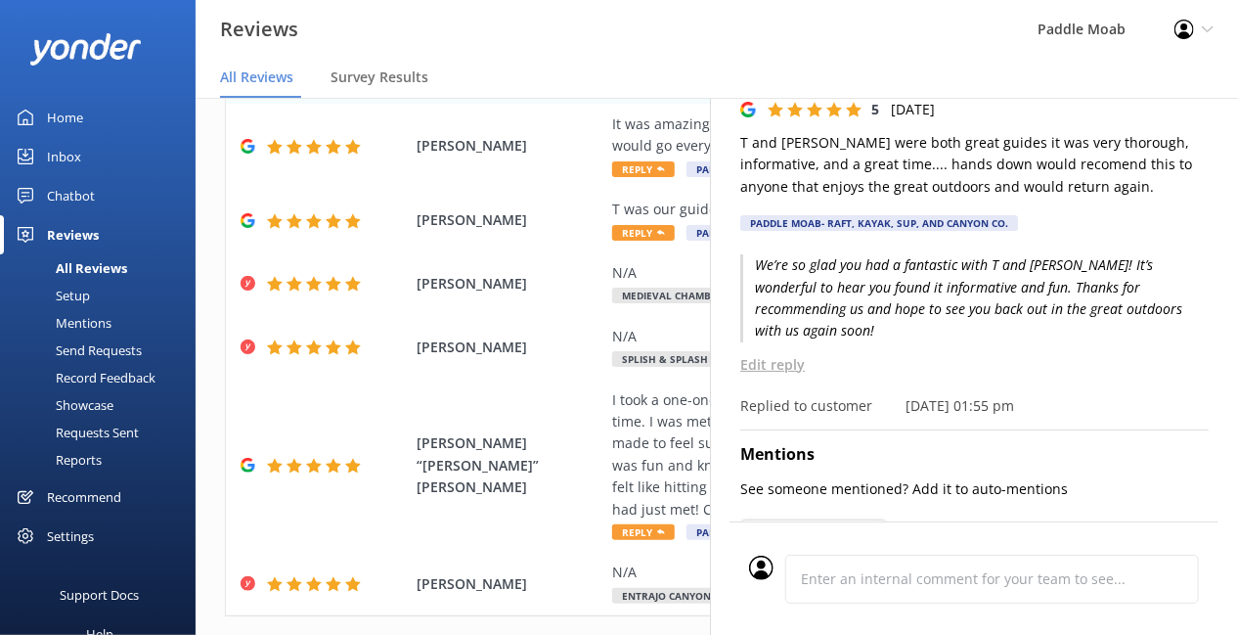
scroll to position [0, 0]
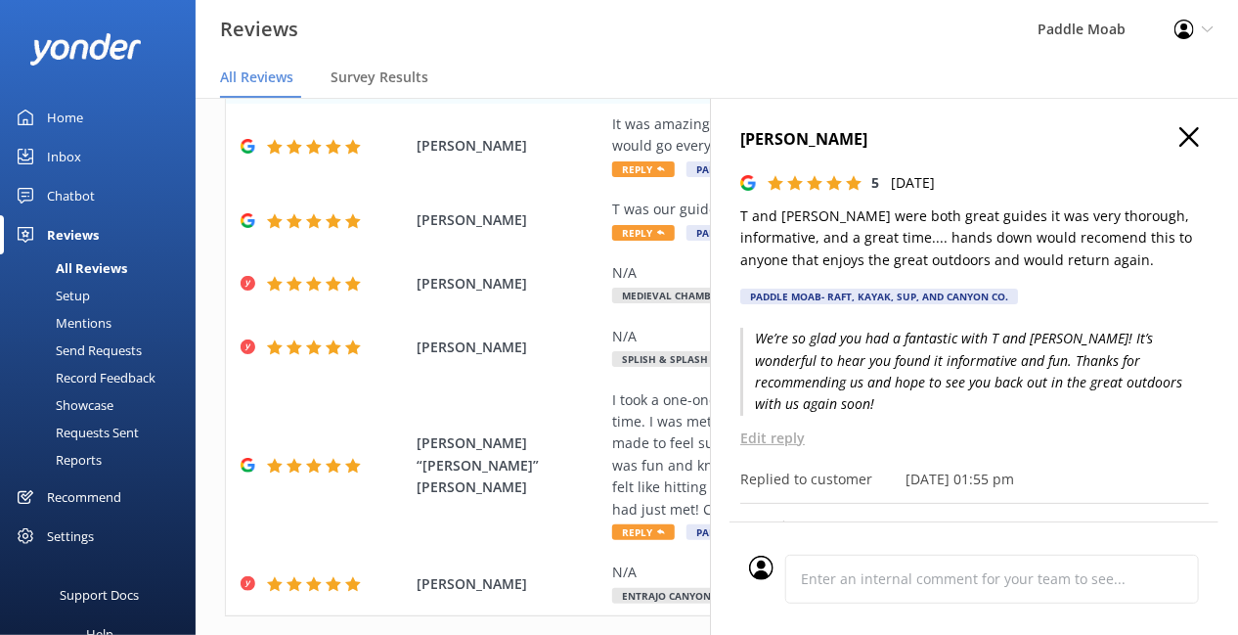
click at [1179, 147] on use "button" at bounding box center [1189, 137] width 20 height 20
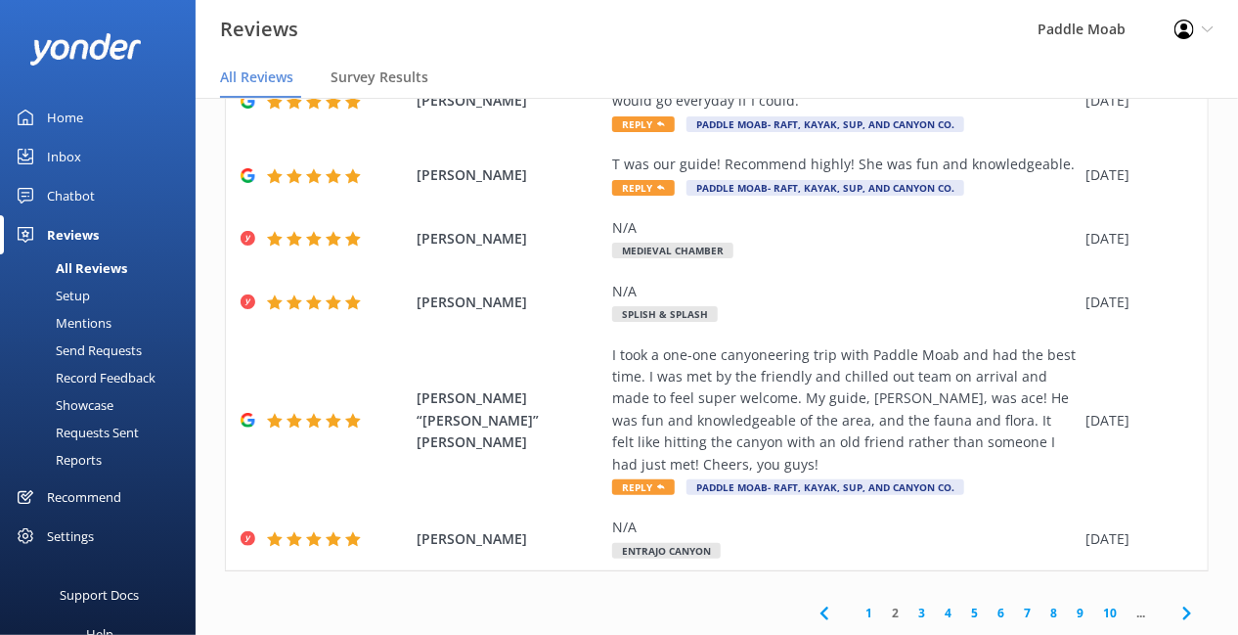
scroll to position [664, 0]
click at [675, 132] on span "Reply" at bounding box center [643, 124] width 63 height 16
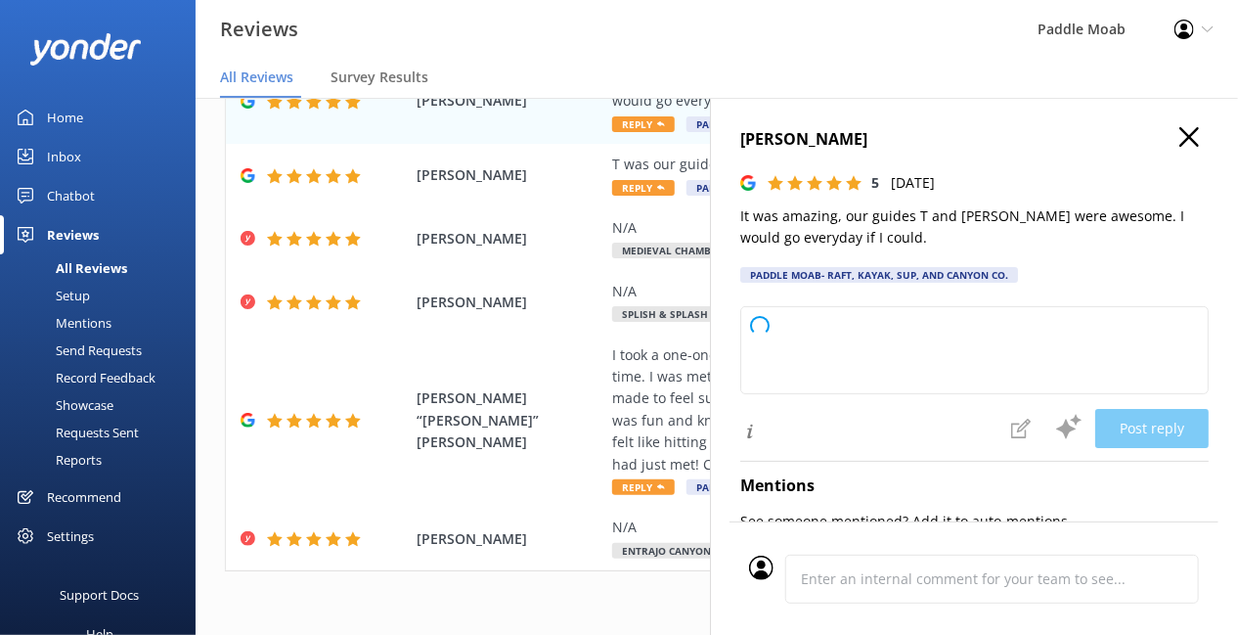
type textarea "We're thrilled to hear you had an amazing time on your tour with T and Santos! …"
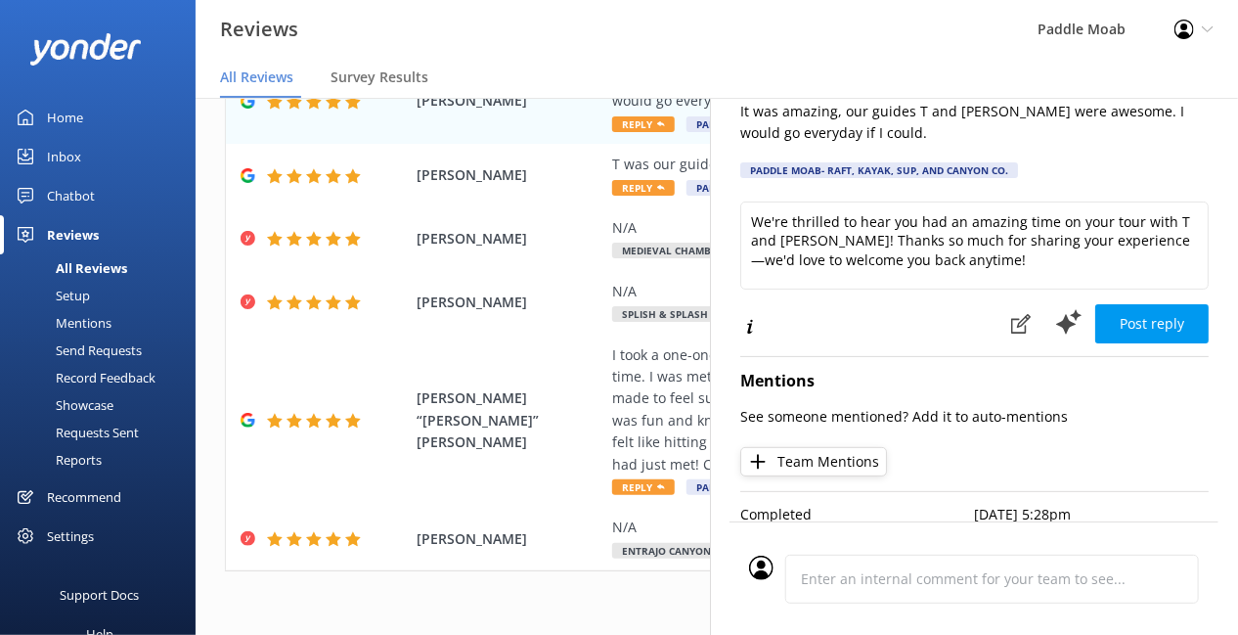
scroll to position [127, 0]
click at [1116, 343] on button "Post reply" at bounding box center [1151, 323] width 113 height 39
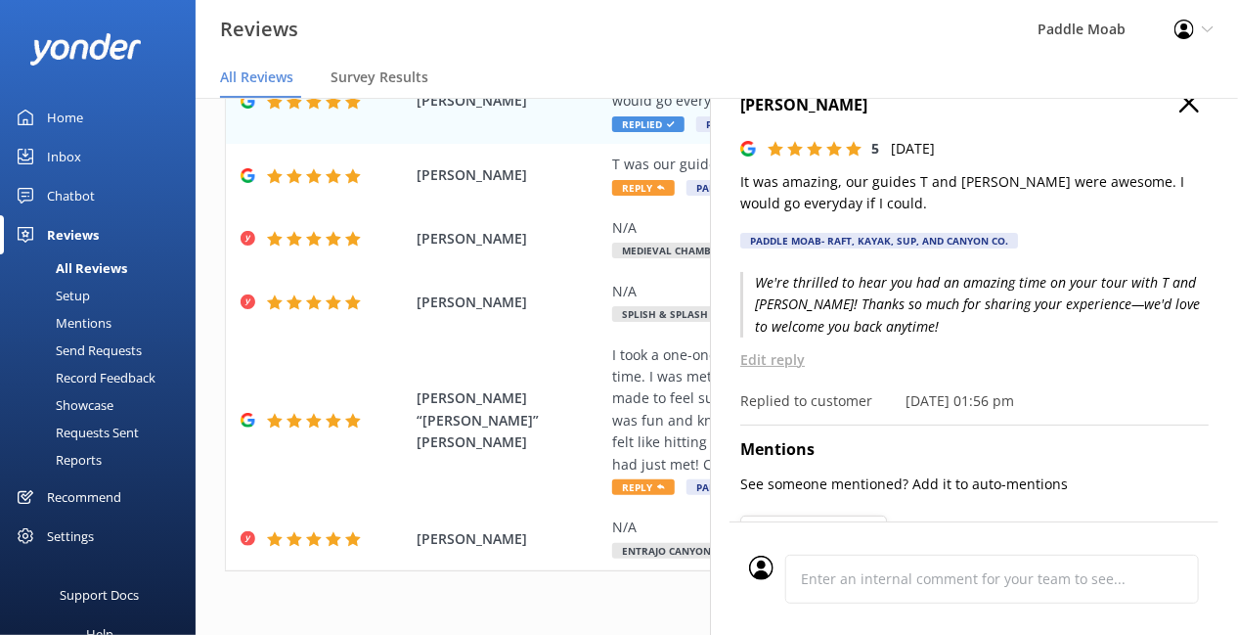
scroll to position [0, 0]
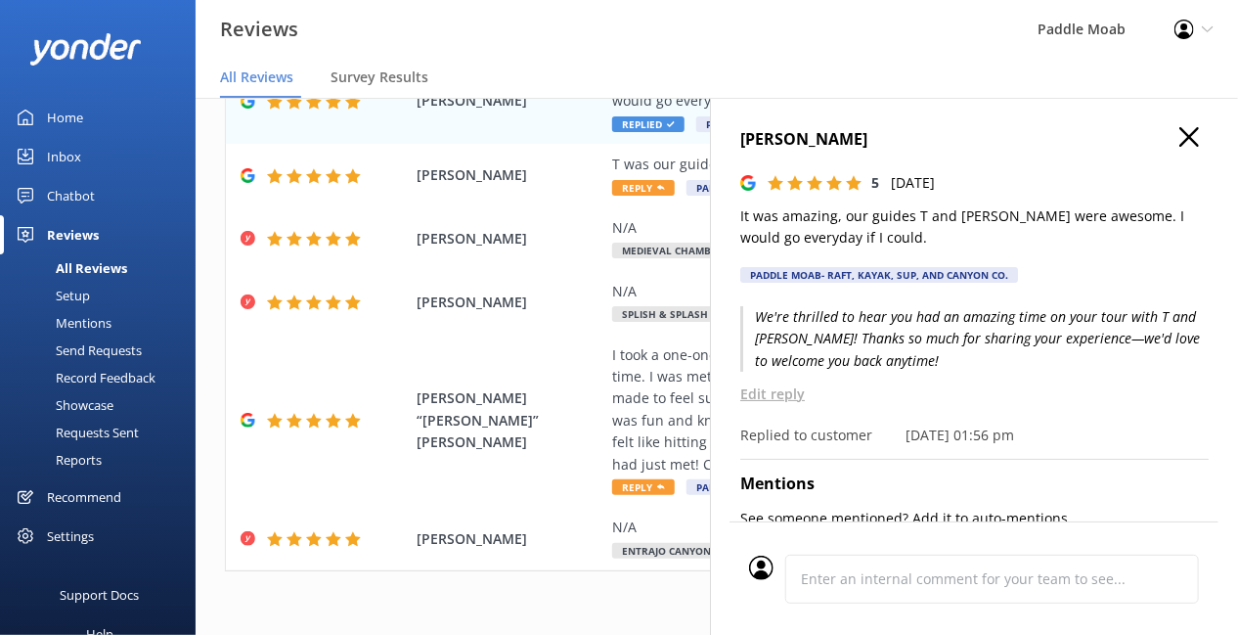
click at [1182, 147] on icon "button" at bounding box center [1189, 137] width 20 height 20
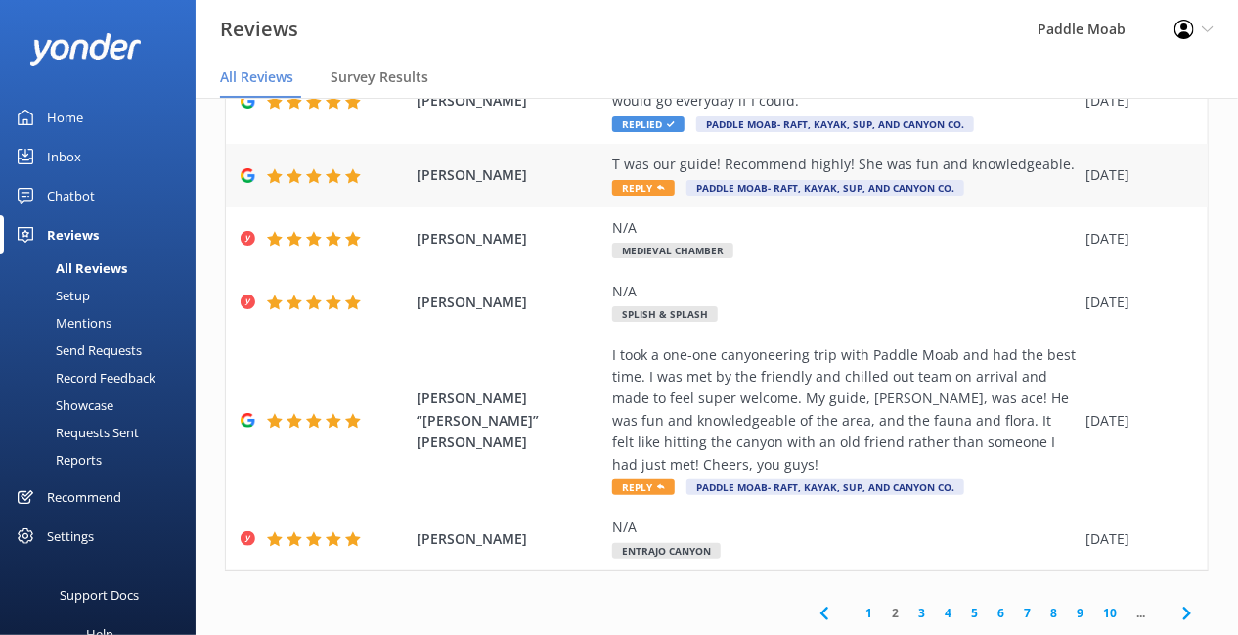
scroll to position [773, 0]
click at [675, 196] on span "Reply" at bounding box center [643, 188] width 63 height 16
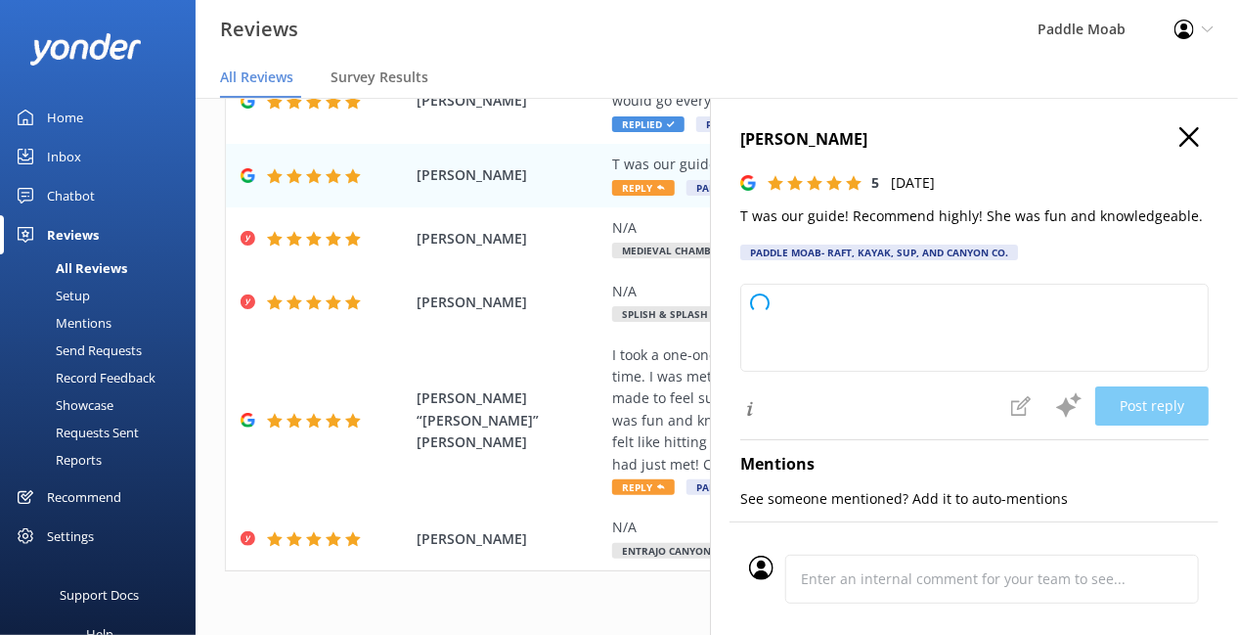
type textarea "We're so glad you had a fantastic time on your tour with T! It’s wonderful to h…"
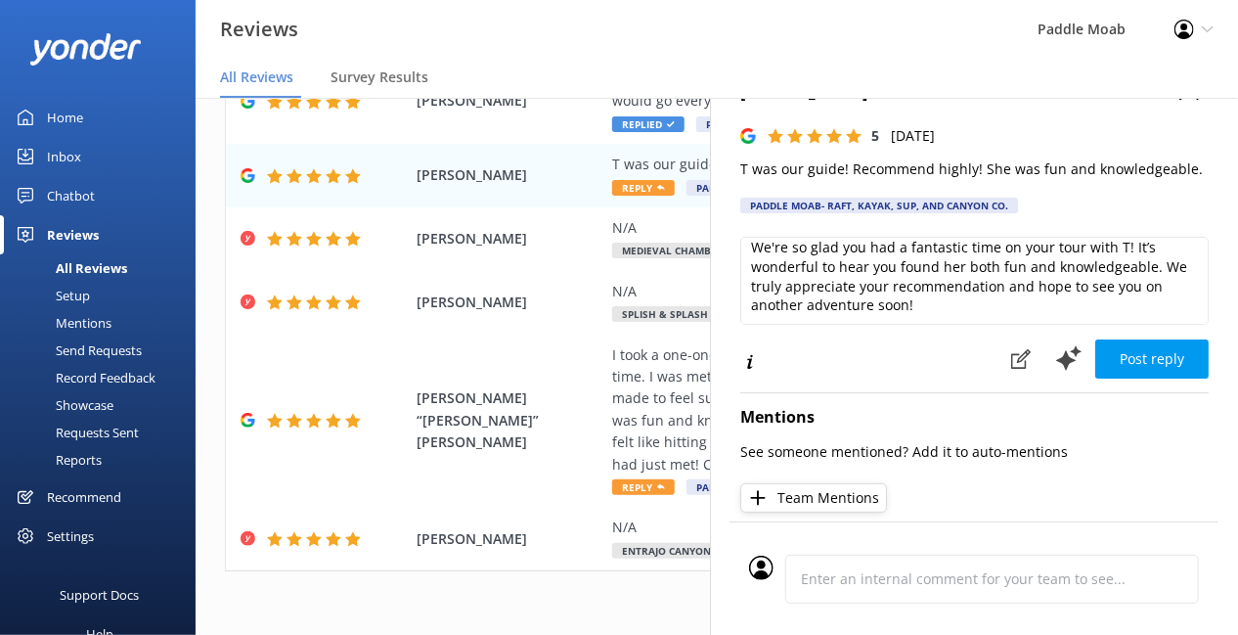
scroll to position [53, 0]
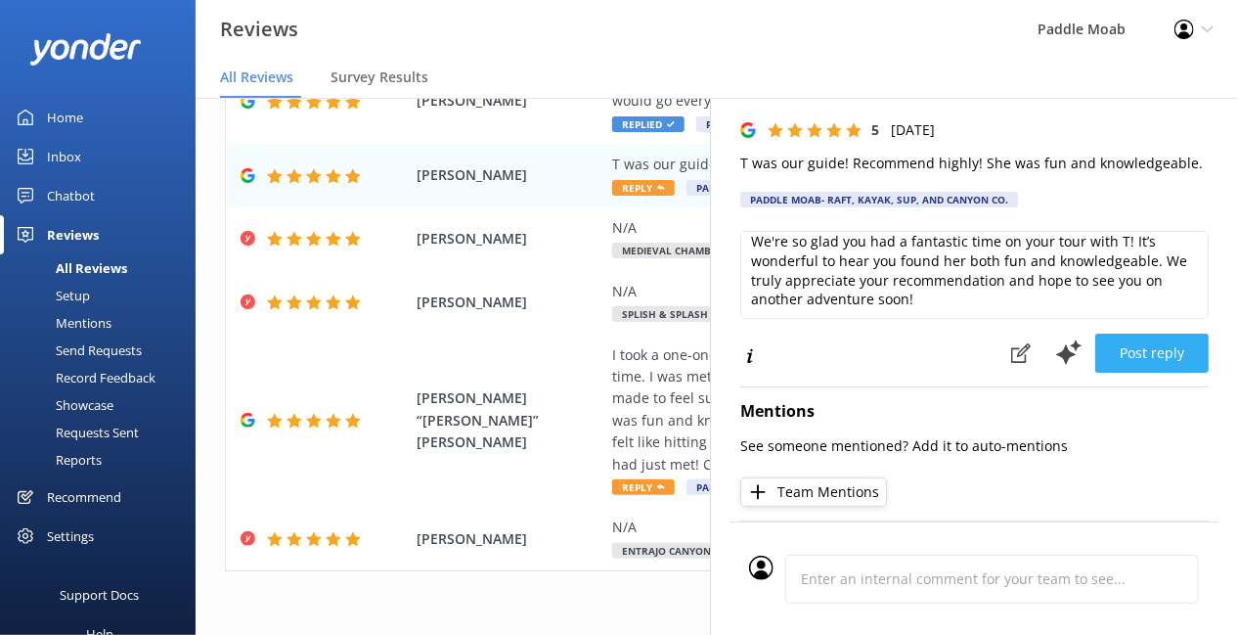
click at [1125, 373] on button "Post reply" at bounding box center [1151, 352] width 113 height 39
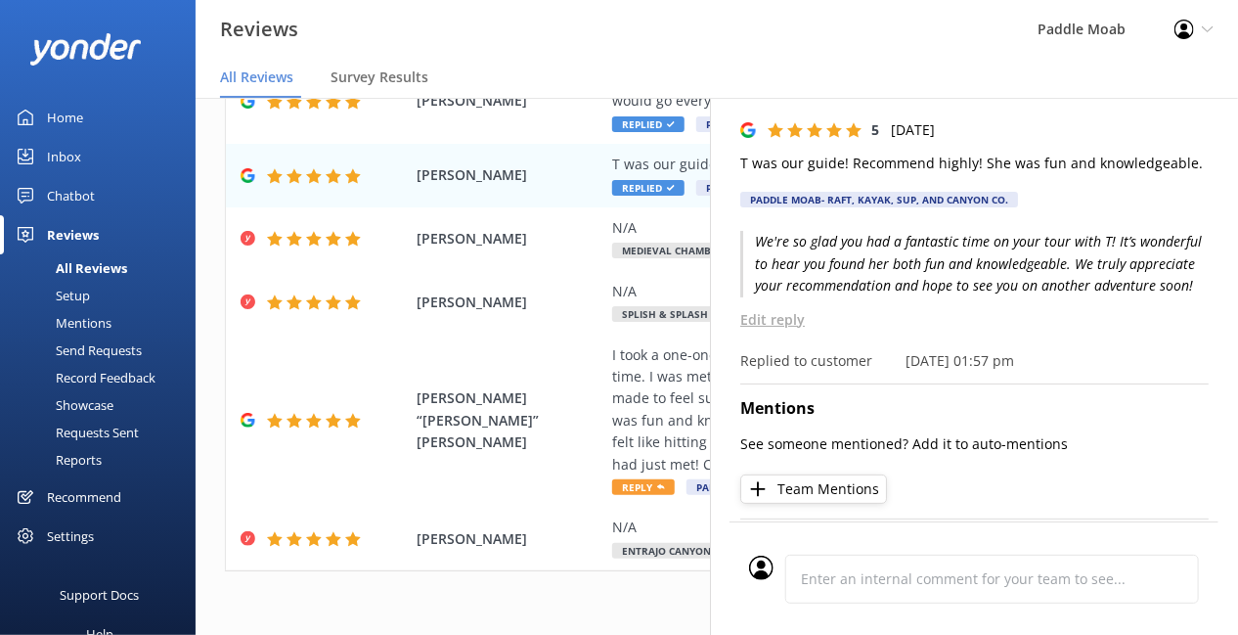
scroll to position [0, 0]
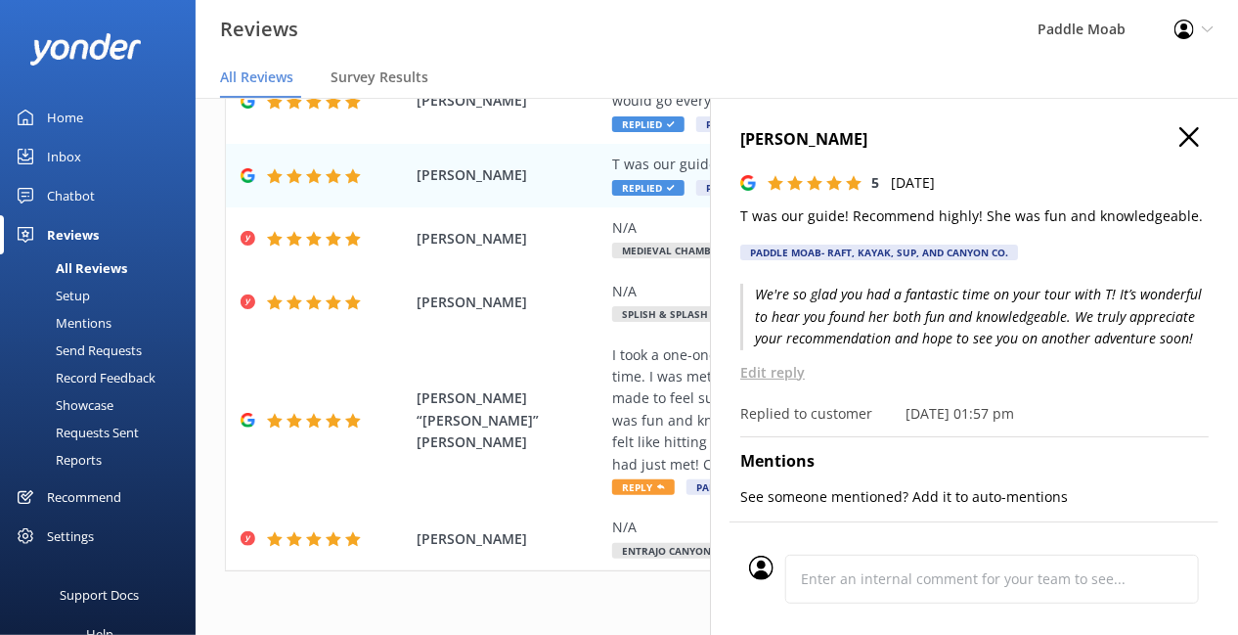
click at [1179, 147] on icon "button" at bounding box center [1189, 137] width 20 height 20
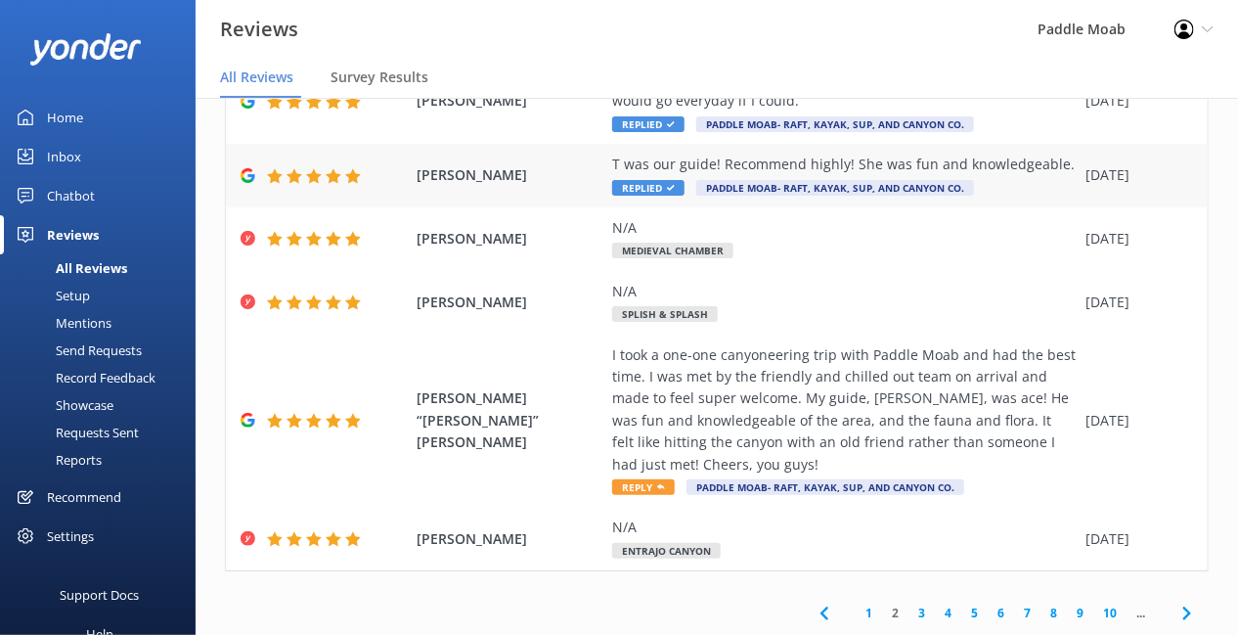
scroll to position [1147, 0]
click at [675, 479] on span "Reply" at bounding box center [643, 487] width 63 height 16
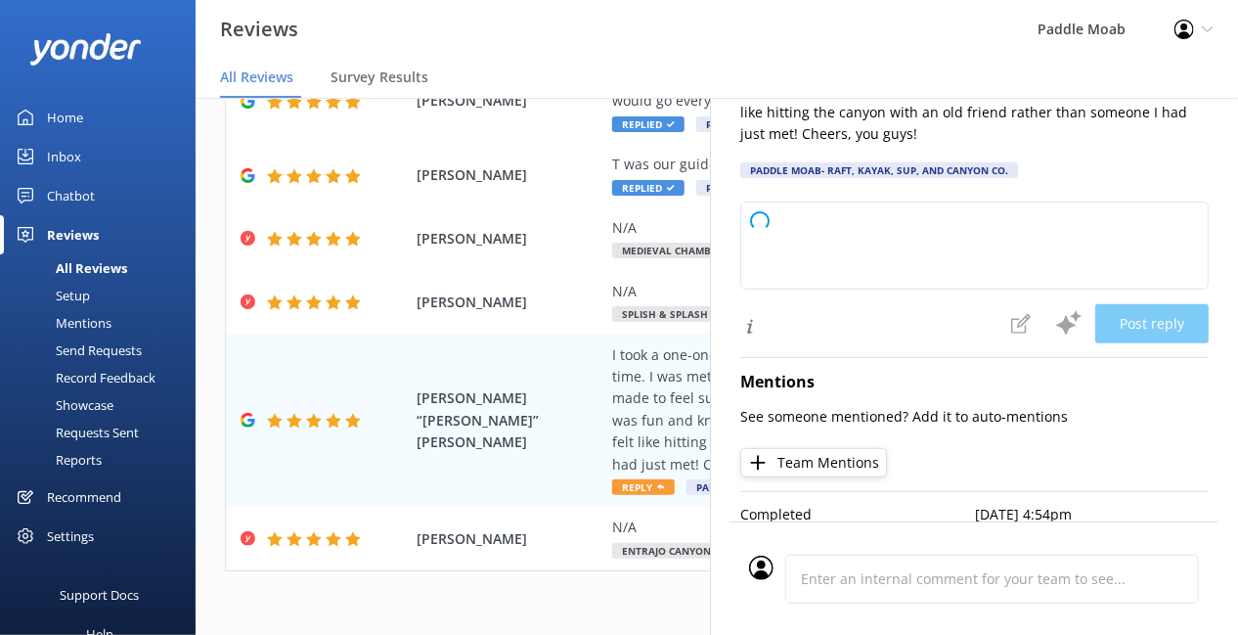
scroll to position [191, 0]
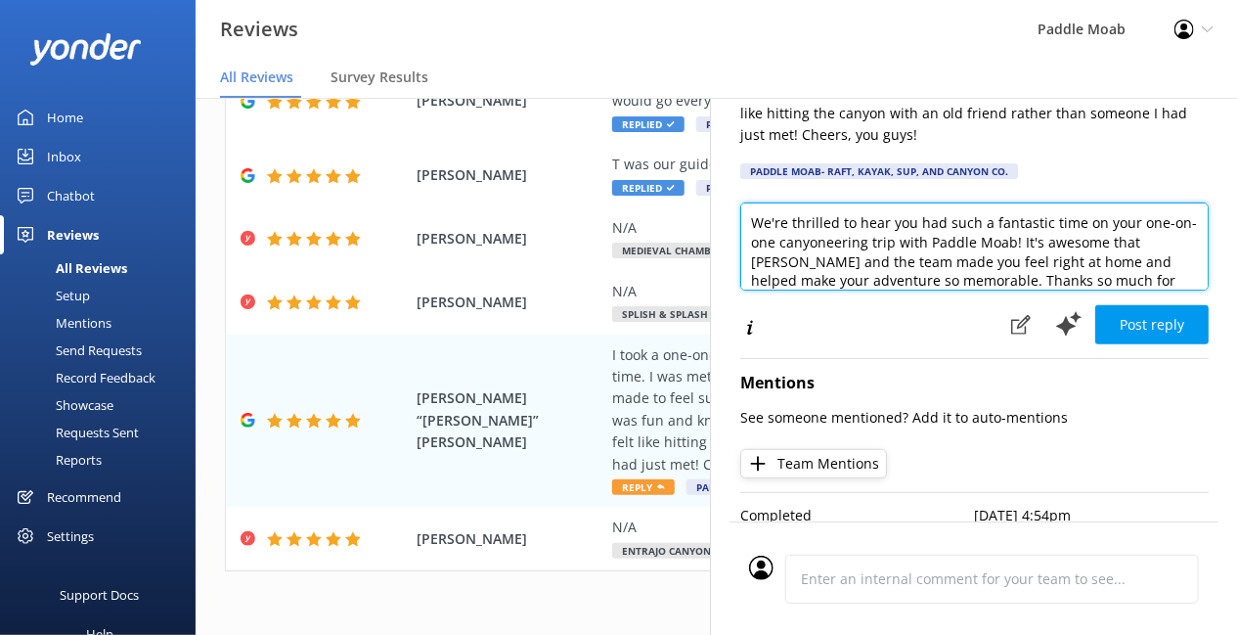
drag, startPoint x: 1042, startPoint y: 327, endPoint x: 950, endPoint y: 344, distance: 94.6
click at [950, 290] on textarea "We're thrilled to hear you had such a fantastic time on your one-on-one canyone…" at bounding box center [974, 246] width 468 height 88
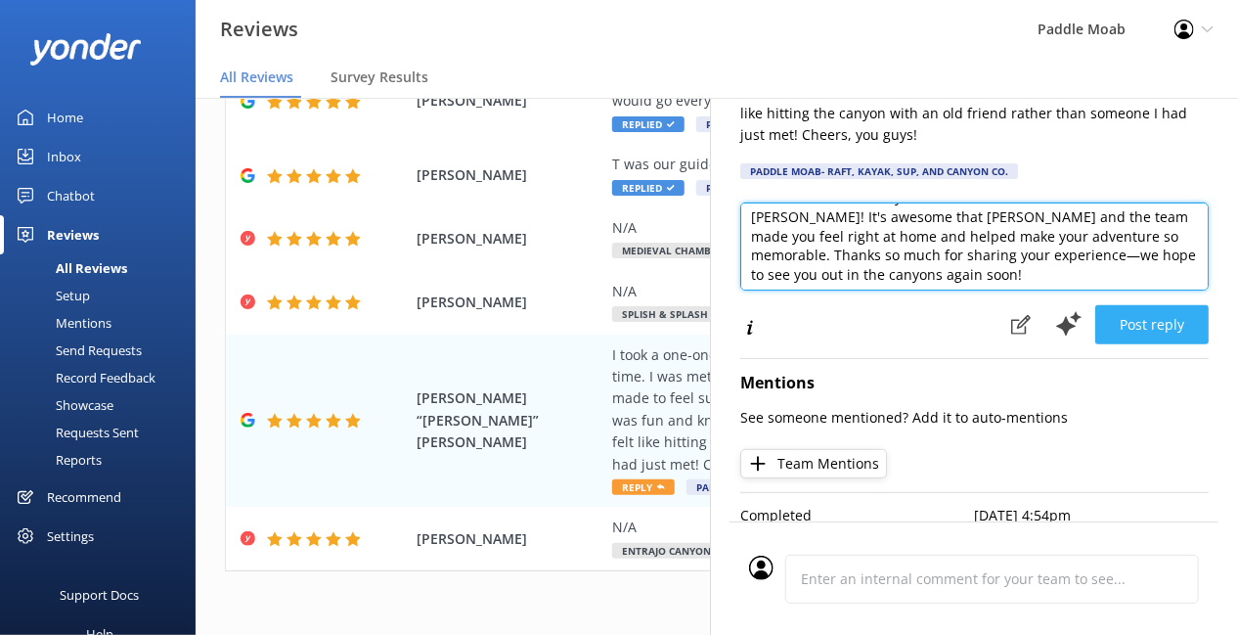
type textarea "We're thrilled to hear you had such a fantastic time in the Medieval Chambers! …"
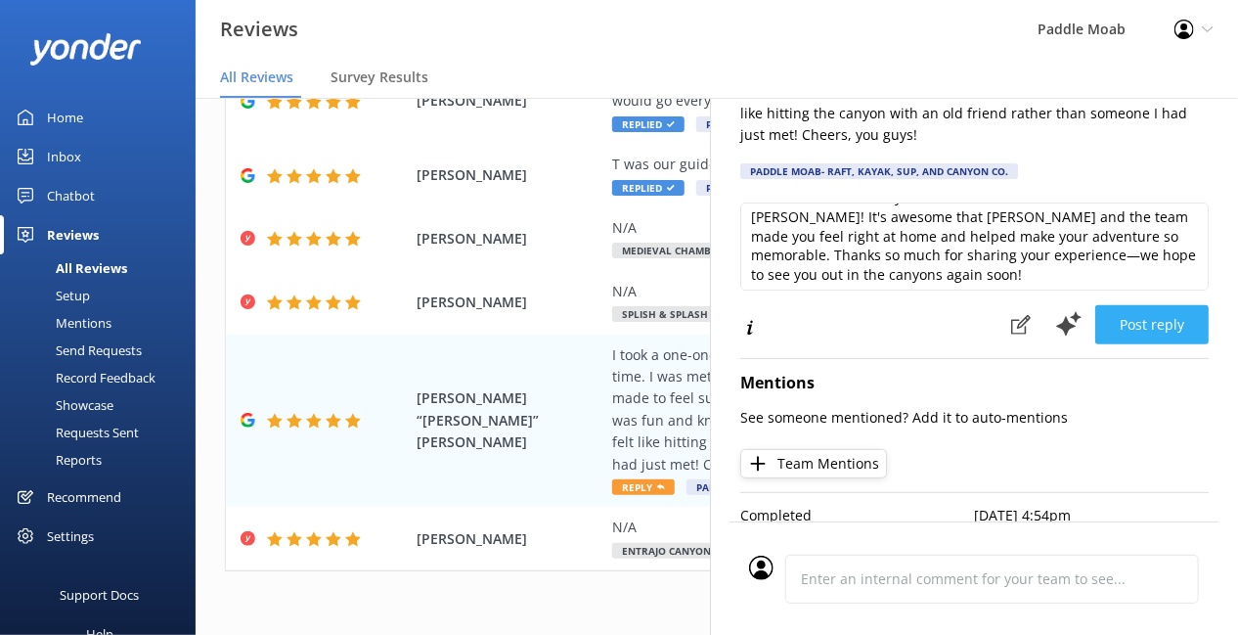
click at [1095, 344] on button "Post reply" at bounding box center [1151, 324] width 113 height 39
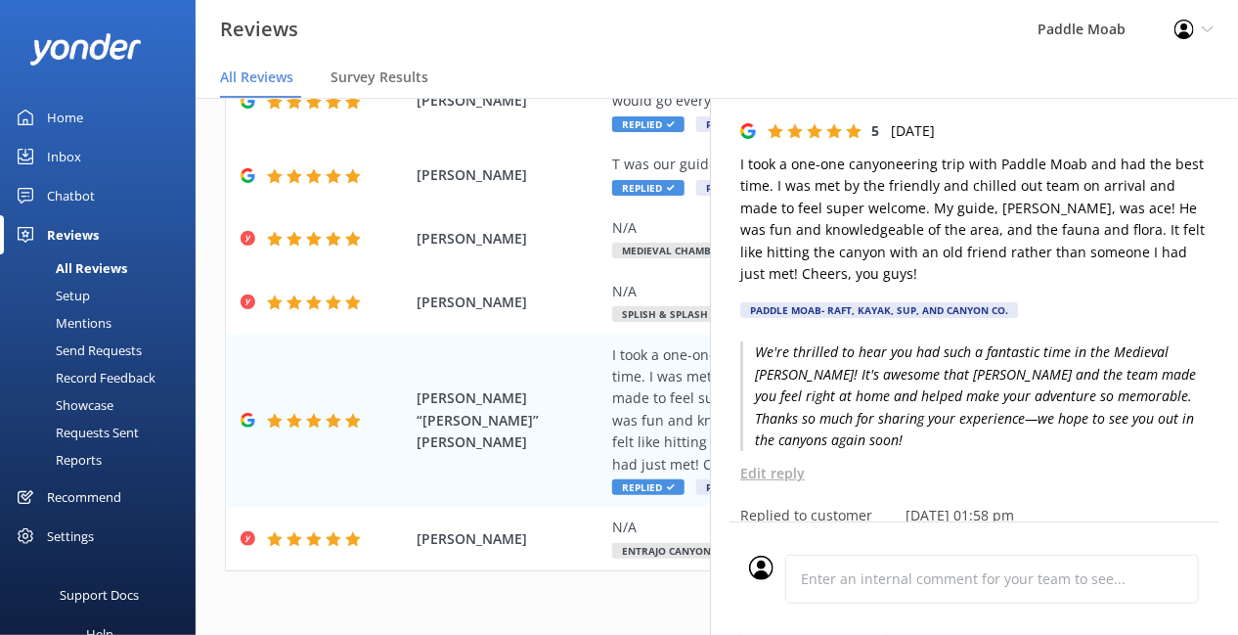
scroll to position [0, 0]
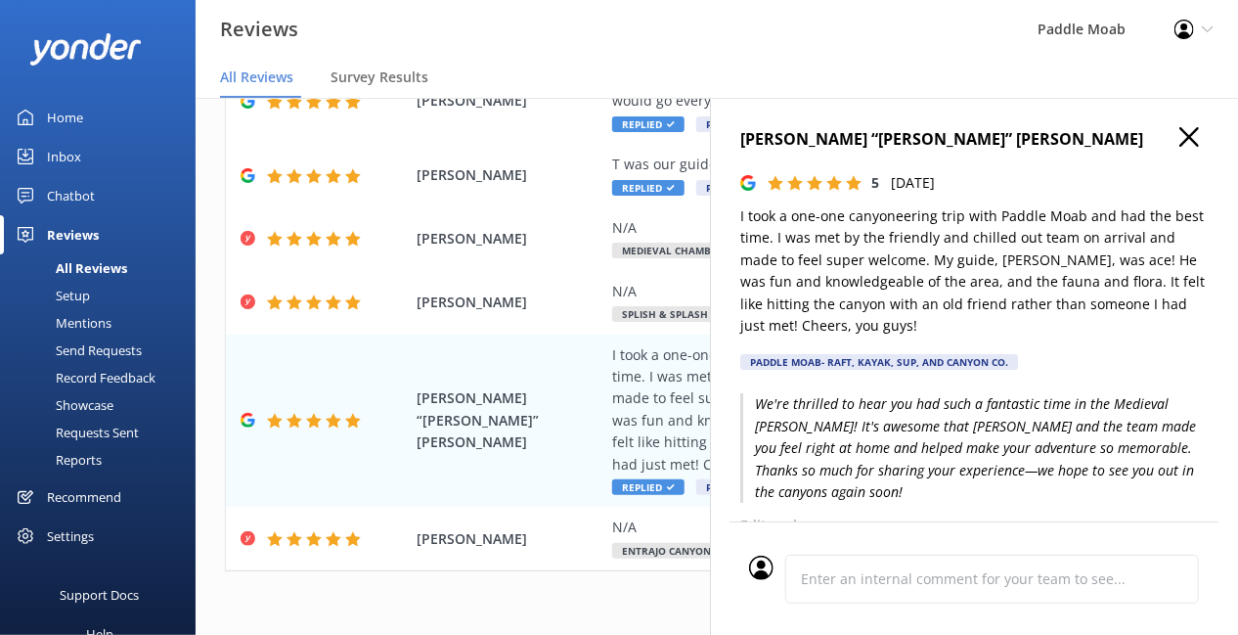
click at [1189, 147] on icon "button" at bounding box center [1189, 137] width 20 height 20
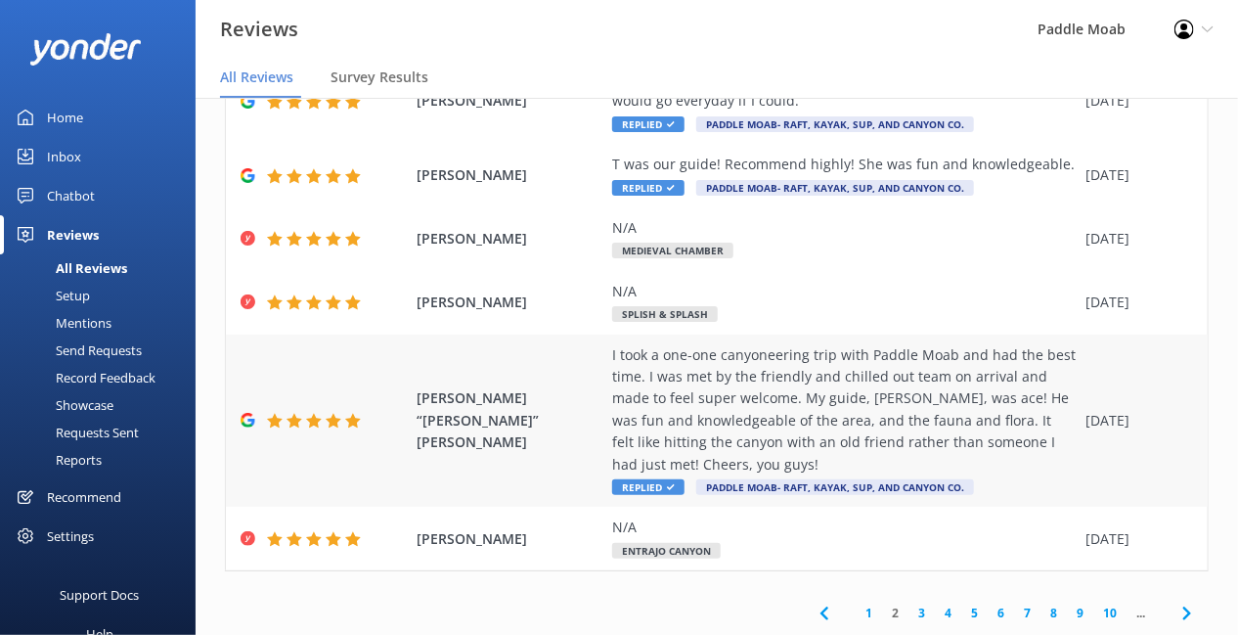
scroll to position [1174, 0]
click at [908, 612] on link "3" at bounding box center [921, 612] width 26 height 19
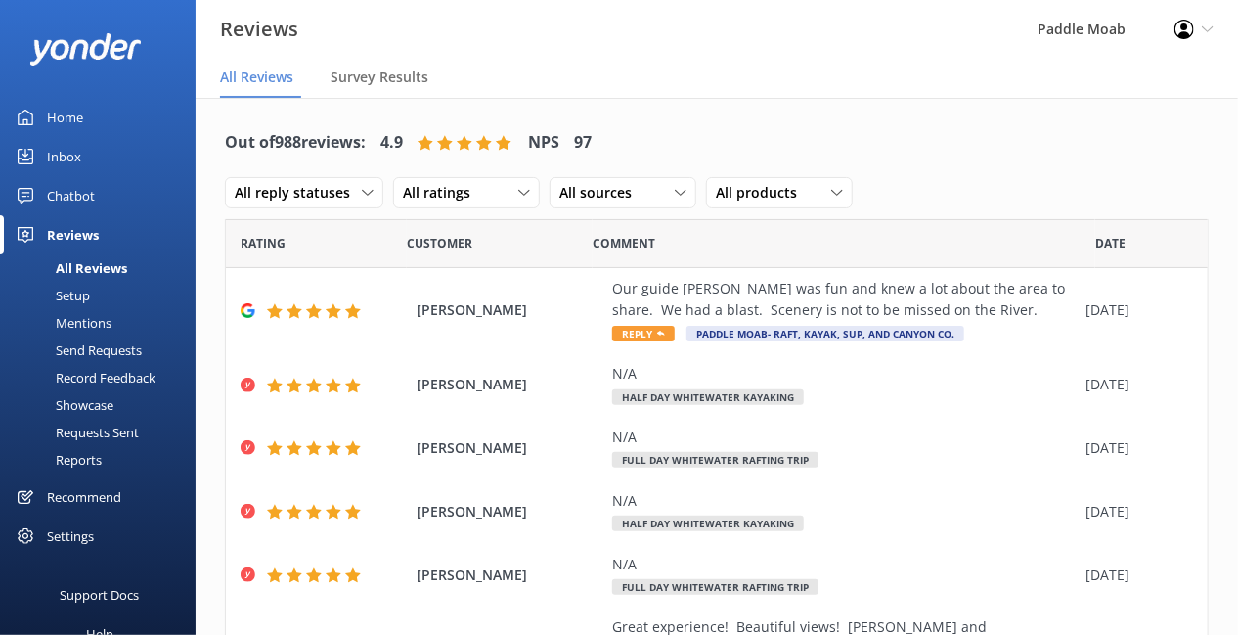
scroll to position [106, 0]
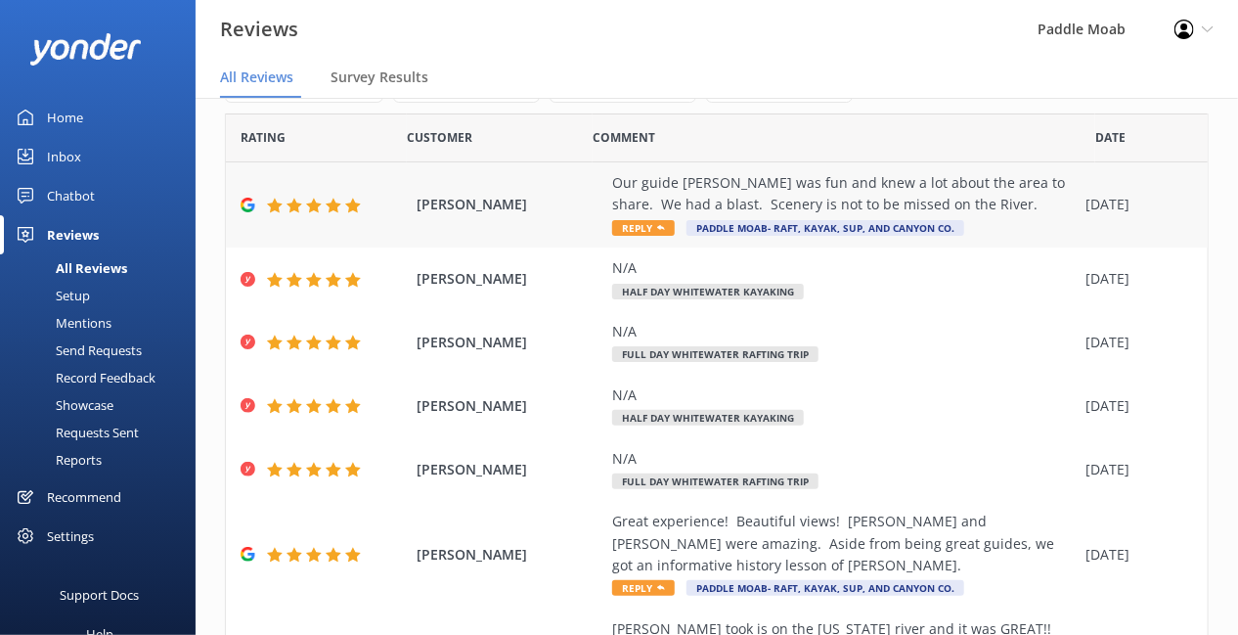
click at [692, 238] on div "Our guide Cole was fun and knew a lot about the area to share. We had a blast. …" at bounding box center [844, 205] width 464 height 66
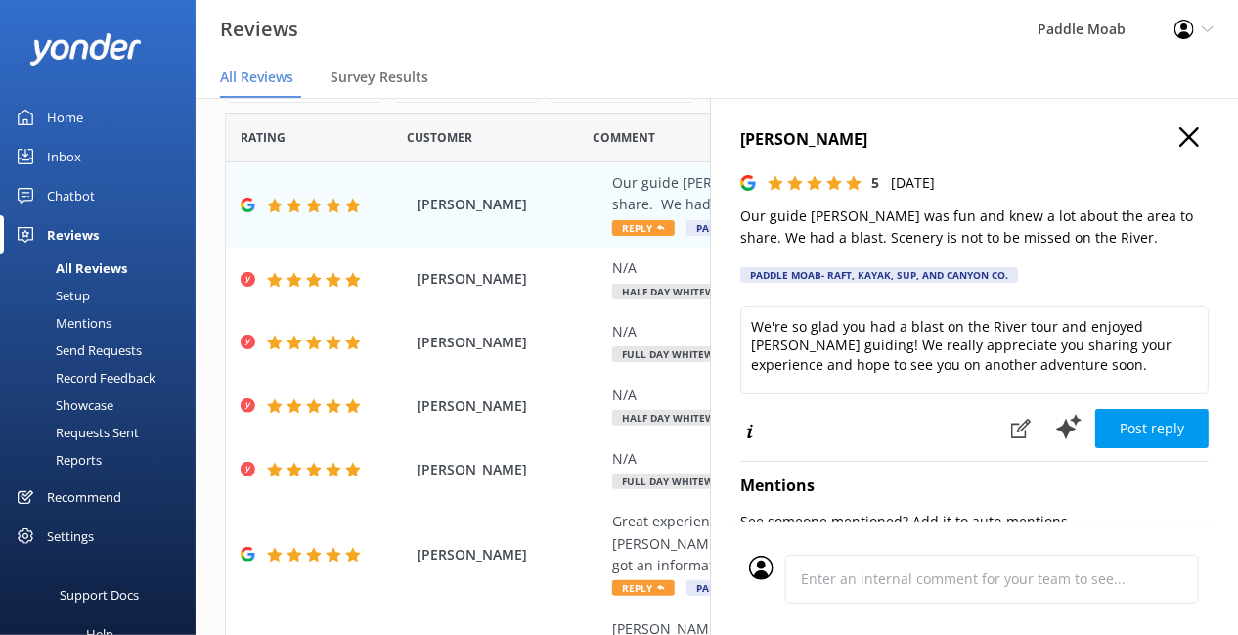
scroll to position [14, 0]
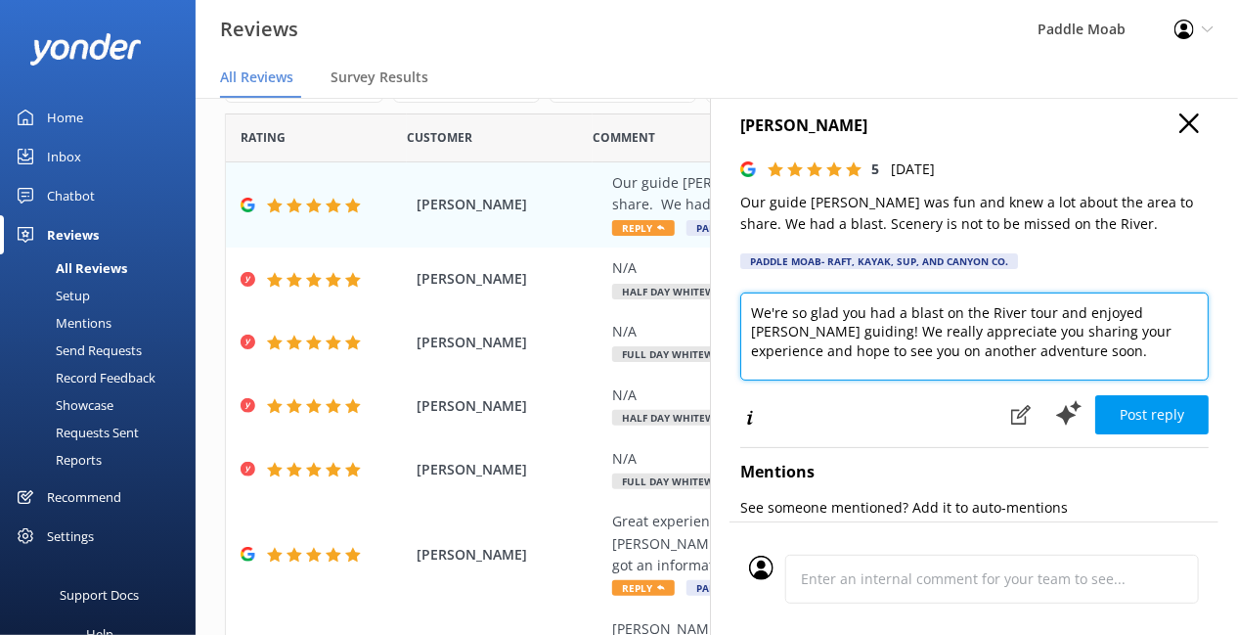
drag, startPoint x: 865, startPoint y: 396, endPoint x: 1002, endPoint y: 395, distance: 136.9
click at [1002, 380] on textarea "We're so glad you had a blast on the River tour and enjoyed Cole's guiding! We …" at bounding box center [974, 336] width 468 height 88
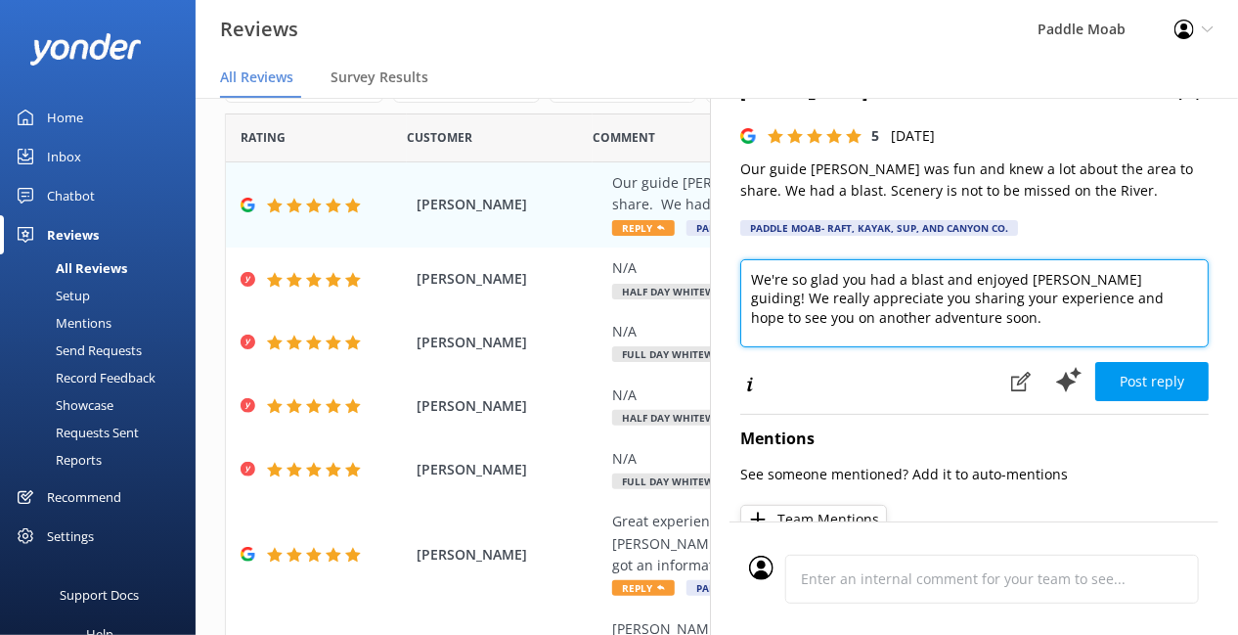
scroll to position [55, 0]
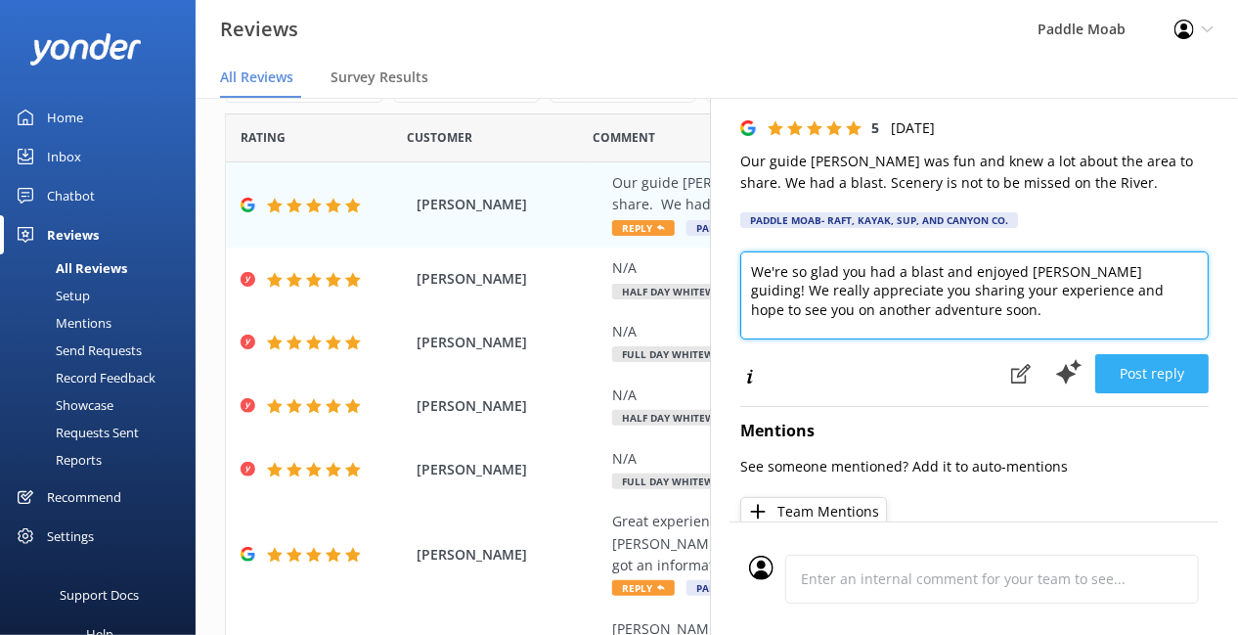
type textarea "We're so glad you had a blast and enjoyed Cole's guiding! We really appreciate …"
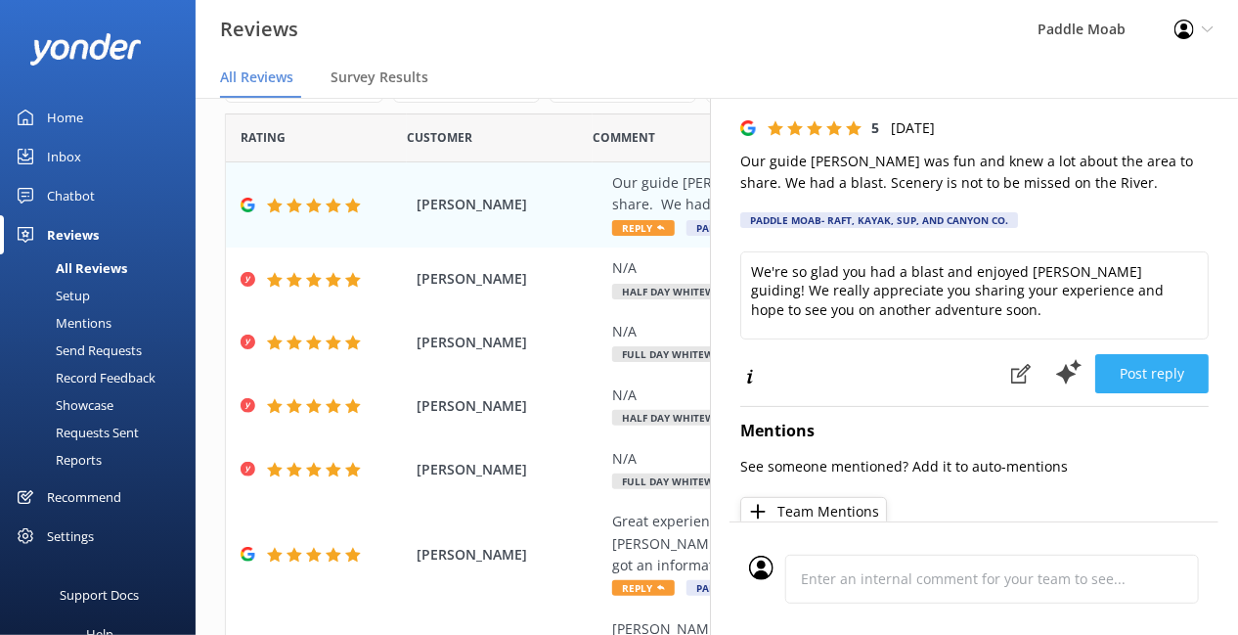
click at [1103, 393] on button "Post reply" at bounding box center [1151, 373] width 113 height 39
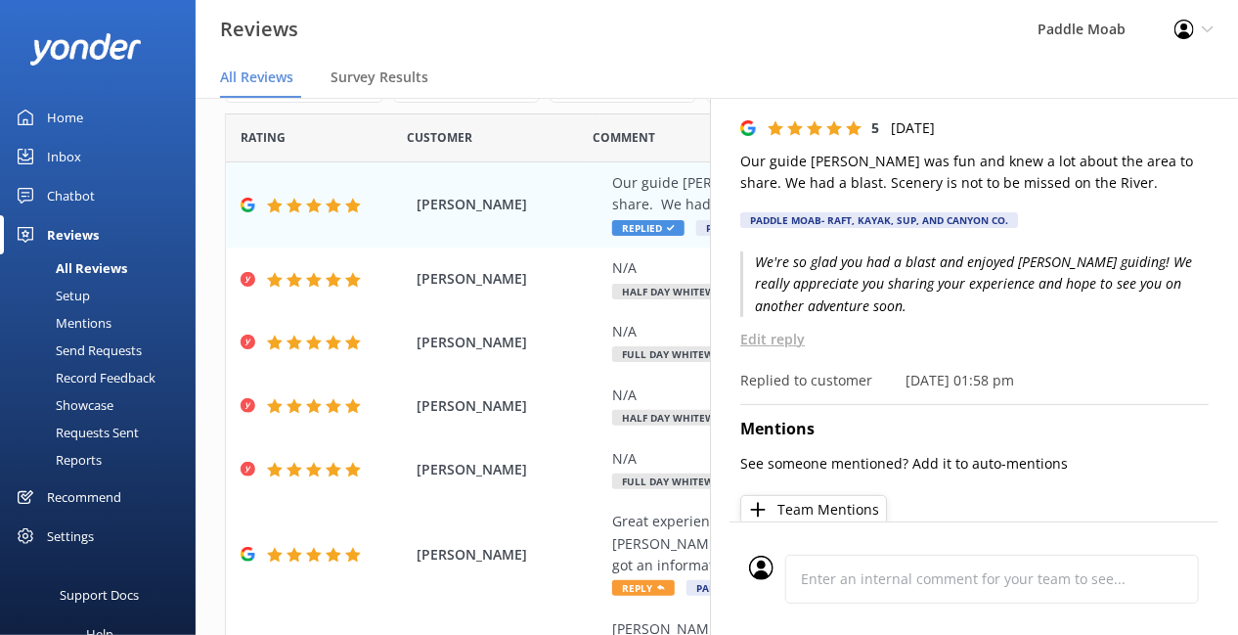
scroll to position [0, 0]
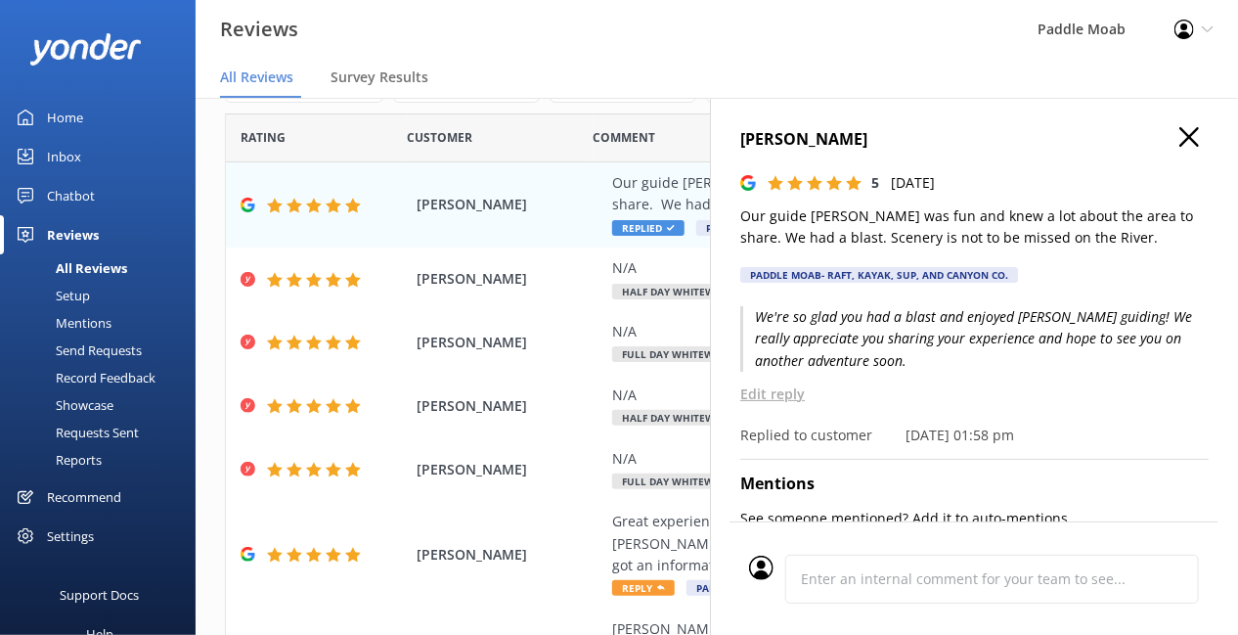
click at [1184, 147] on use "button" at bounding box center [1189, 137] width 20 height 20
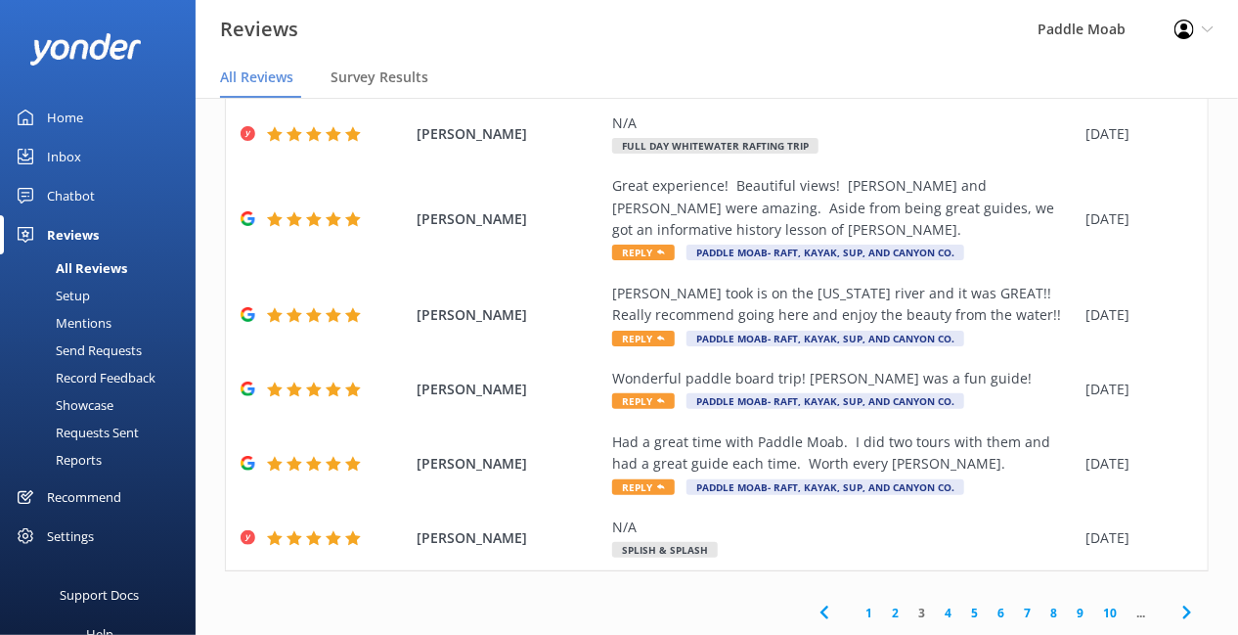
scroll to position [348, 0]
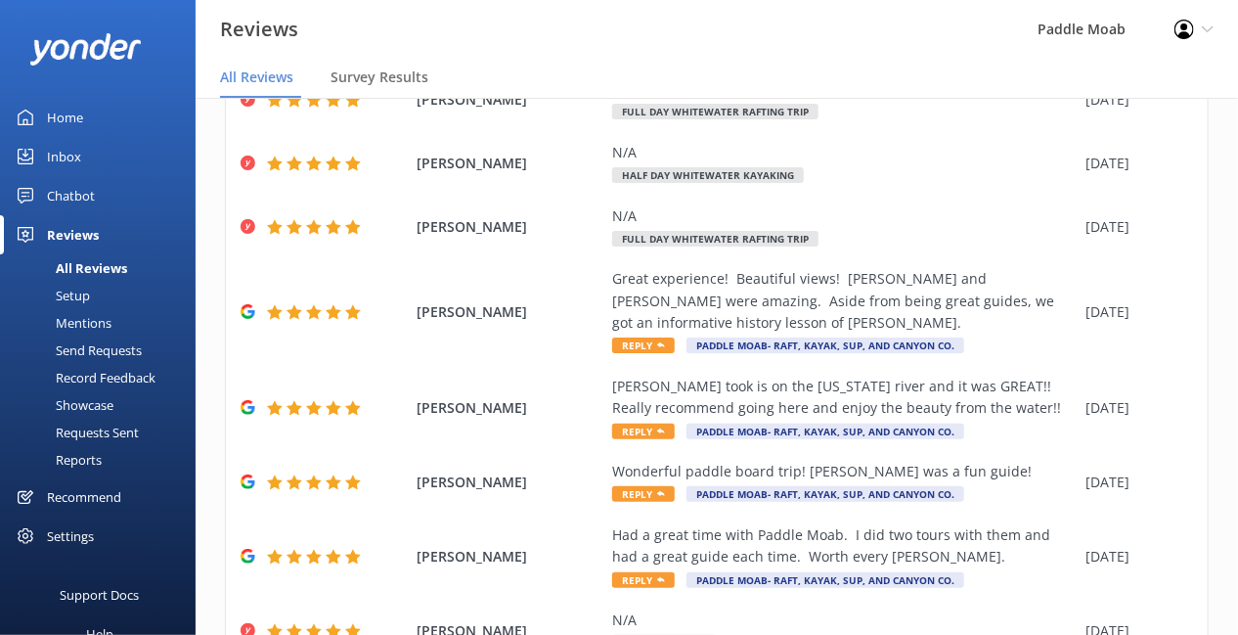
click at [83, 98] on div "Home" at bounding box center [65, 117] width 36 height 39
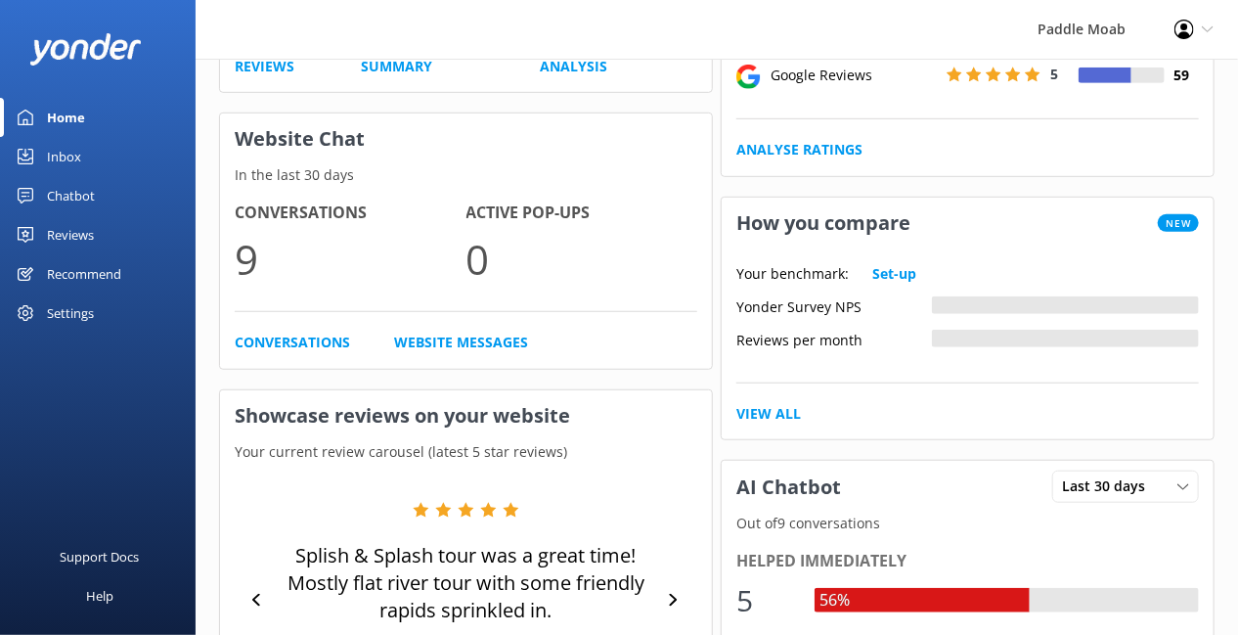
scroll to position [449, 0]
click at [328, 352] on link "Conversations" at bounding box center [292, 342] width 115 height 22
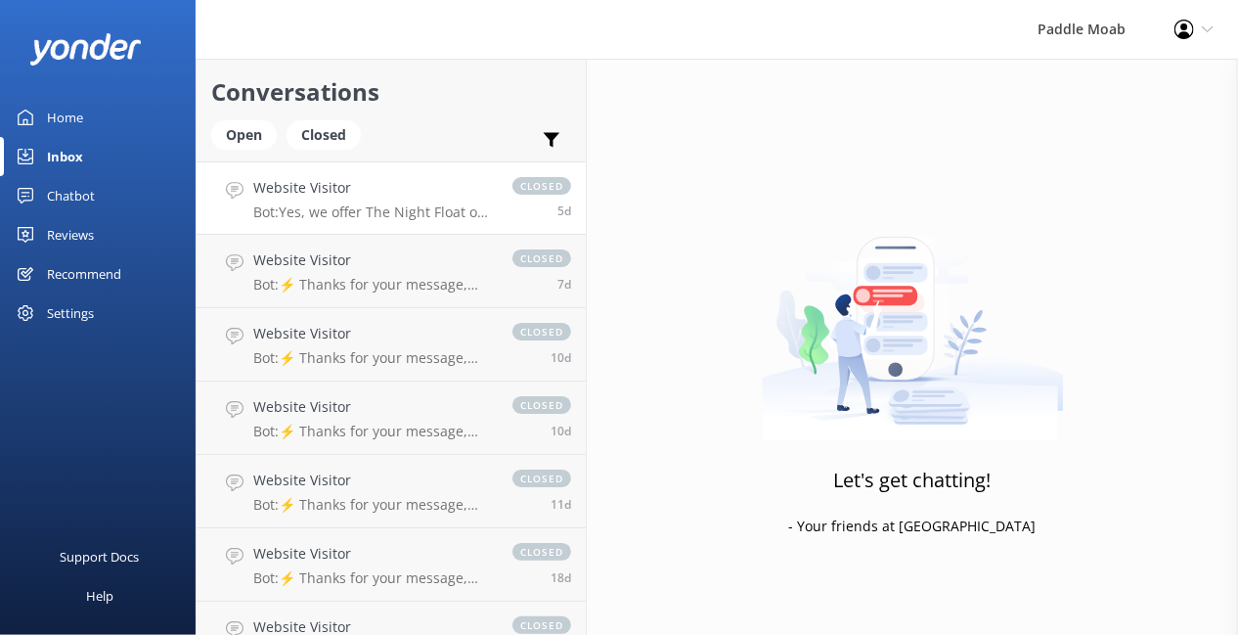
click at [444, 221] on p "Bot: Yes, we offer The Night Float on the Colorado River, which is a peaceful e…" at bounding box center [373, 212] width 240 height 18
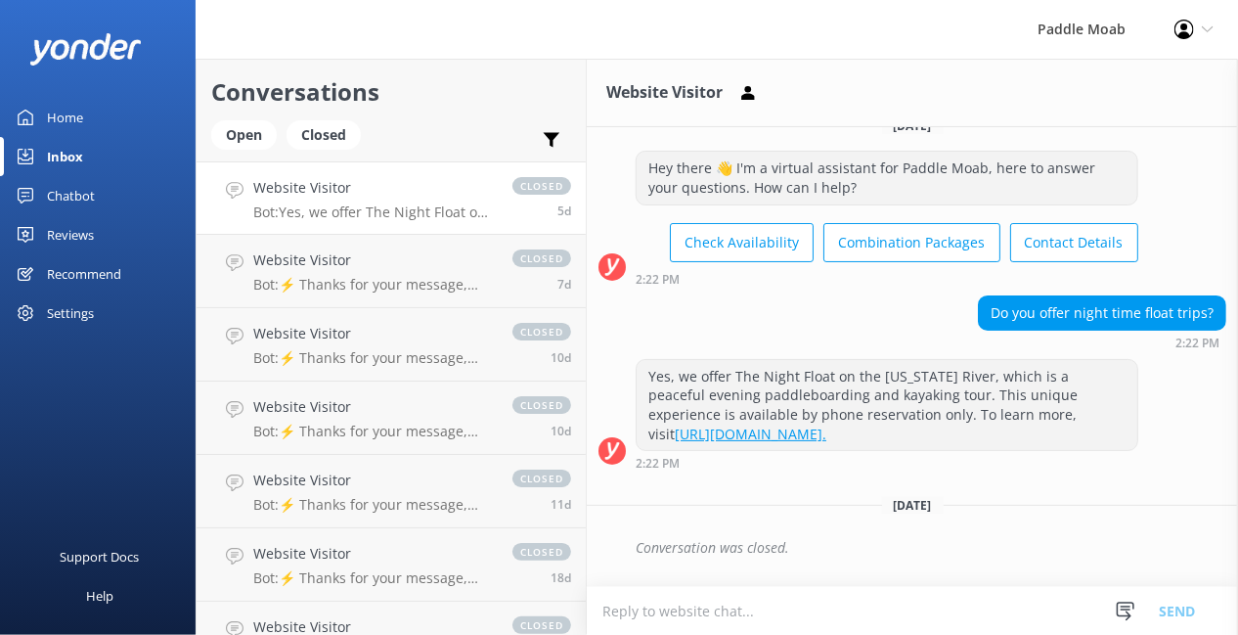
scroll to position [387, 0]
click at [480, 271] on h4 "Website Visitor" at bounding box center [373, 260] width 240 height 22
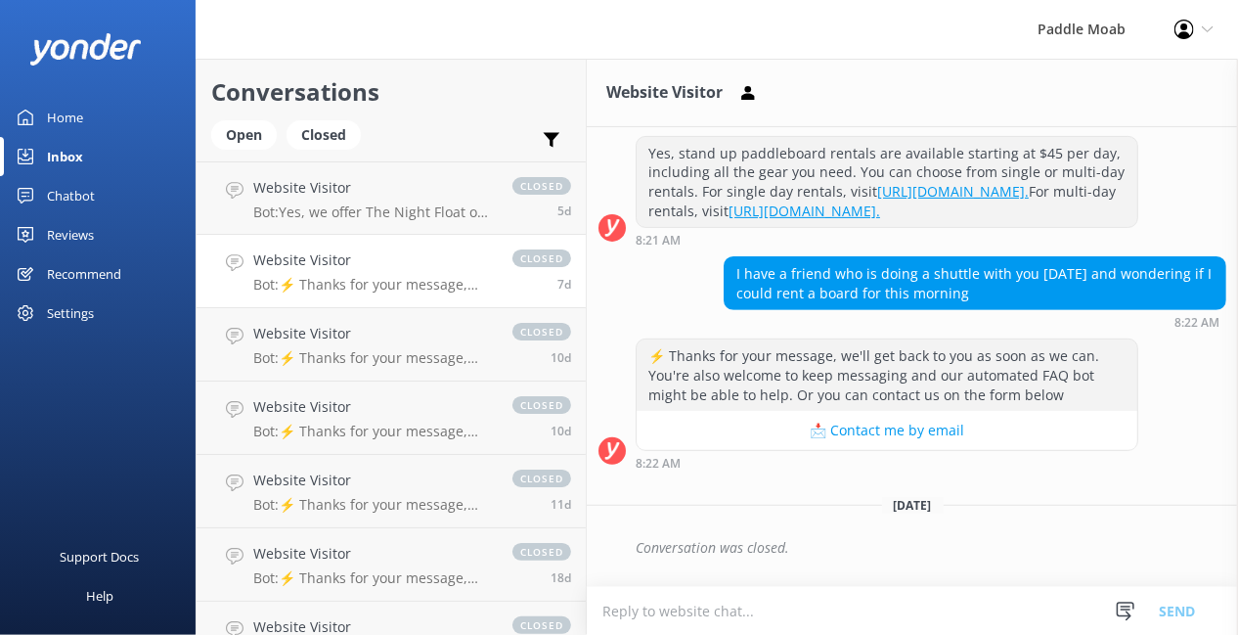
scroll to position [833, 0]
click at [401, 344] on h4 "Website Visitor" at bounding box center [373, 334] width 240 height 22
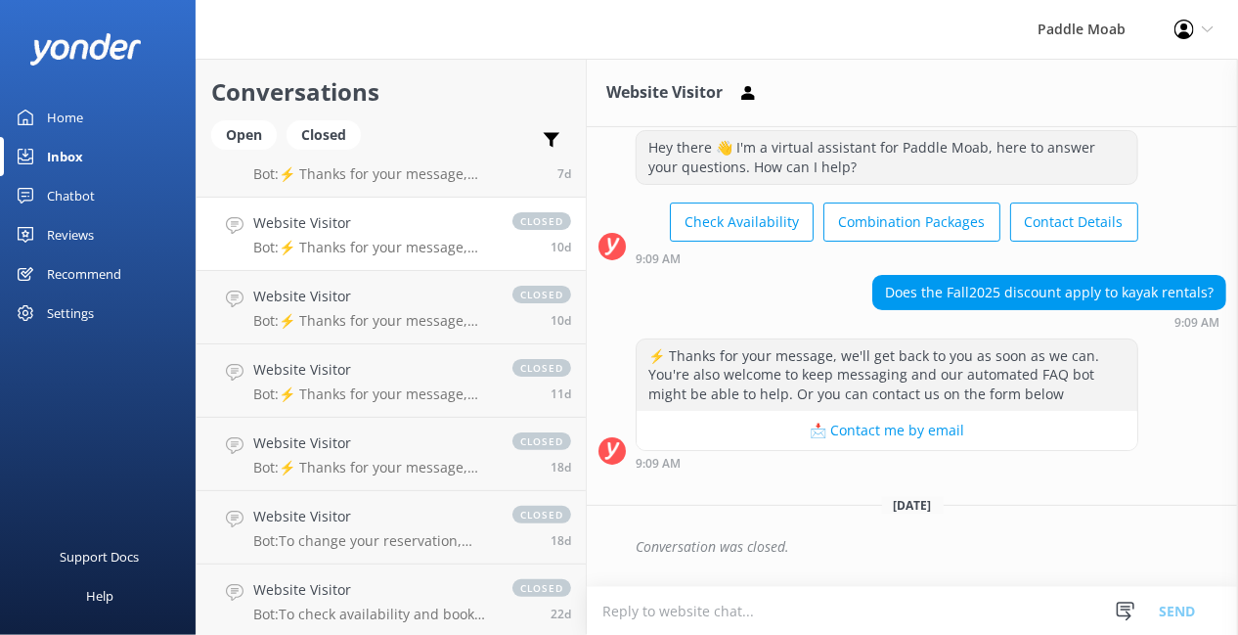
scroll to position [402, 0]
click at [277, 150] on div "Open" at bounding box center [244, 134] width 66 height 29
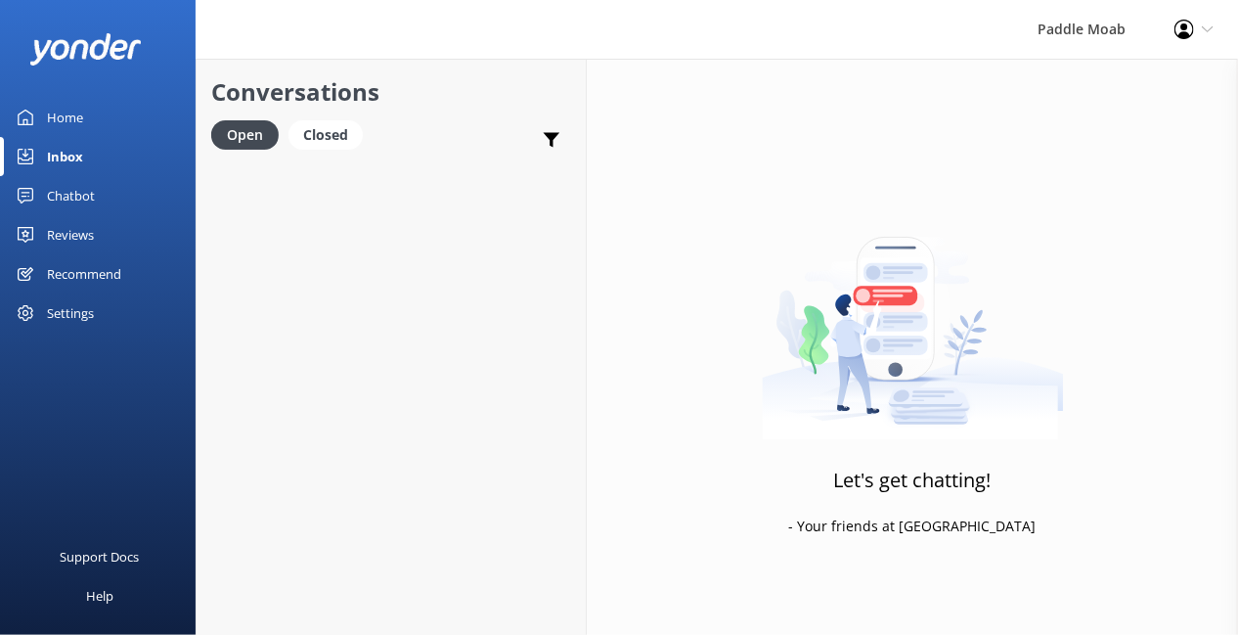
click at [113, 137] on link "Home" at bounding box center [98, 117] width 196 height 39
